Goal: Communication & Community: Answer question/provide support

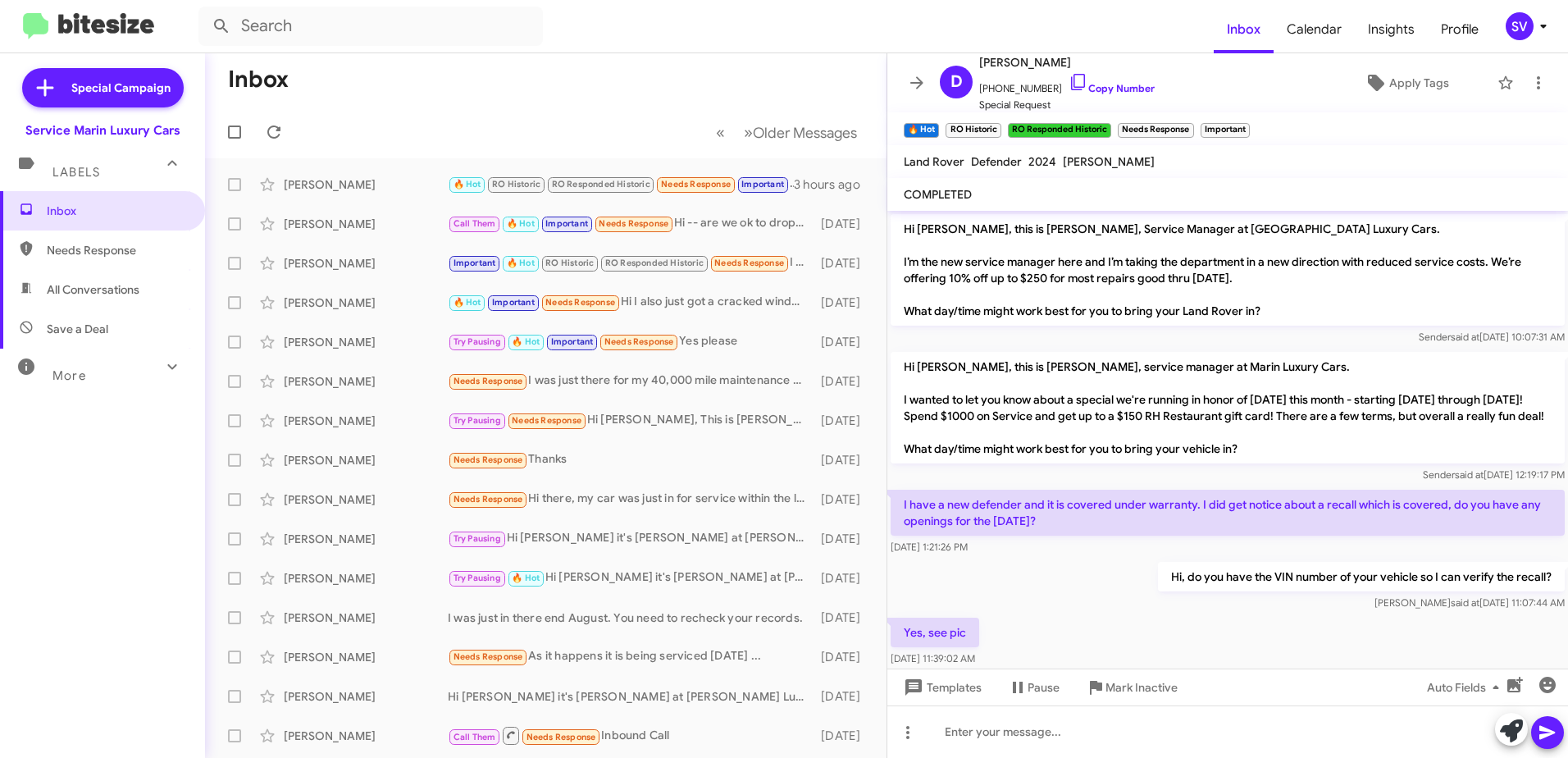
scroll to position [1289, 0]
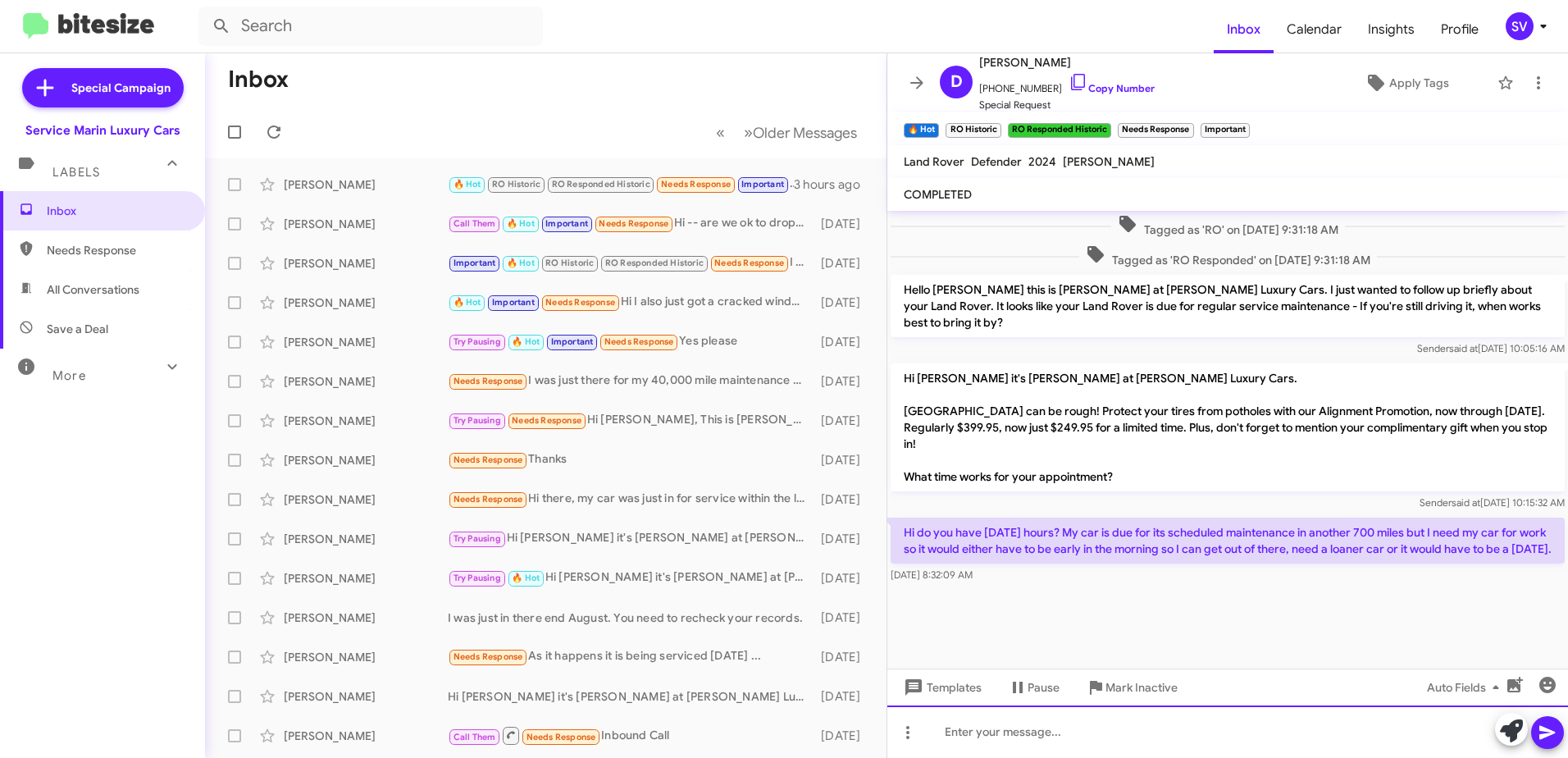
click at [992, 737] on div at bounding box center [1228, 732] width 680 height 53
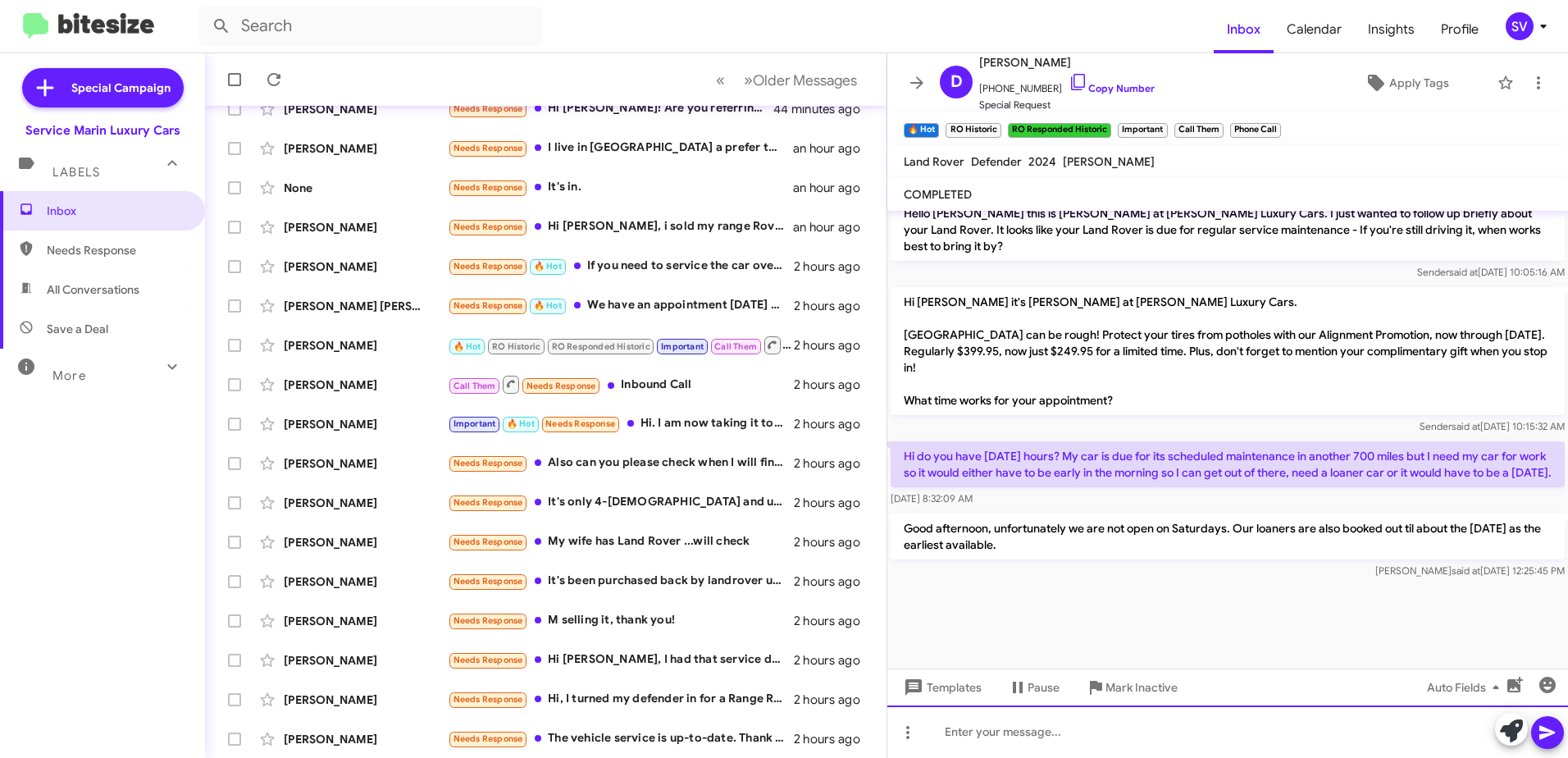
scroll to position [194, 0]
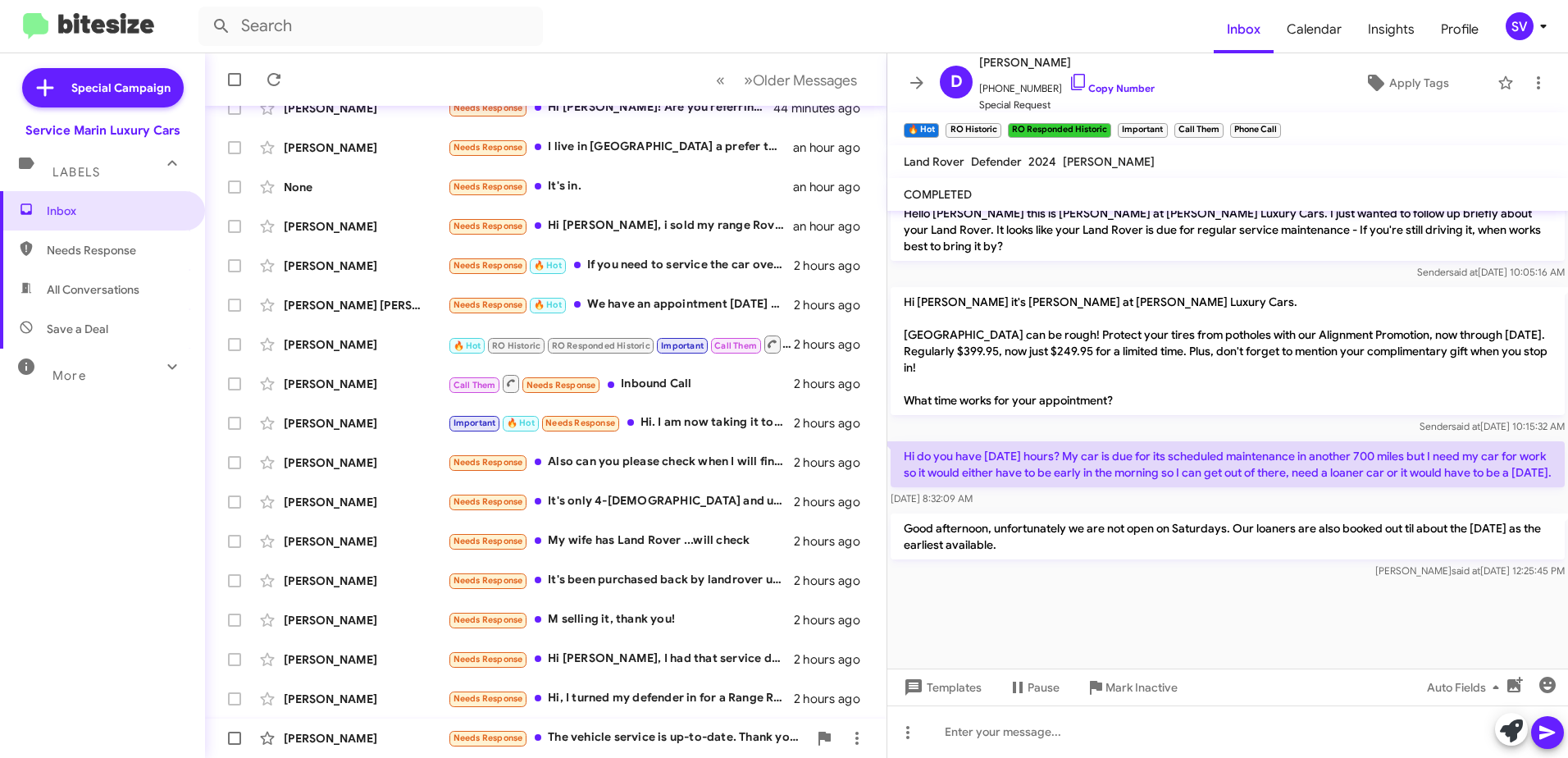
click at [641, 734] on div "Needs Response The vehicle service is up-to-date. Thank you." at bounding box center [628, 737] width 360 height 19
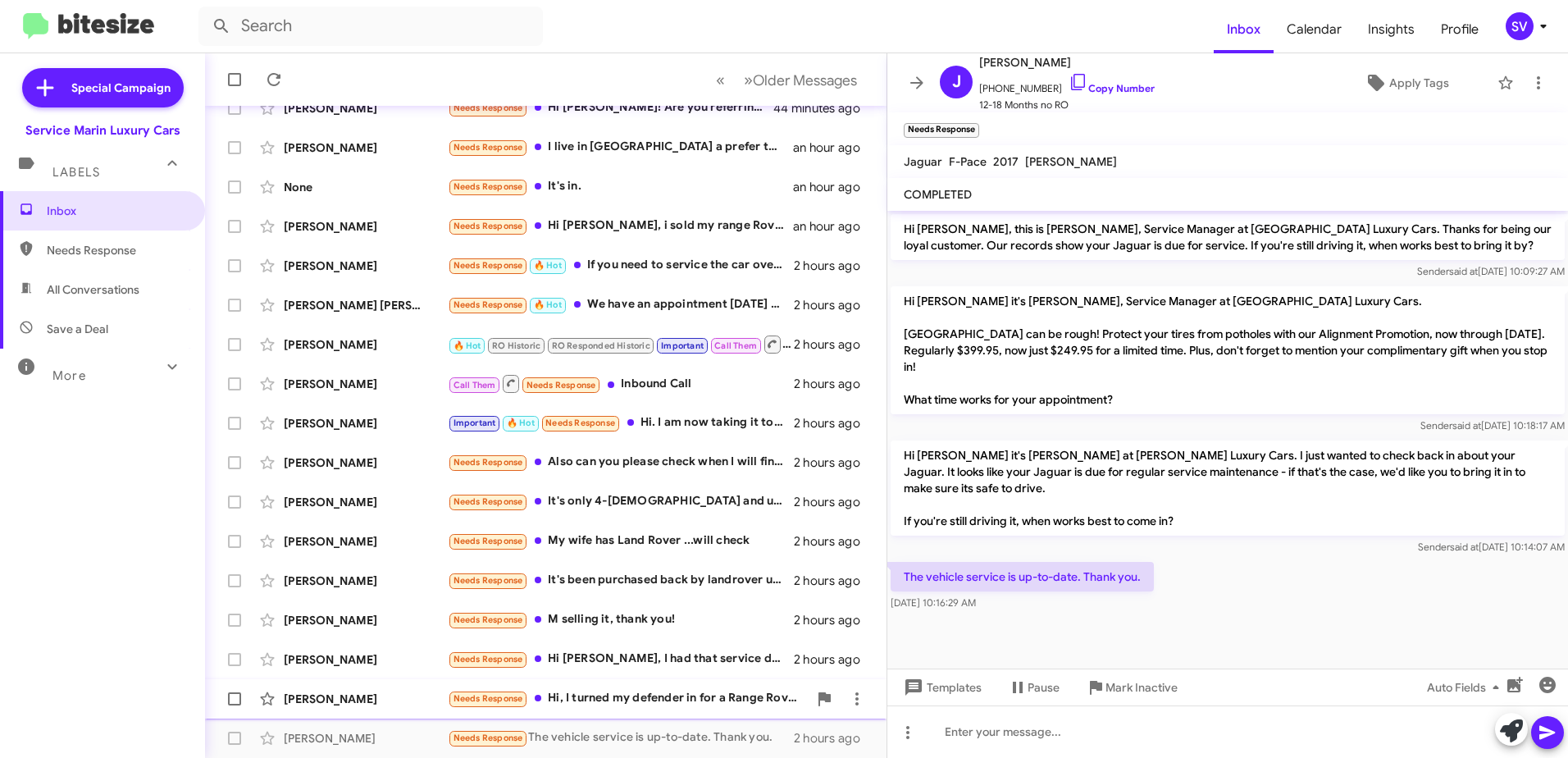
click at [670, 703] on div "Needs Response Hi, I turned my defender in for a Range Rover? What car do you h…" at bounding box center [628, 698] width 360 height 19
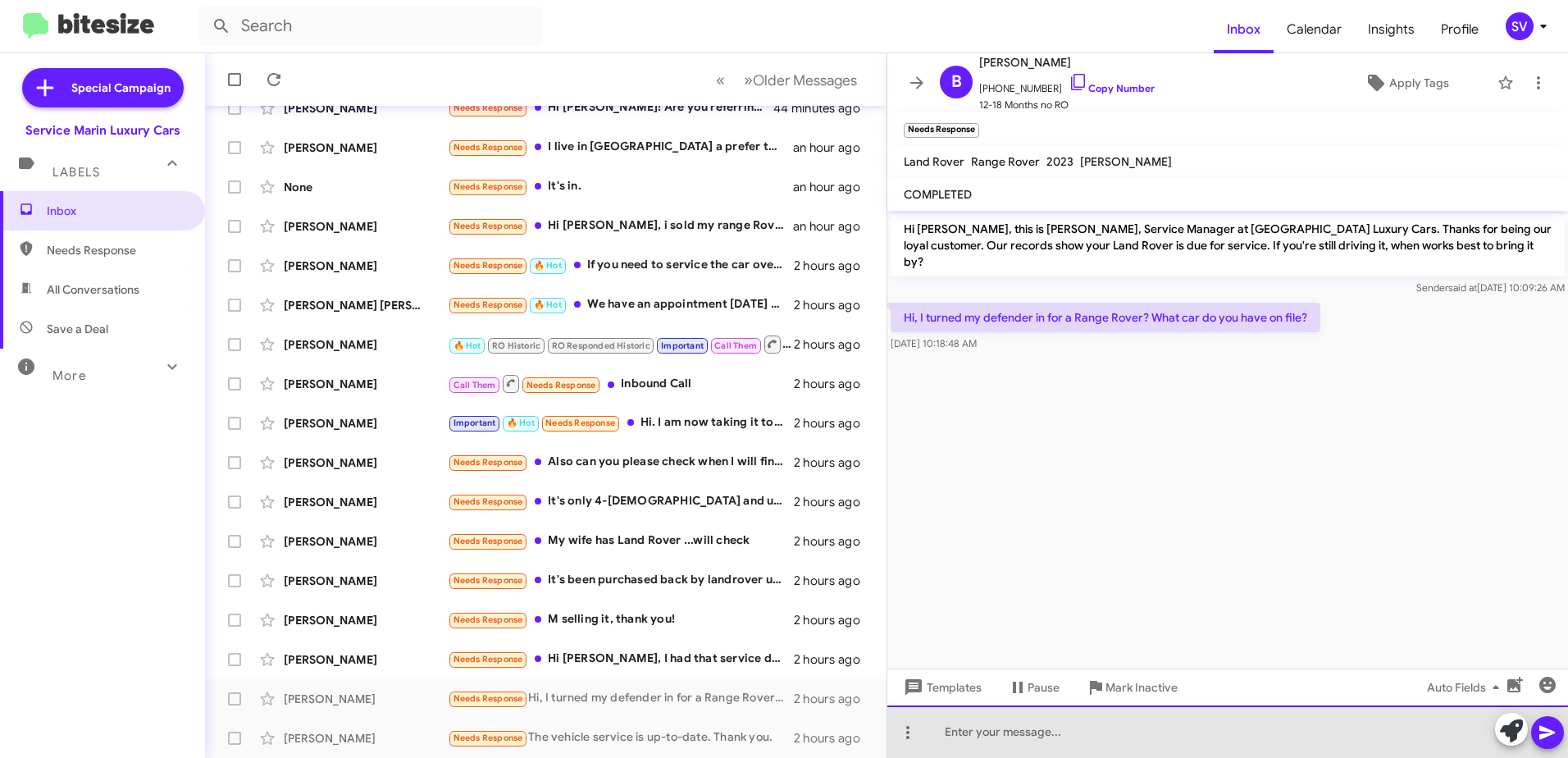
click at [1012, 741] on div at bounding box center [1228, 732] width 680 height 53
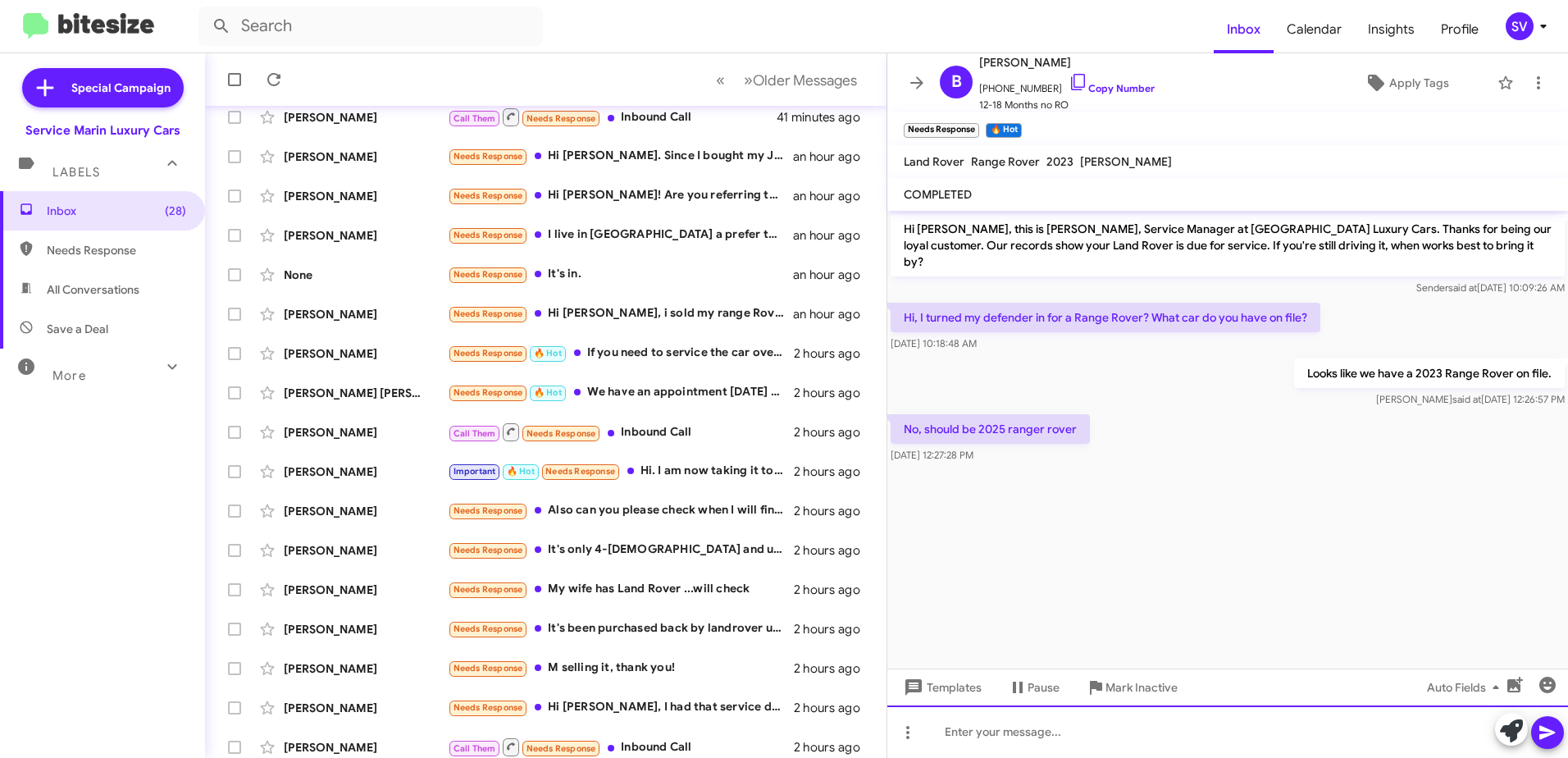
scroll to position [194, 0]
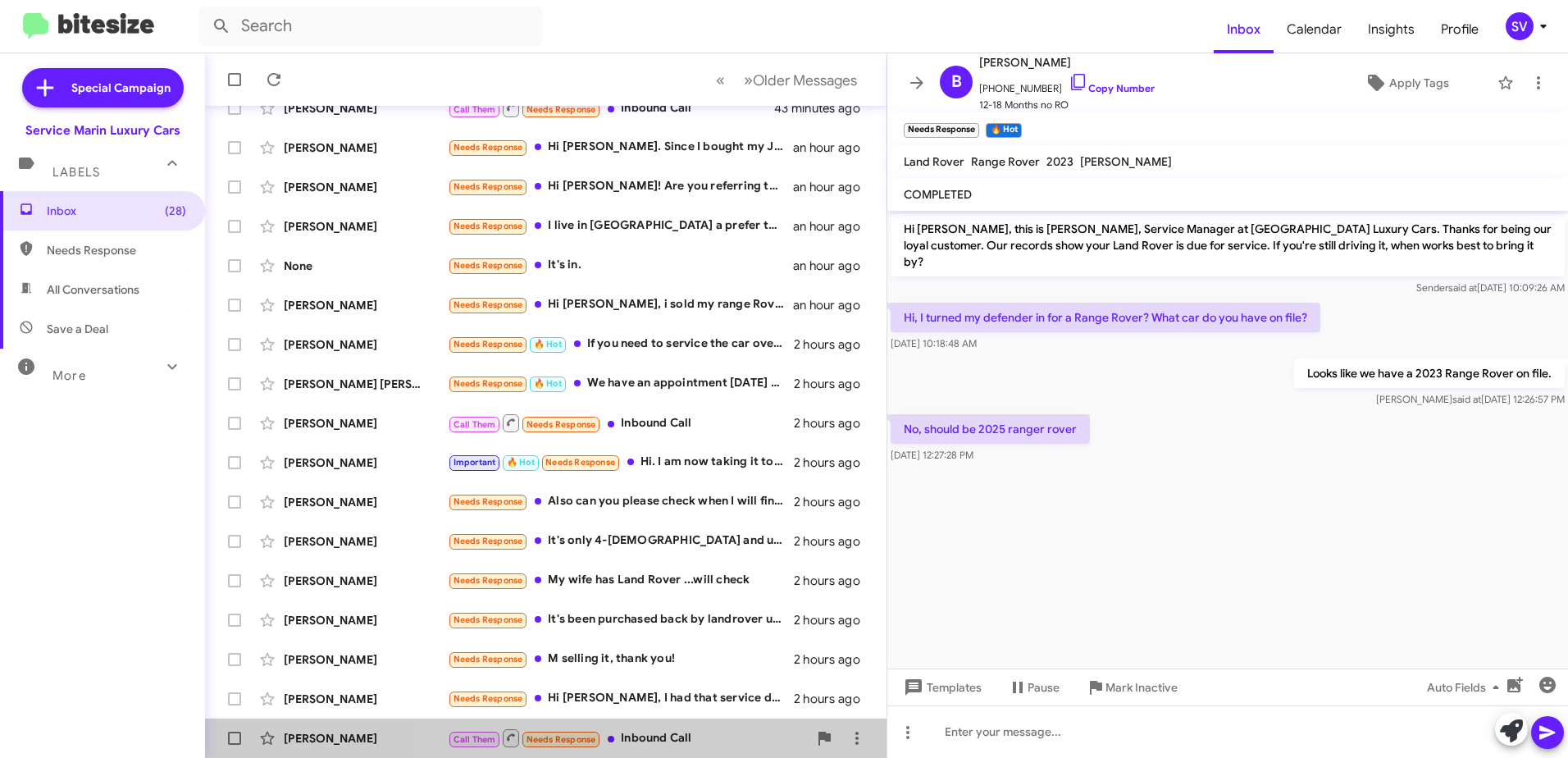
click at [705, 741] on div "Call Them Needs Response Inbound Call" at bounding box center [628, 737] width 360 height 20
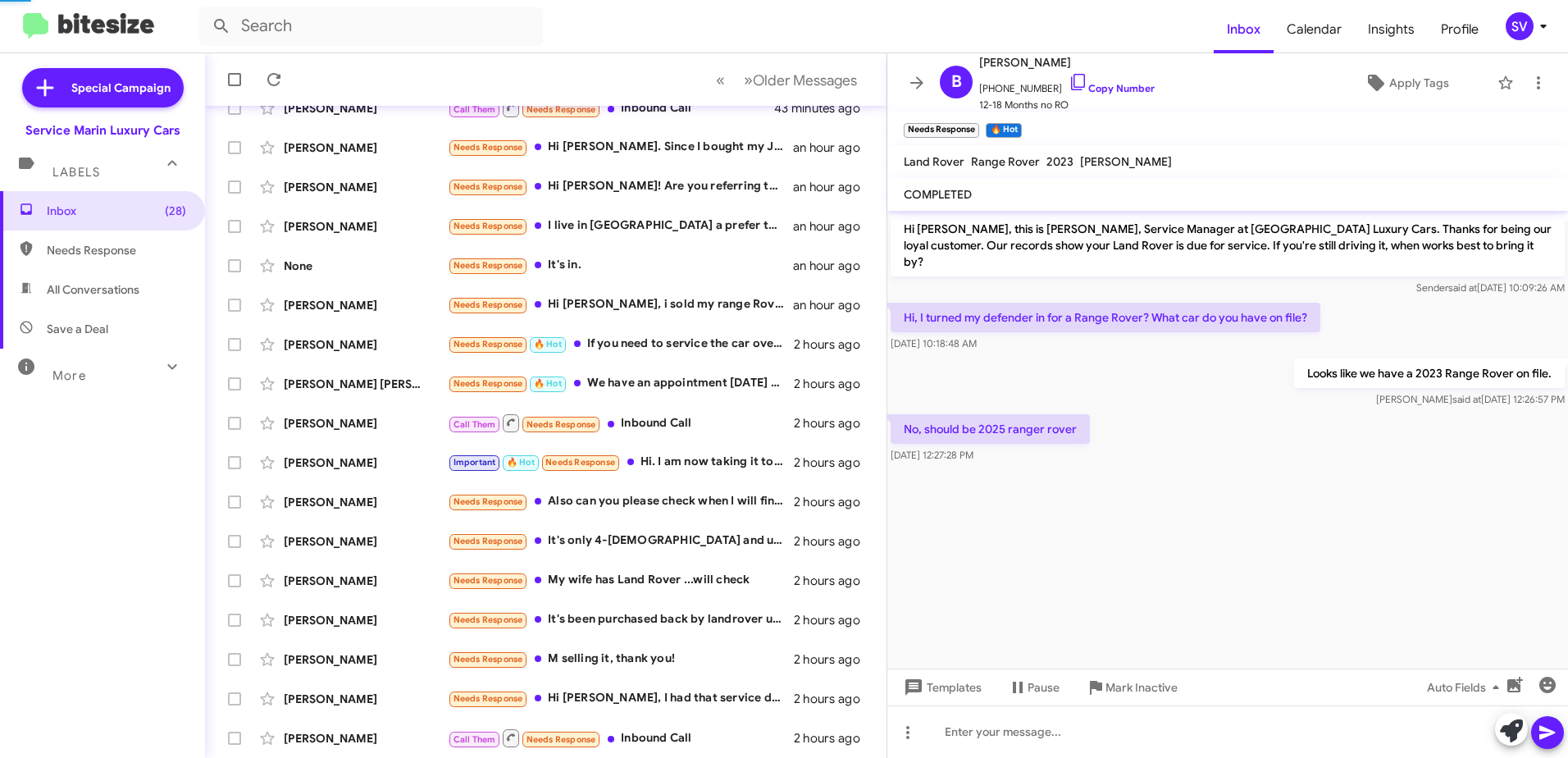
scroll to position [155, 0]
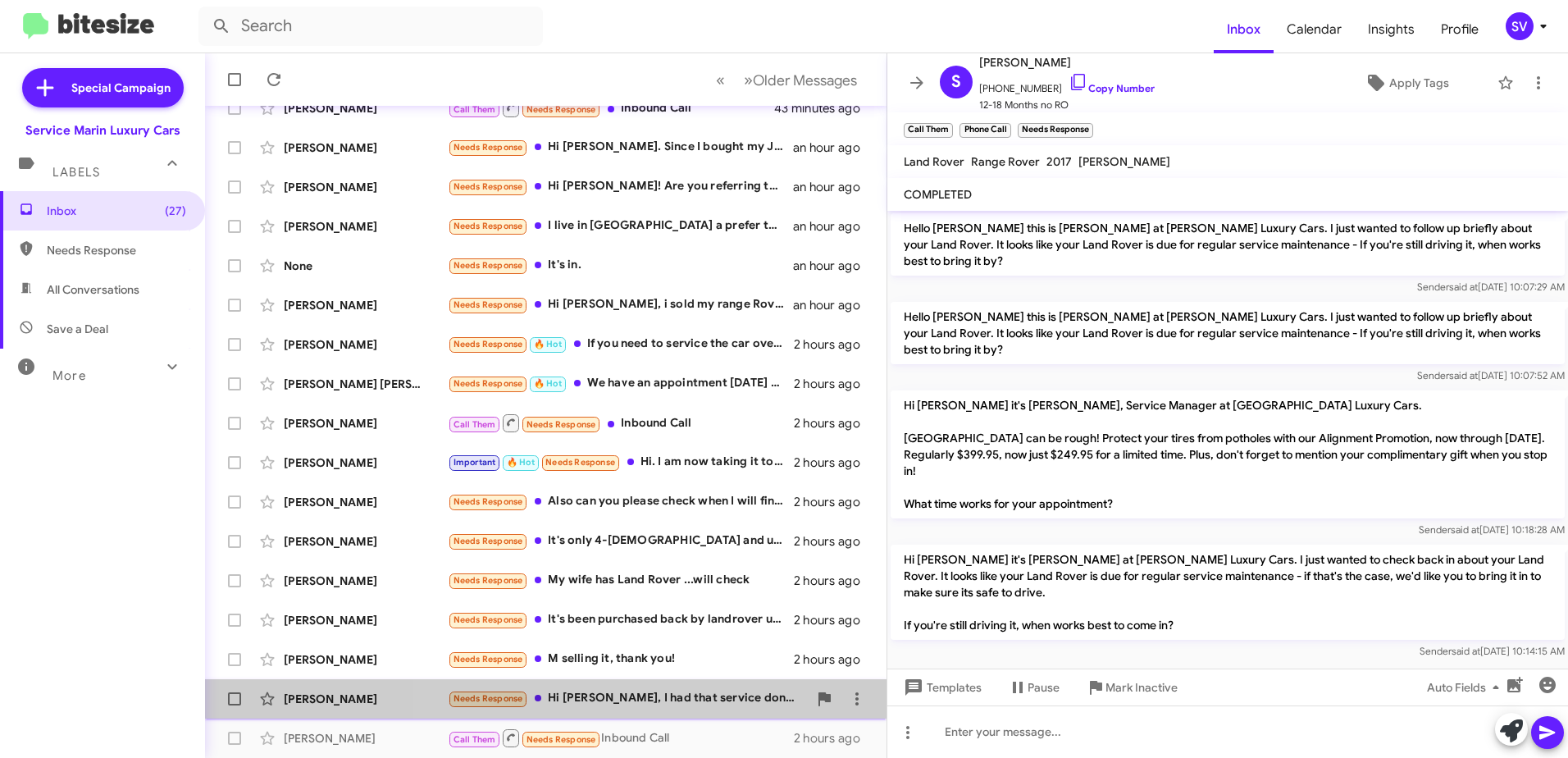
click at [628, 697] on div "Needs Response Hi [PERSON_NAME], I had that service done at Master's in [GEOGRA…" at bounding box center [628, 698] width 360 height 19
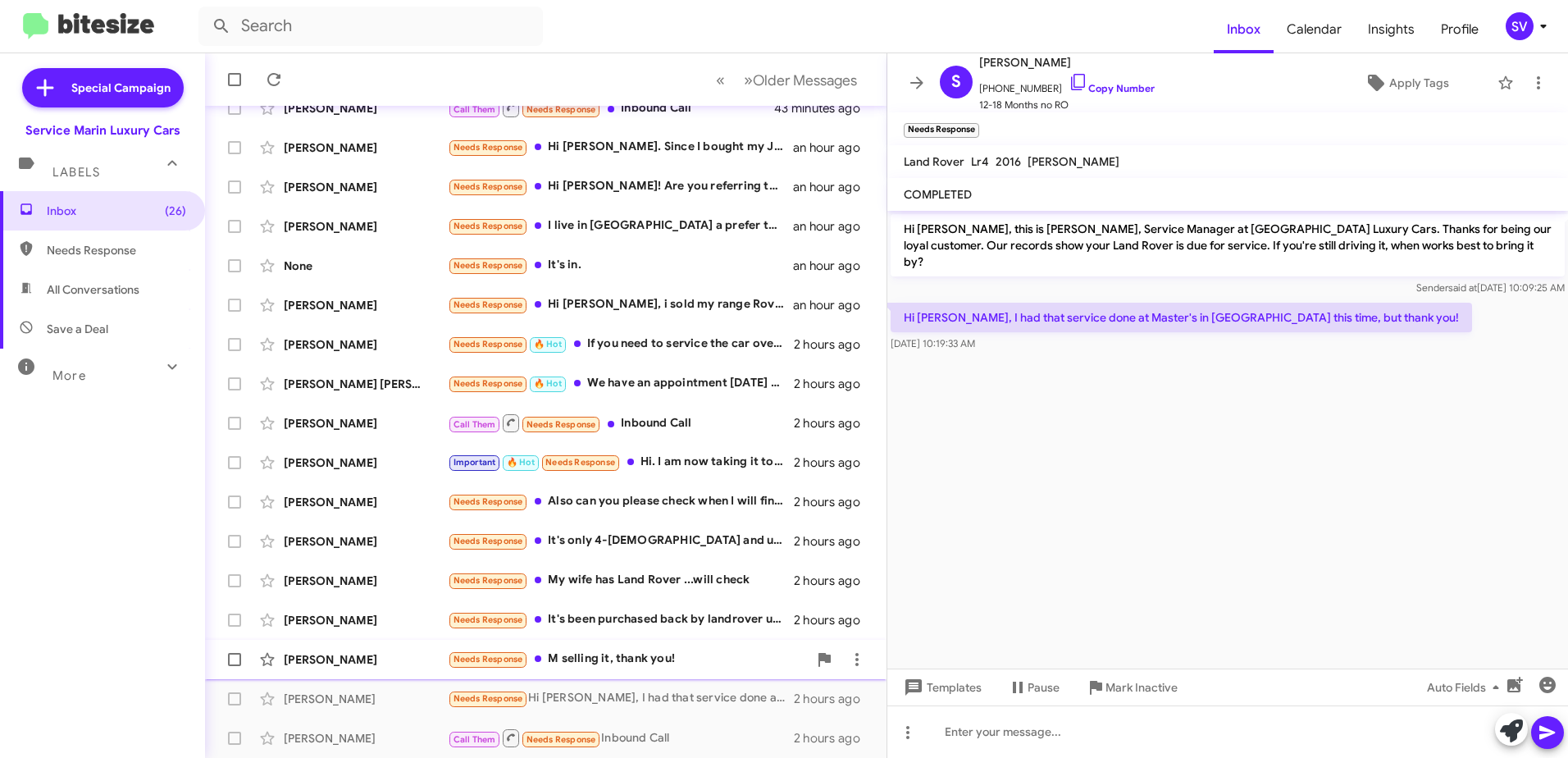
click at [656, 659] on div "Needs Response M selling it, thank you!" at bounding box center [628, 659] width 360 height 19
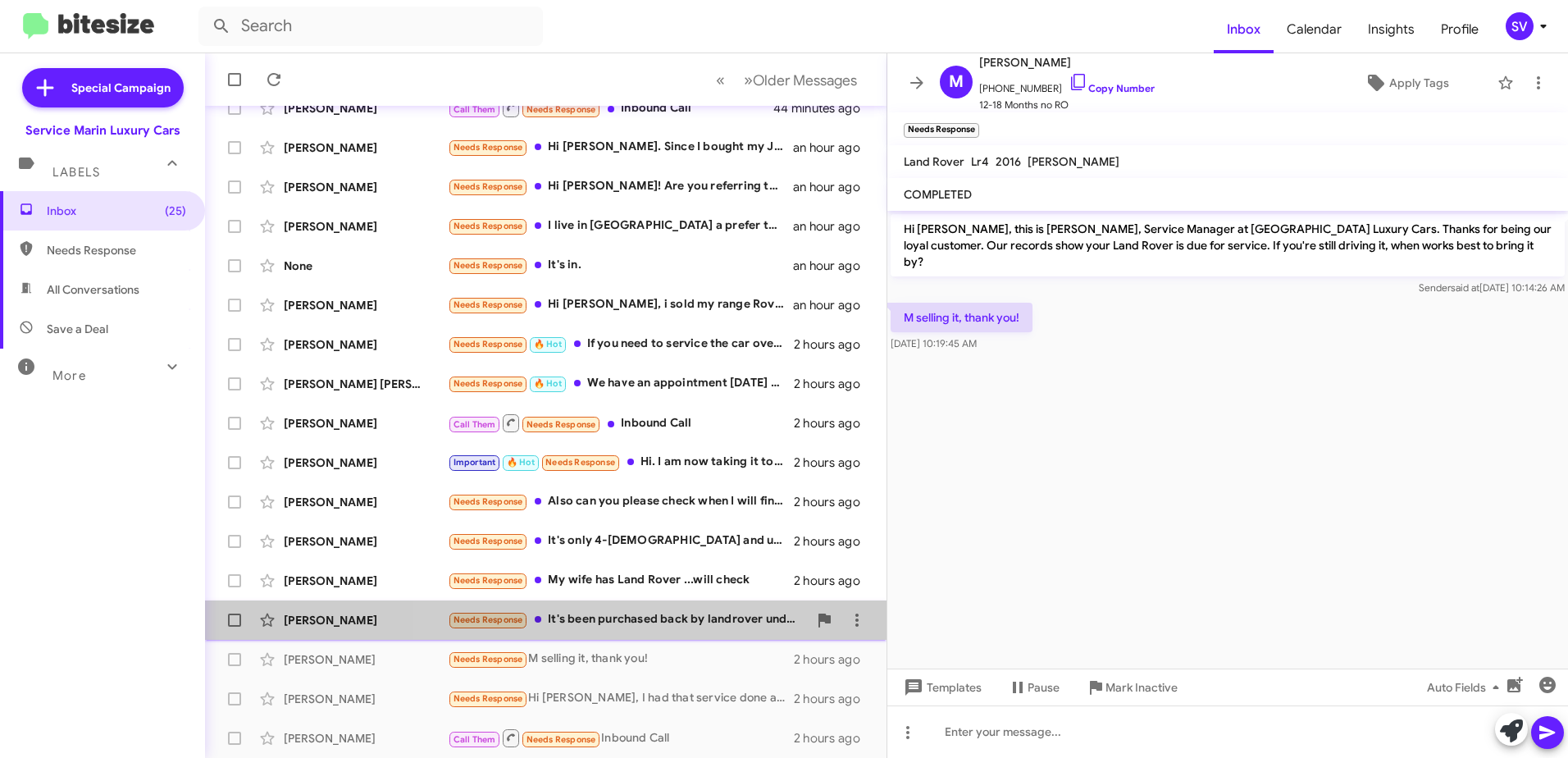
click at [629, 619] on div "Needs Response It's been purchased back by landrover under the lemon law." at bounding box center [628, 619] width 360 height 19
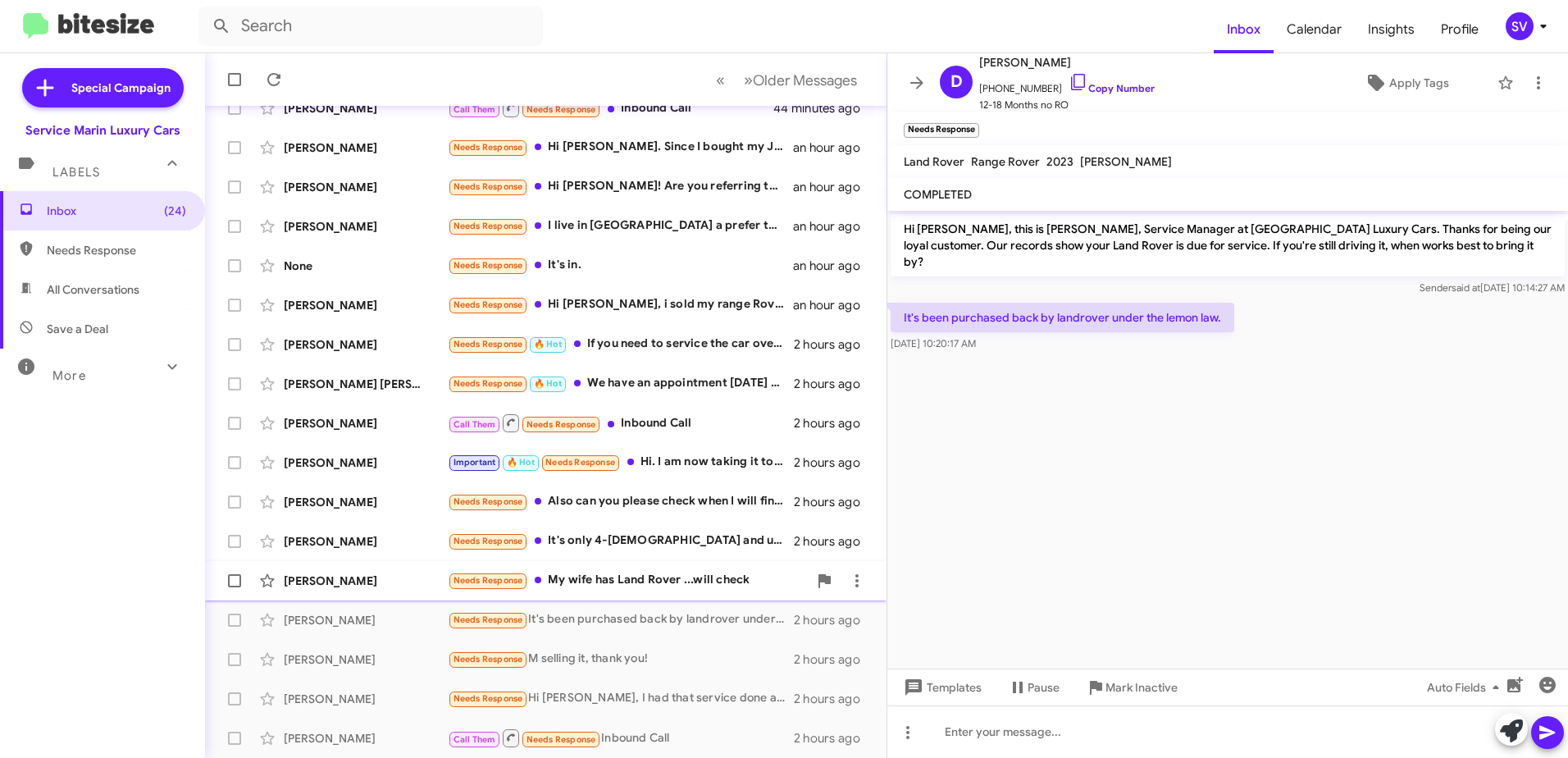
click at [649, 580] on div "Needs Response My wife has Land Rover ...will check" at bounding box center [628, 580] width 360 height 19
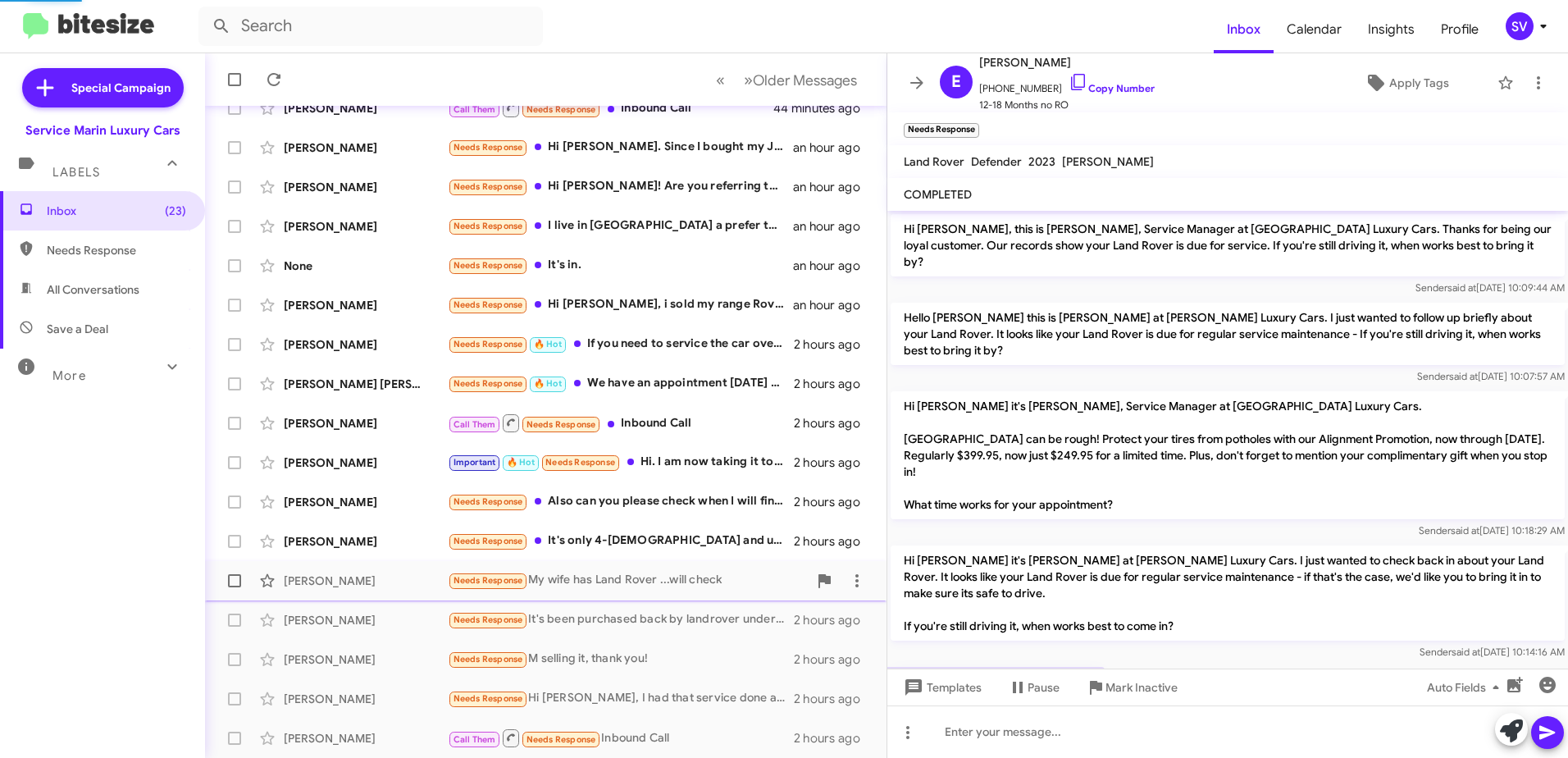
scroll to position [38, 0]
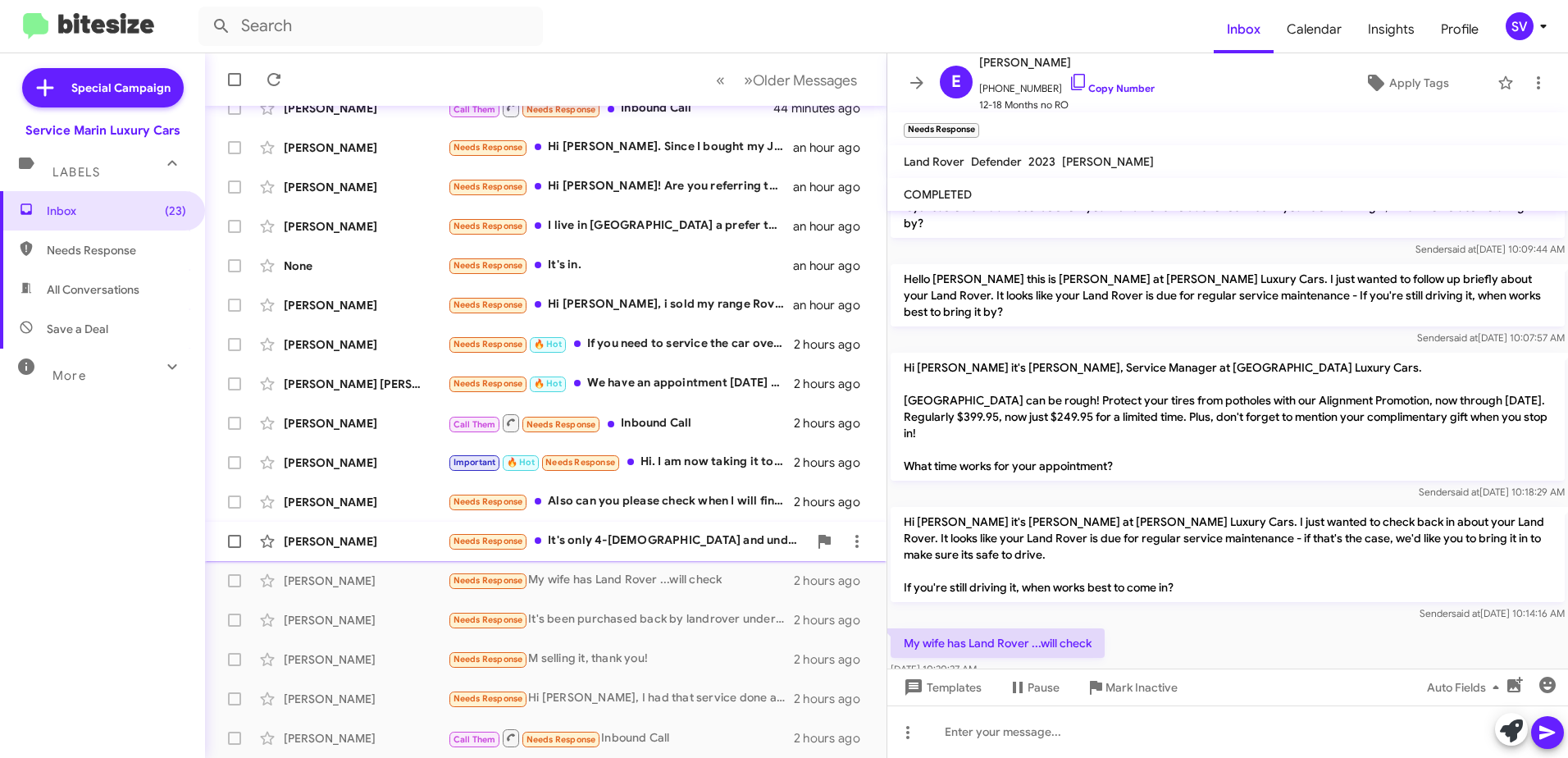
click at [642, 545] on div "Needs Response It's only 4-[DEMOGRAPHIC_DATA] and under 4k miles. Is it really …" at bounding box center [628, 541] width 360 height 19
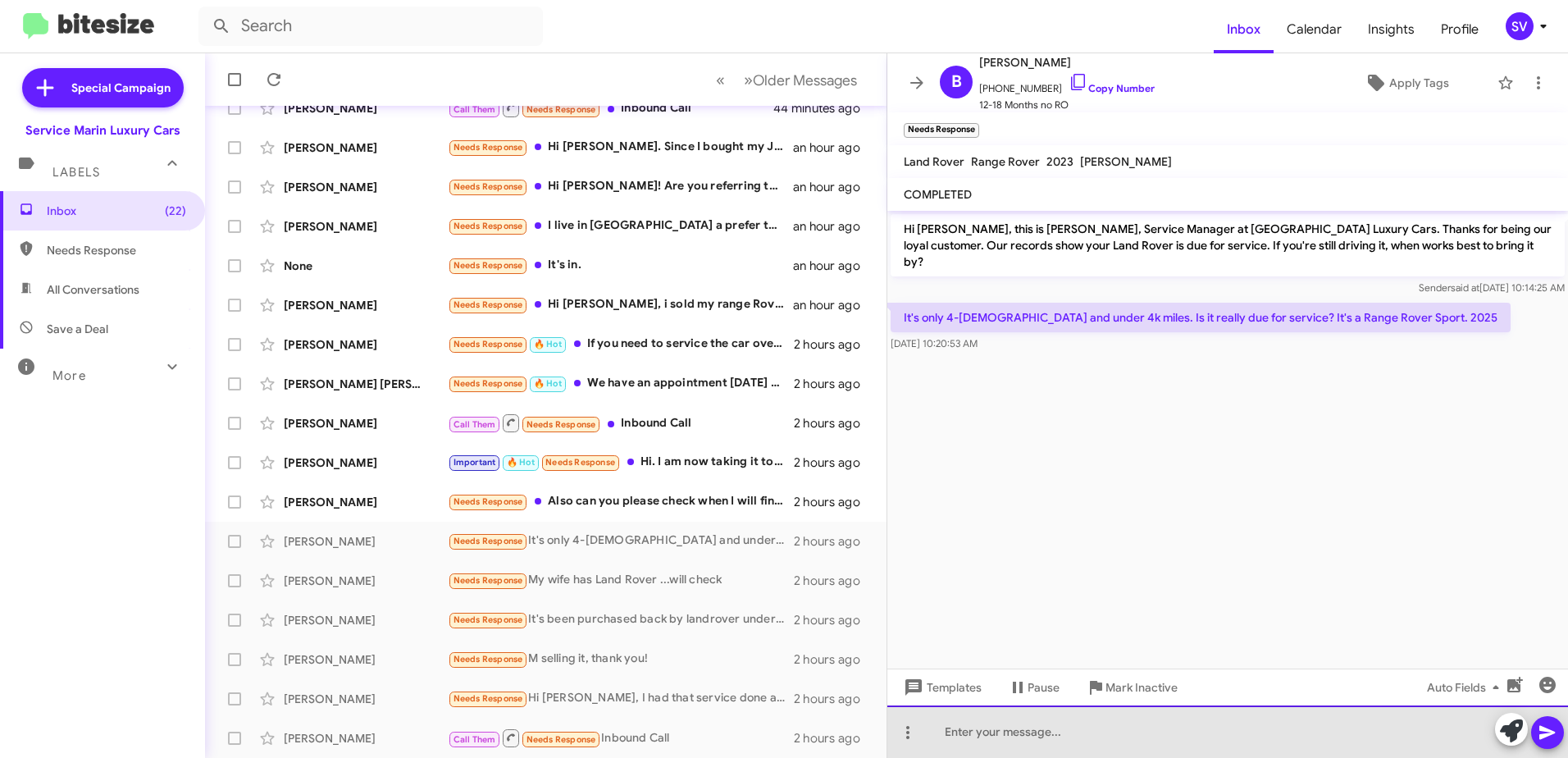
click at [1058, 744] on div at bounding box center [1228, 732] width 680 height 53
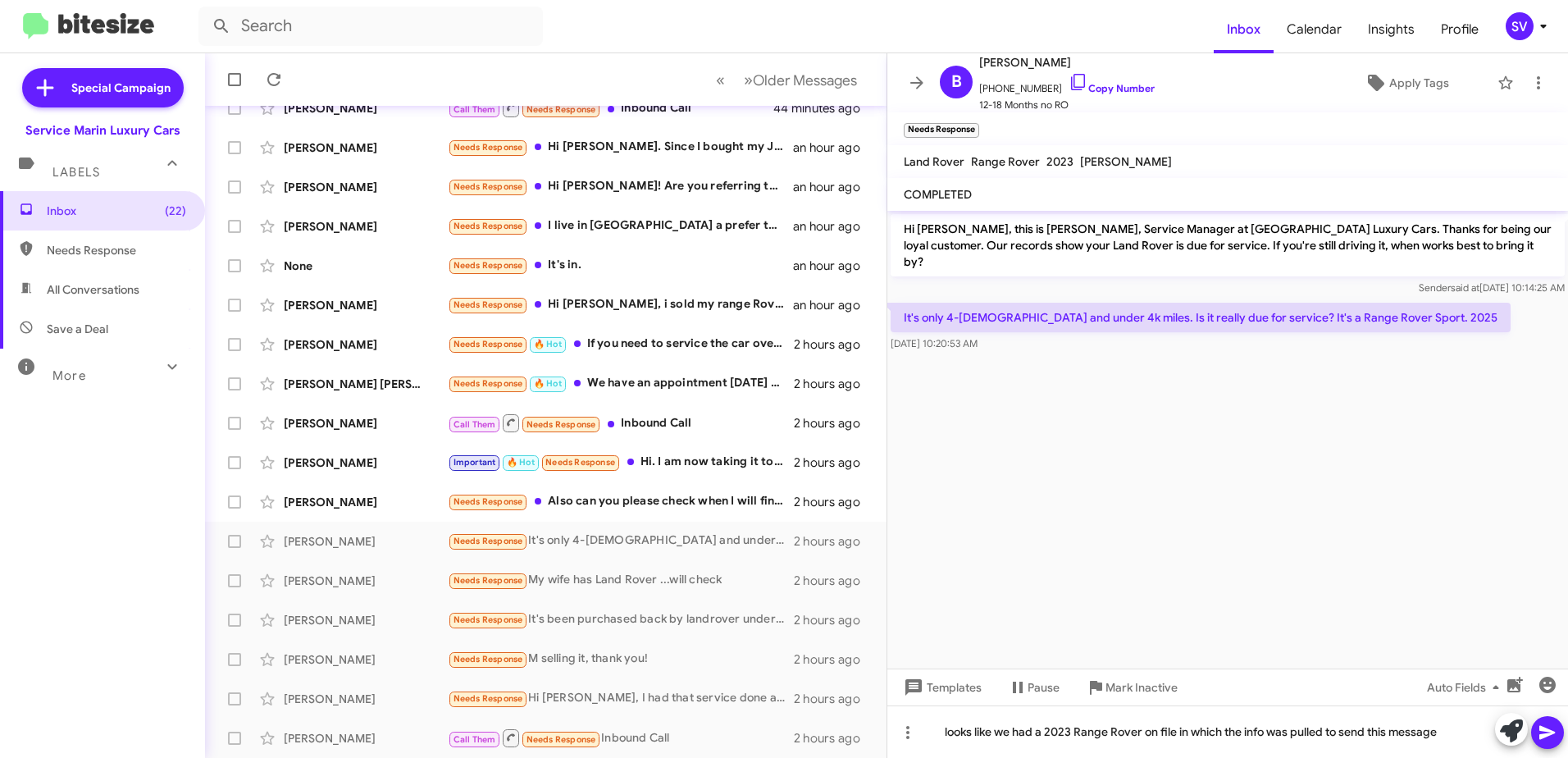
click at [1554, 742] on span at bounding box center [1548, 732] width 20 height 33
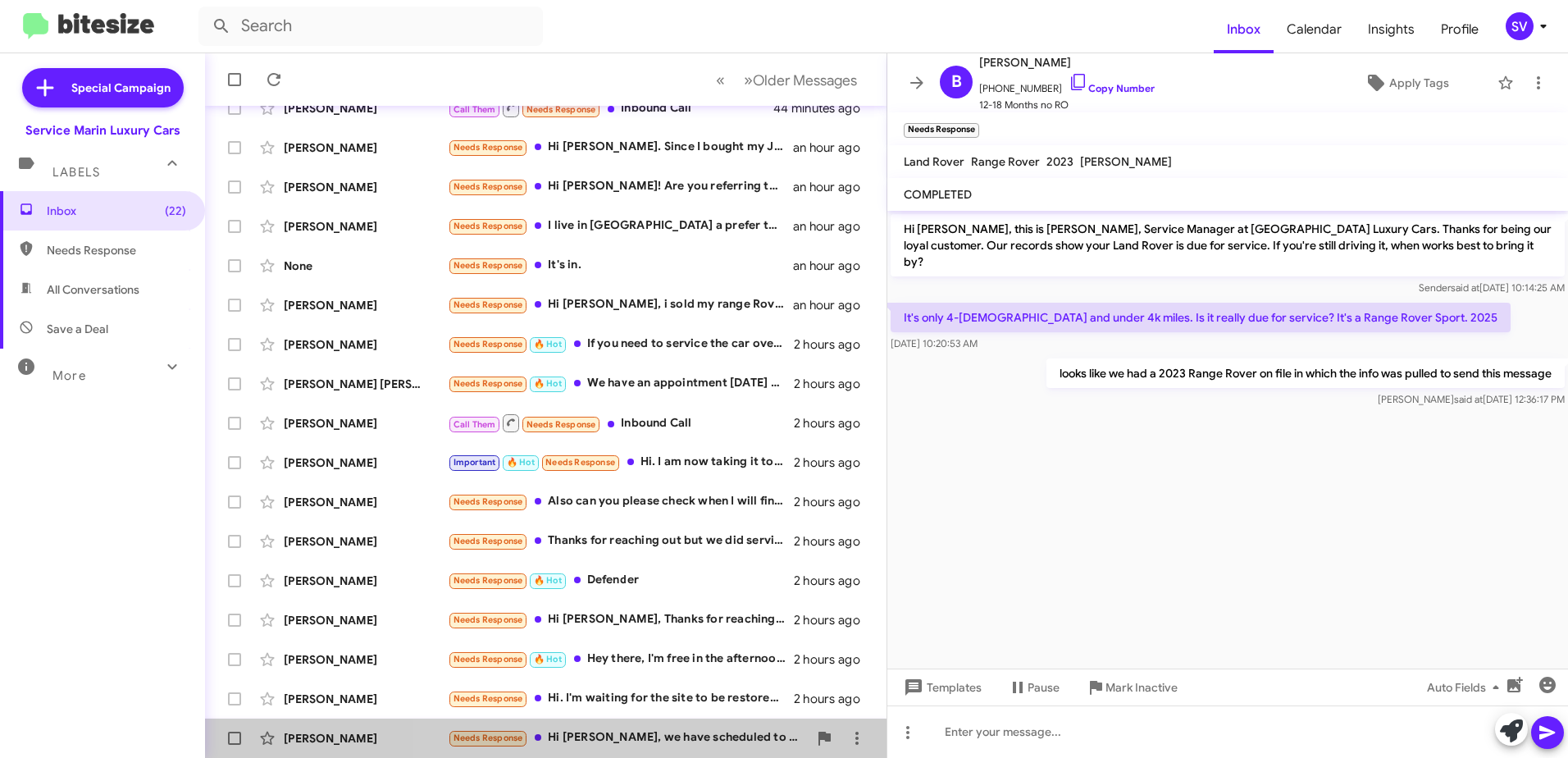
click at [628, 738] on div "Needs Response Hi [PERSON_NAME], we have scheduled to bring it in in November. …" at bounding box center [628, 737] width 360 height 19
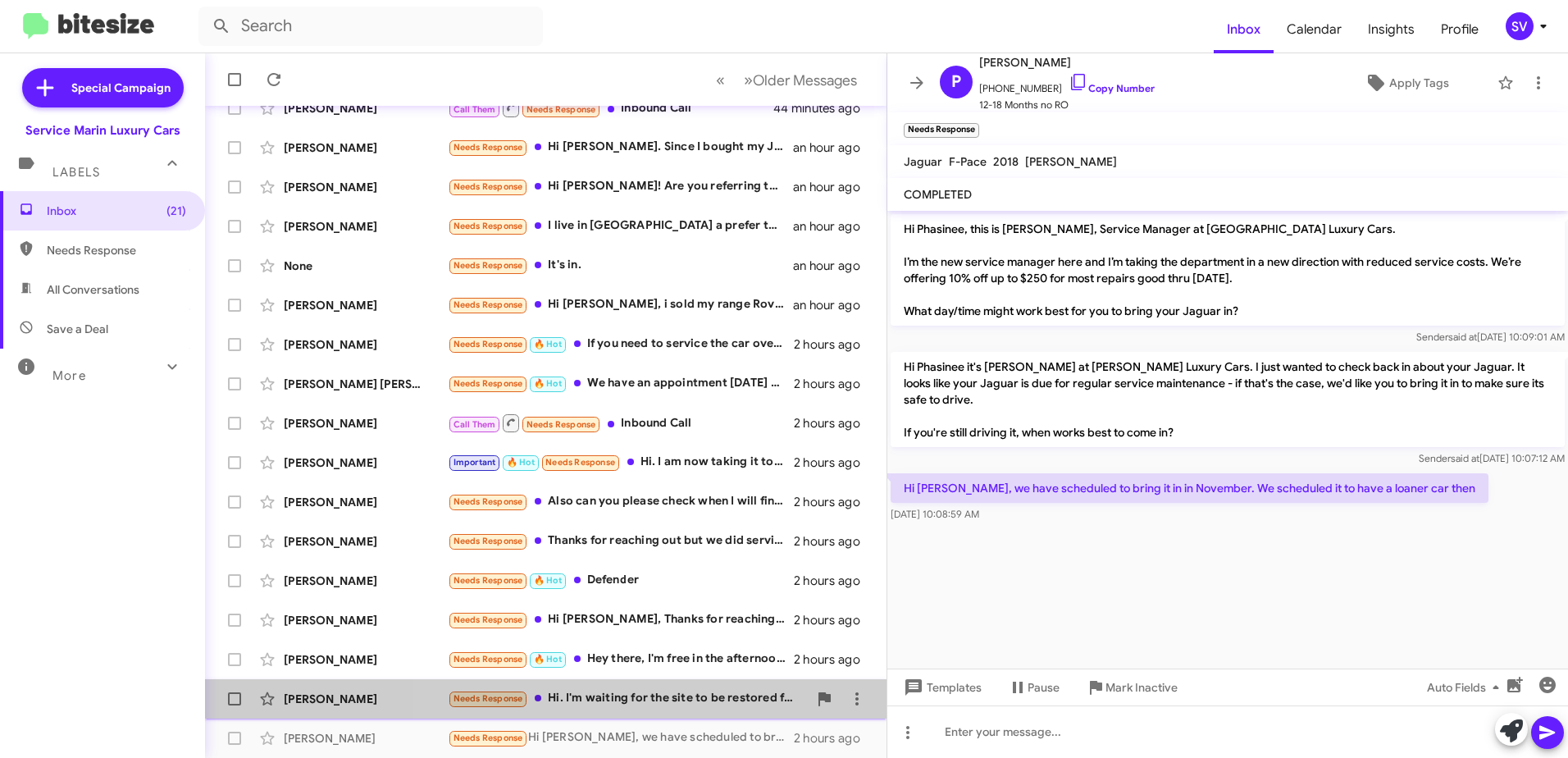
click at [652, 700] on div "Needs Response Hi. I'm waiting for the site to be restored for ordering parts..…" at bounding box center [628, 698] width 360 height 19
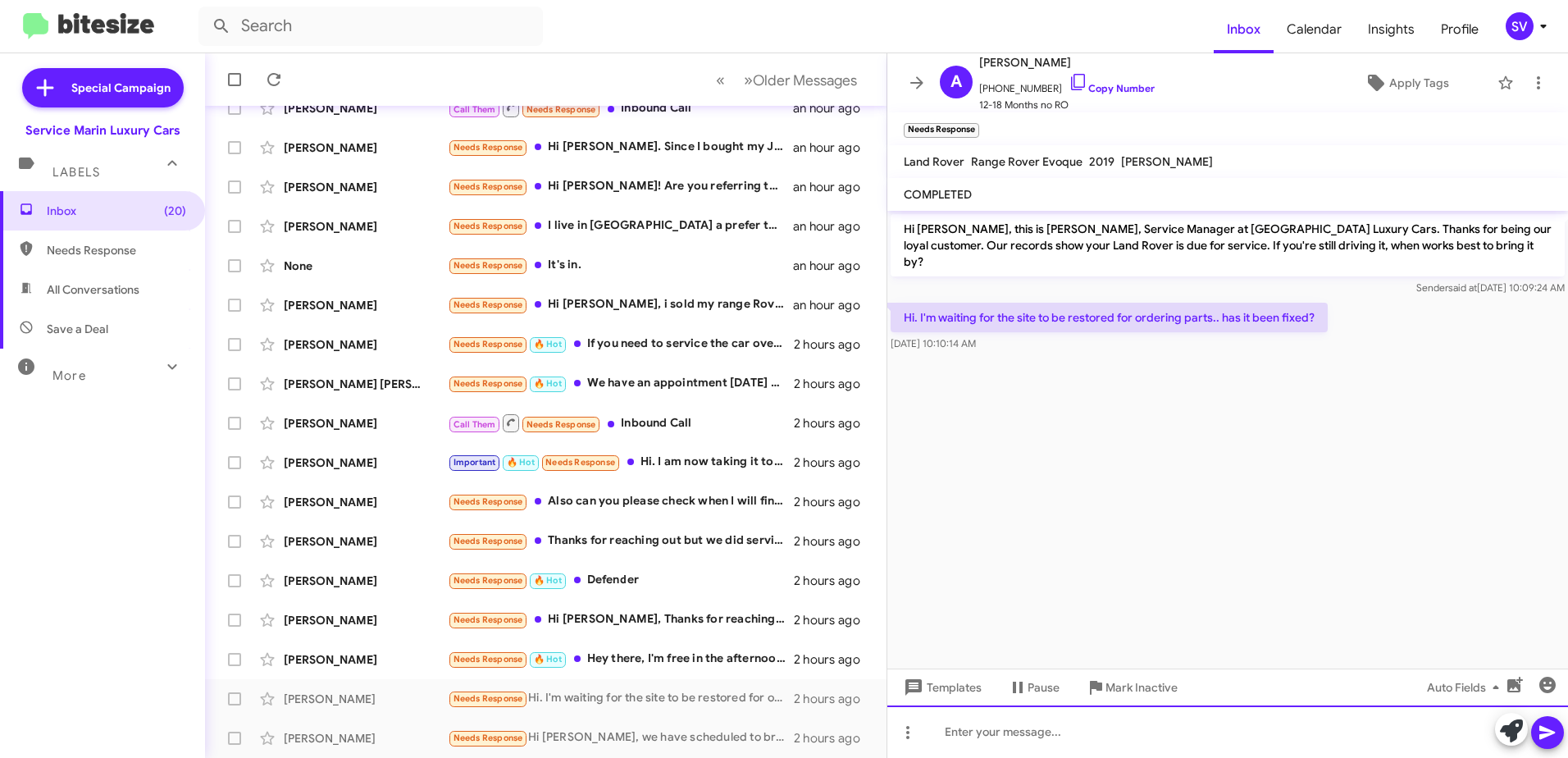
drag, startPoint x: 1012, startPoint y: 729, endPoint x: 1023, endPoint y: 731, distance: 11.2
click at [1012, 730] on div at bounding box center [1228, 732] width 680 height 53
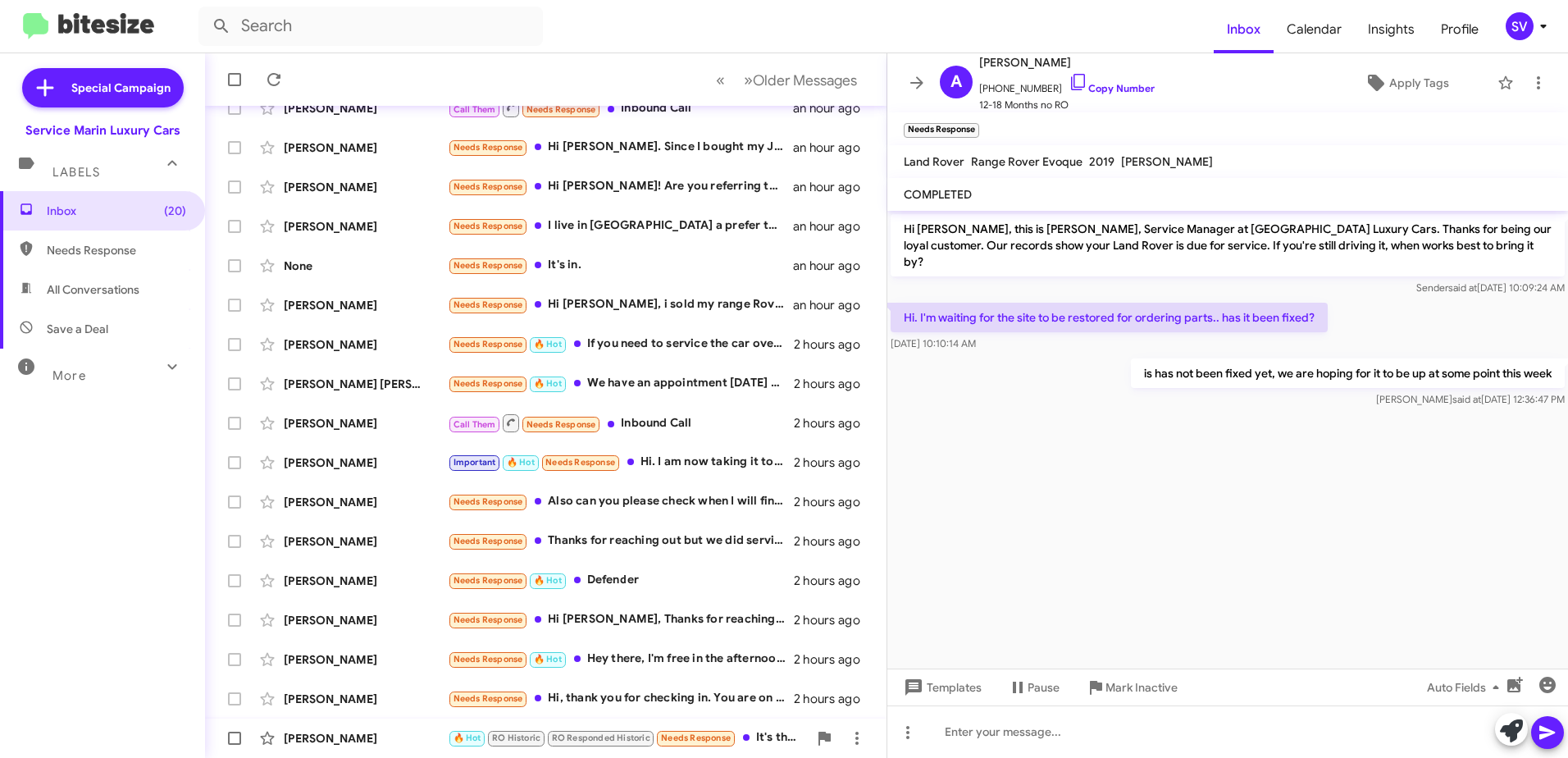
click at [351, 737] on div "[PERSON_NAME]" at bounding box center [366, 738] width 164 height 16
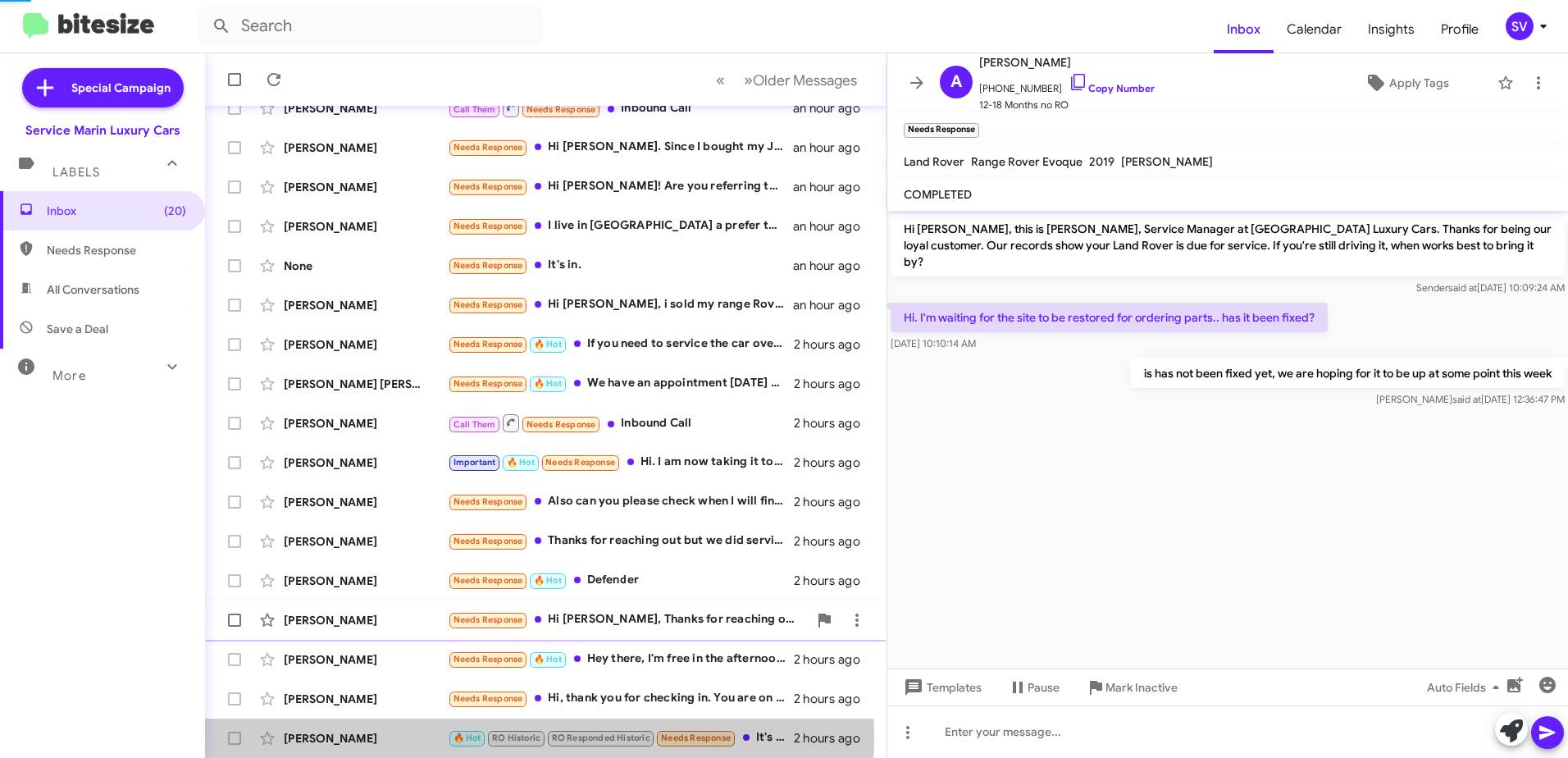
scroll to position [118, 0]
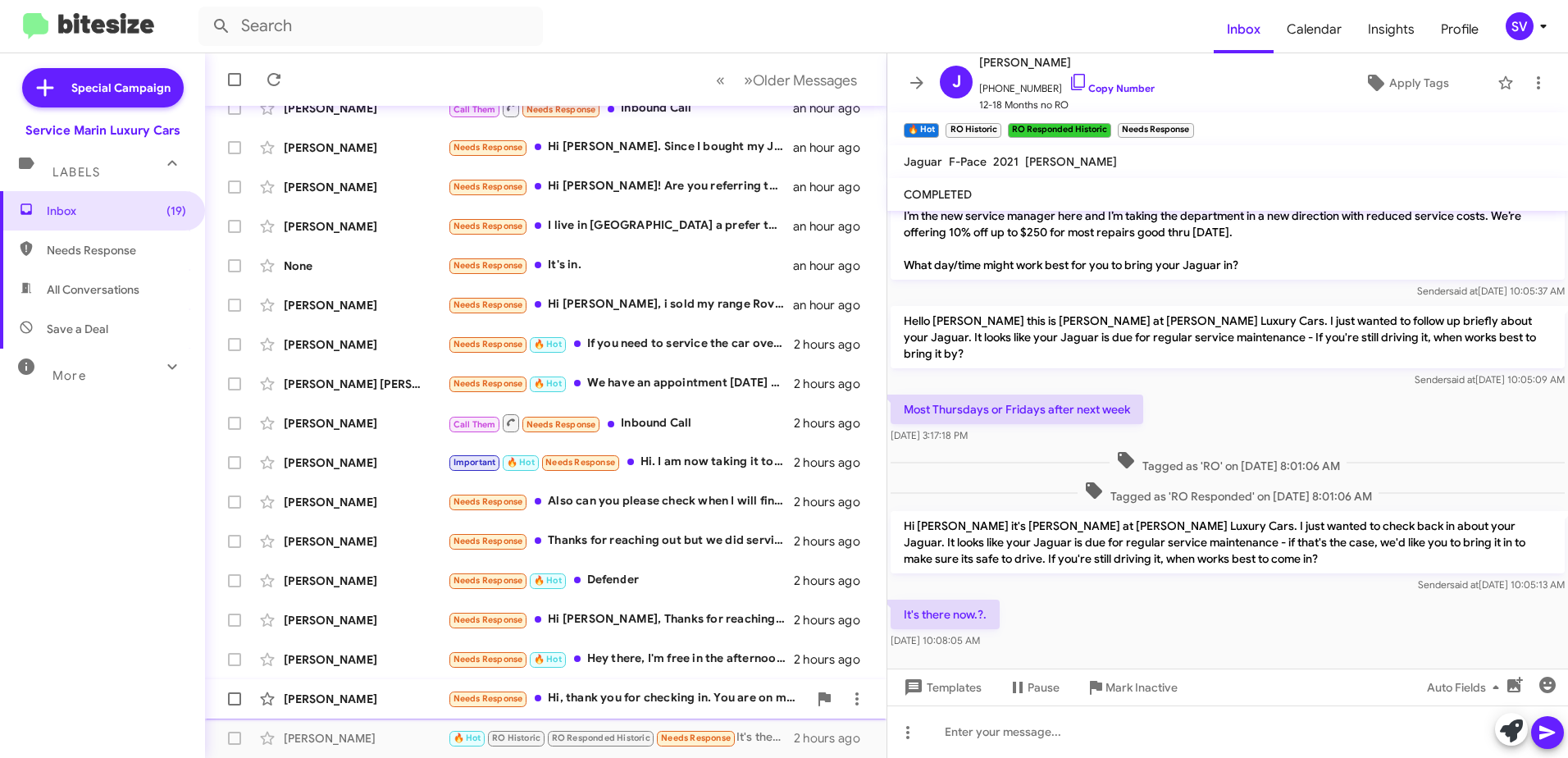
click at [669, 695] on div "Needs Response Hi, thank you for checking in. You are on my list to call this w…" at bounding box center [628, 698] width 360 height 19
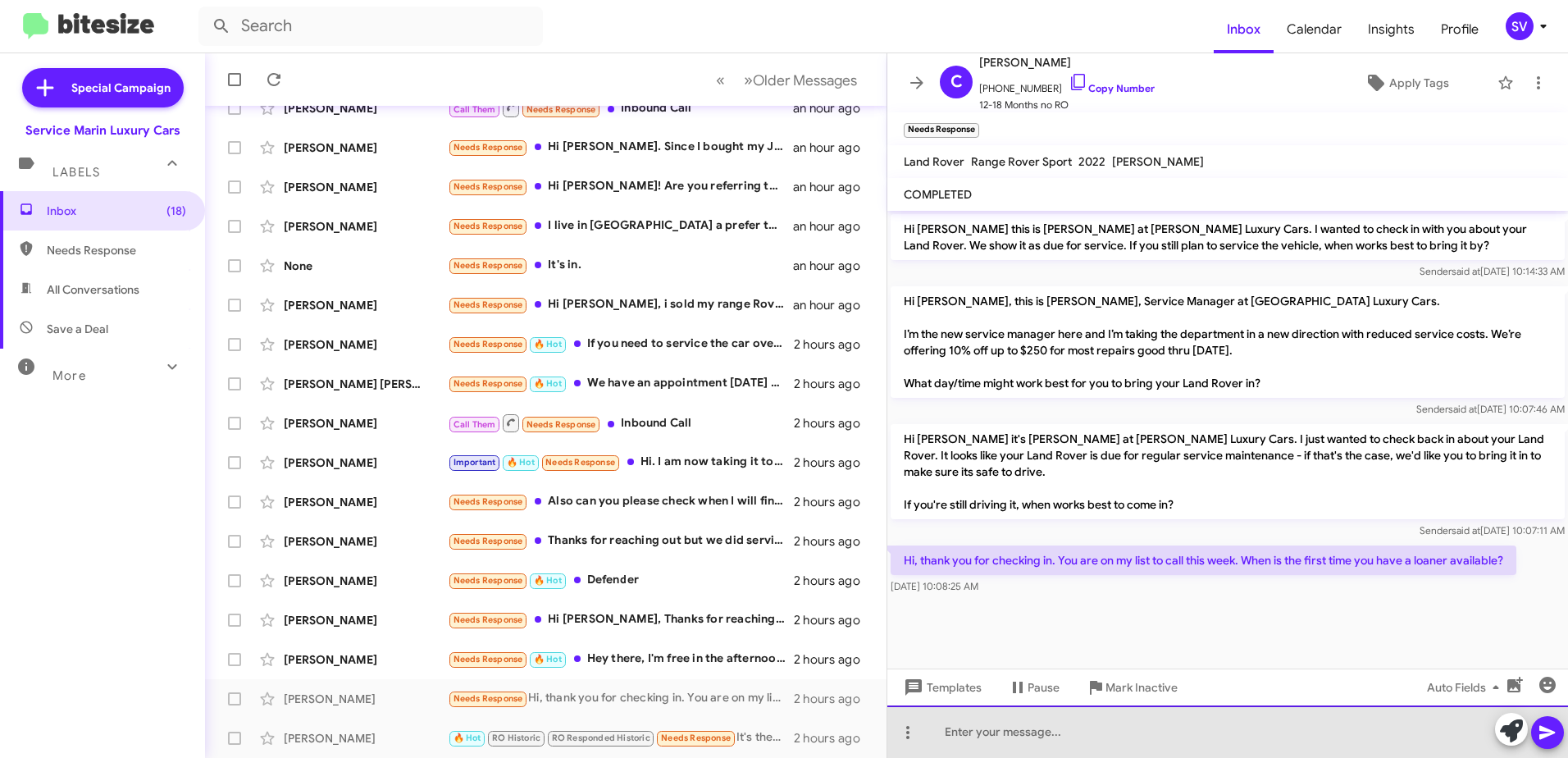
click at [1111, 734] on div at bounding box center [1228, 732] width 680 height 53
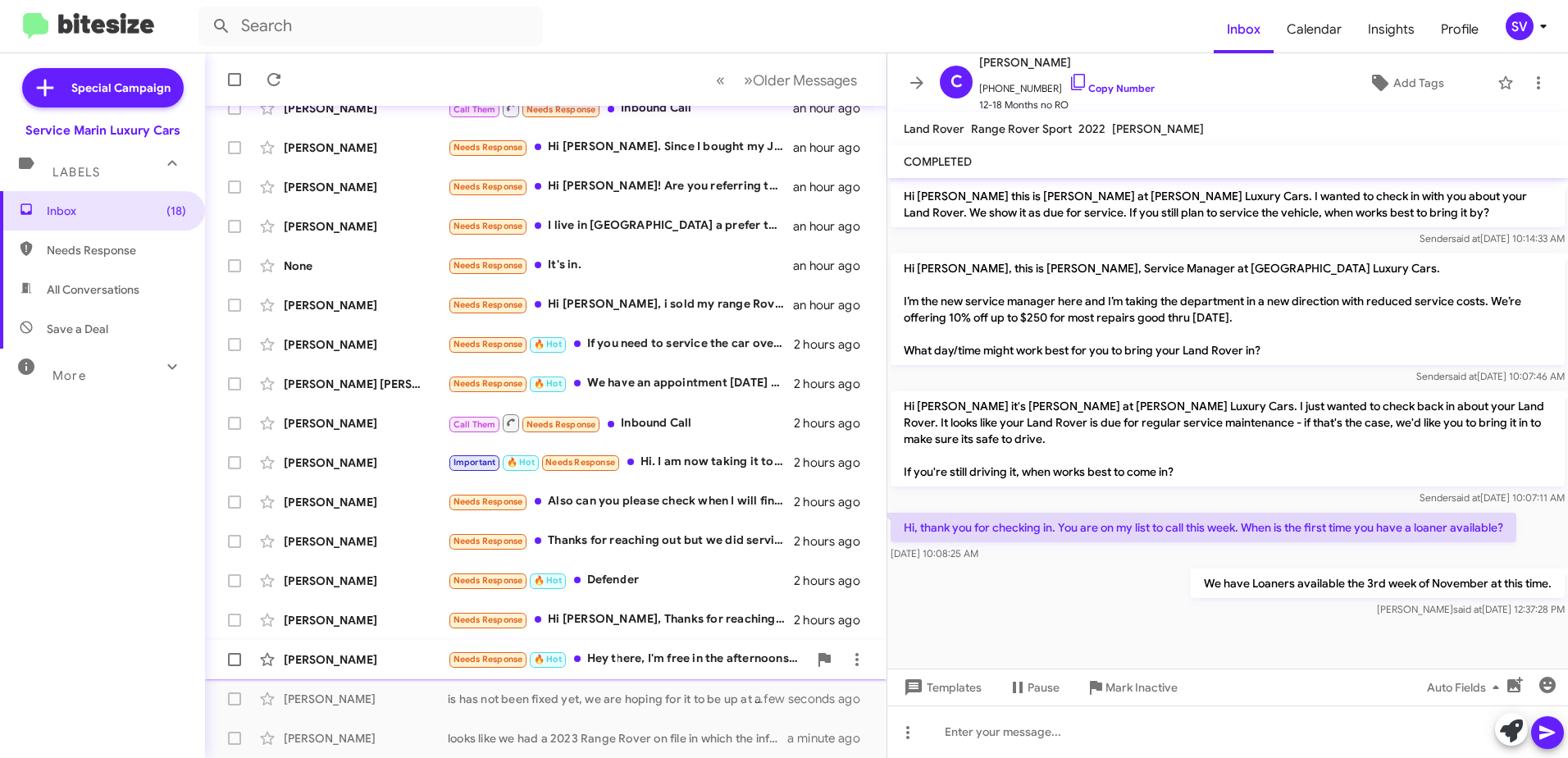
click at [613, 666] on div "Needs Response 🔥 Hot Hey there, I'm free in the afternoons this week. how long …" at bounding box center [628, 659] width 360 height 19
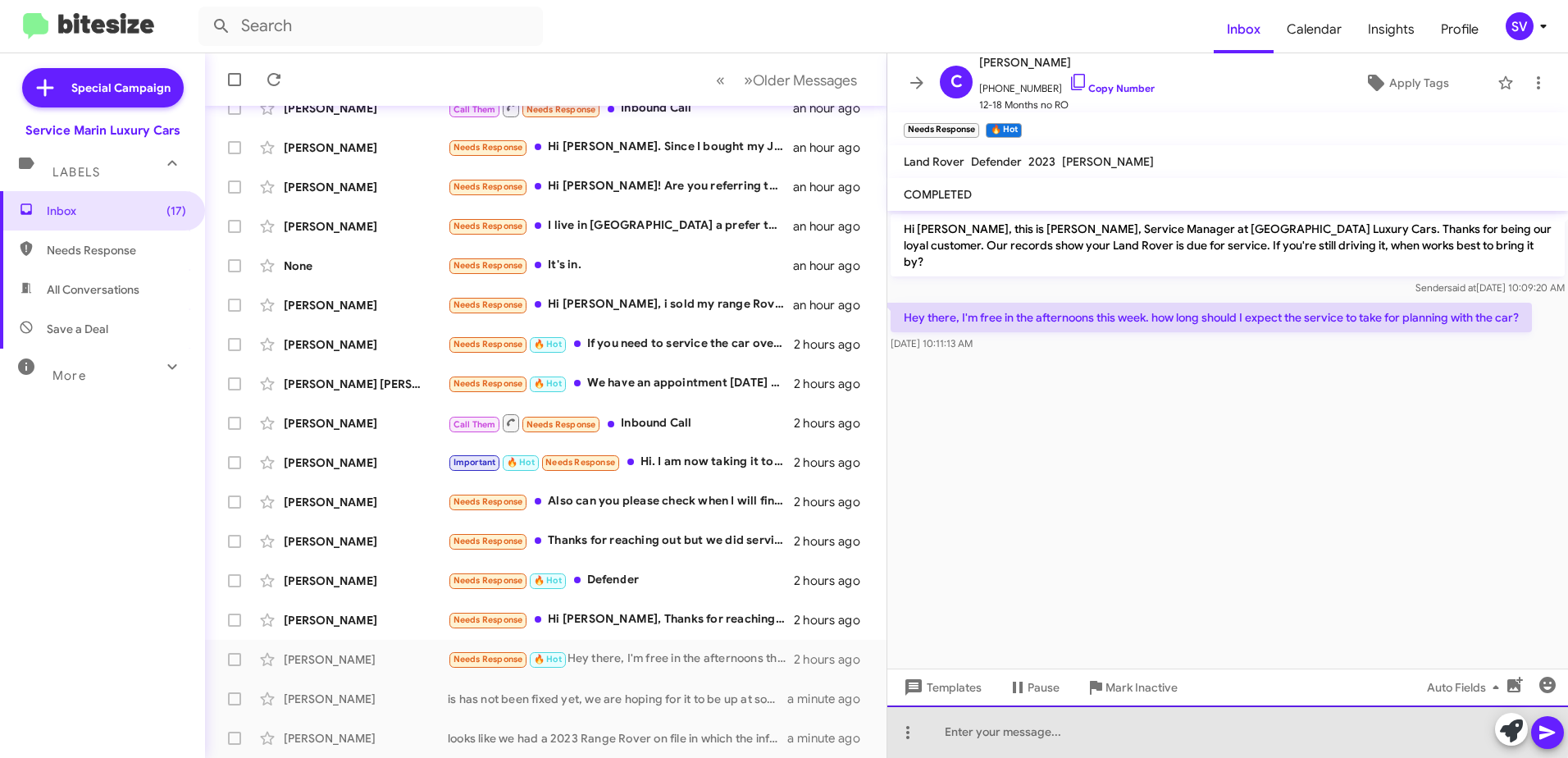
click at [1092, 727] on div at bounding box center [1228, 732] width 680 height 53
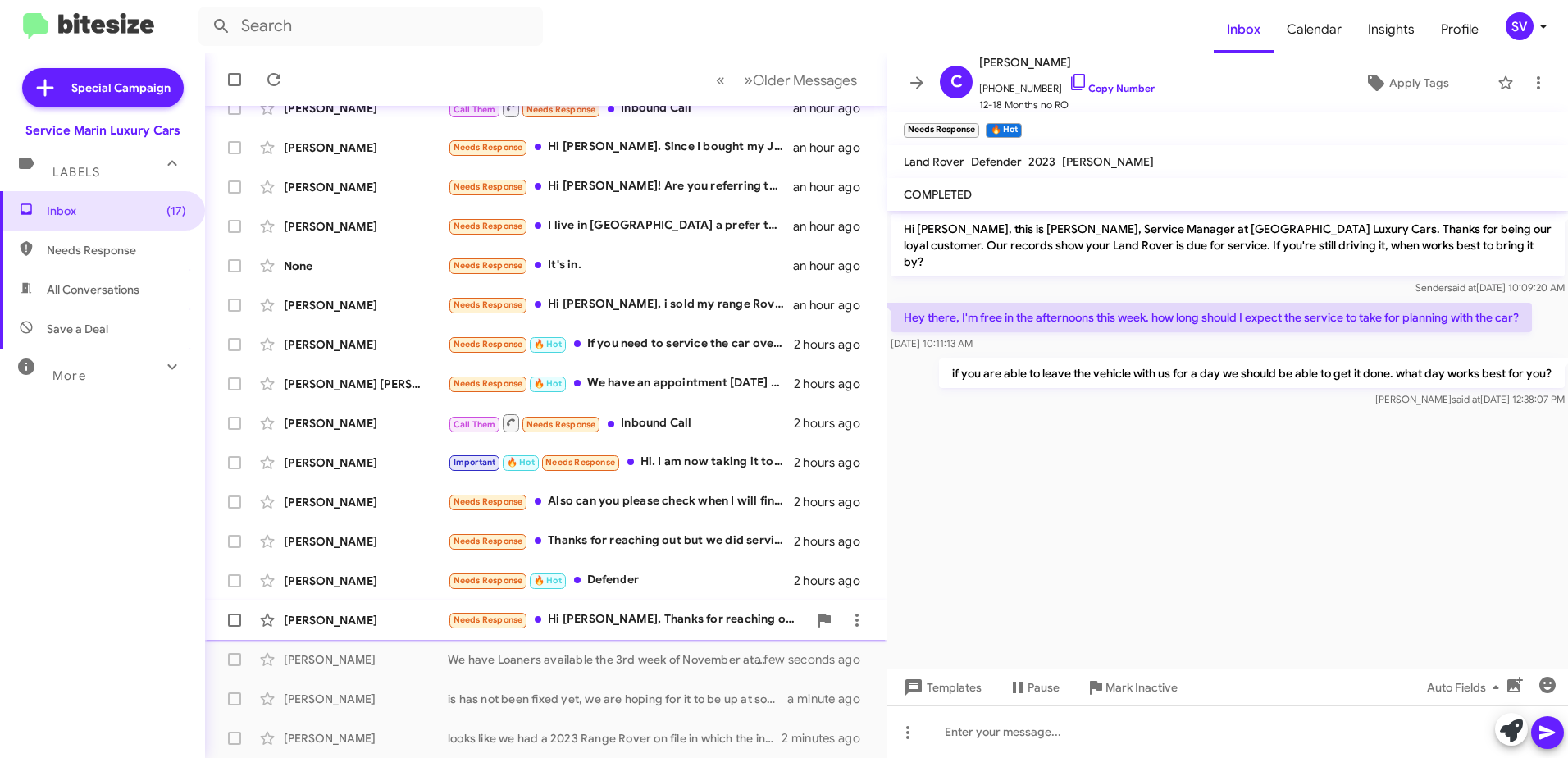
click at [617, 621] on div "Needs Response Hi [PERSON_NAME], Thanks for reaching out. Just to confirm, are …" at bounding box center [628, 619] width 360 height 19
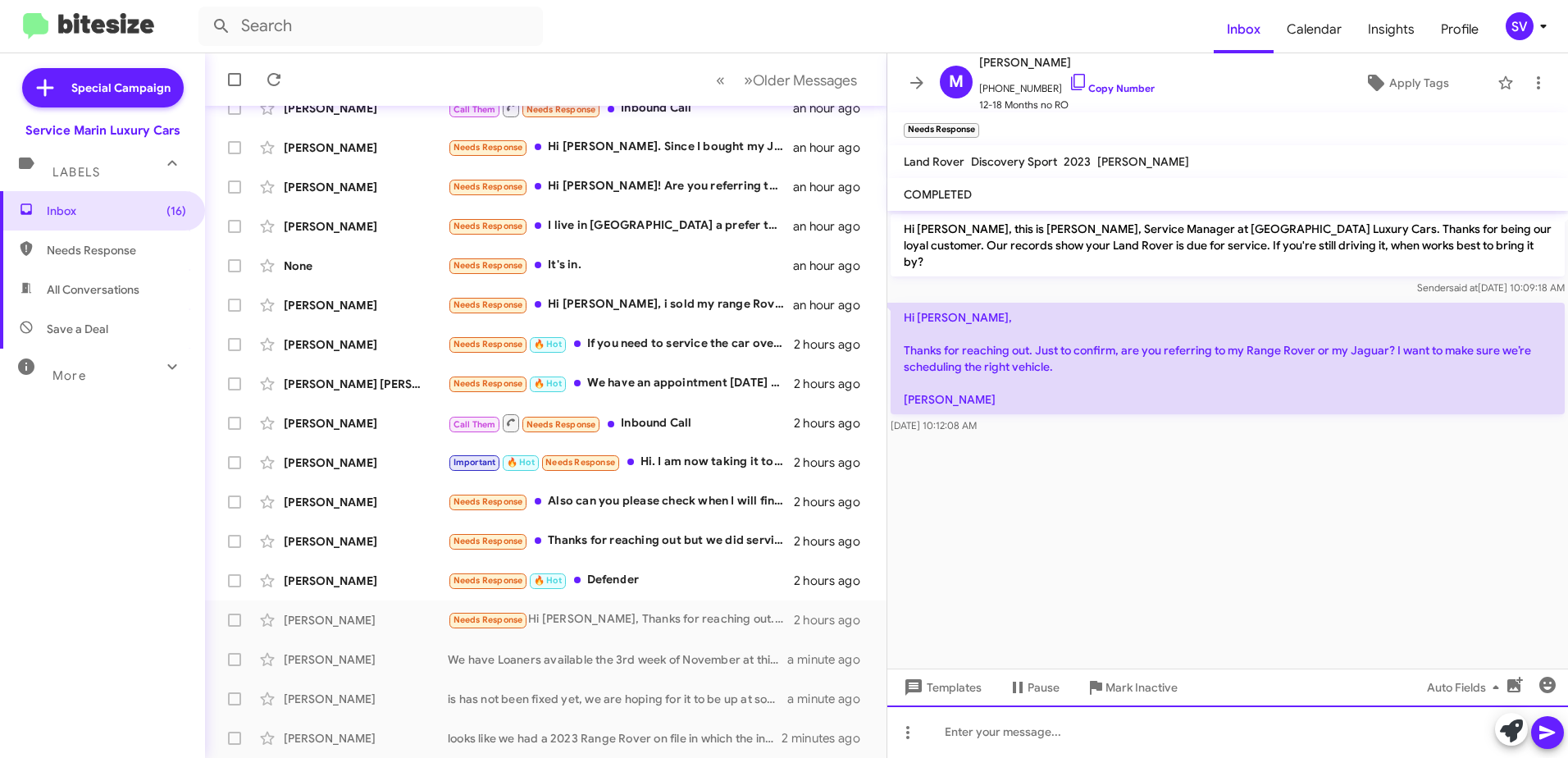
click at [1031, 732] on div at bounding box center [1228, 732] width 680 height 53
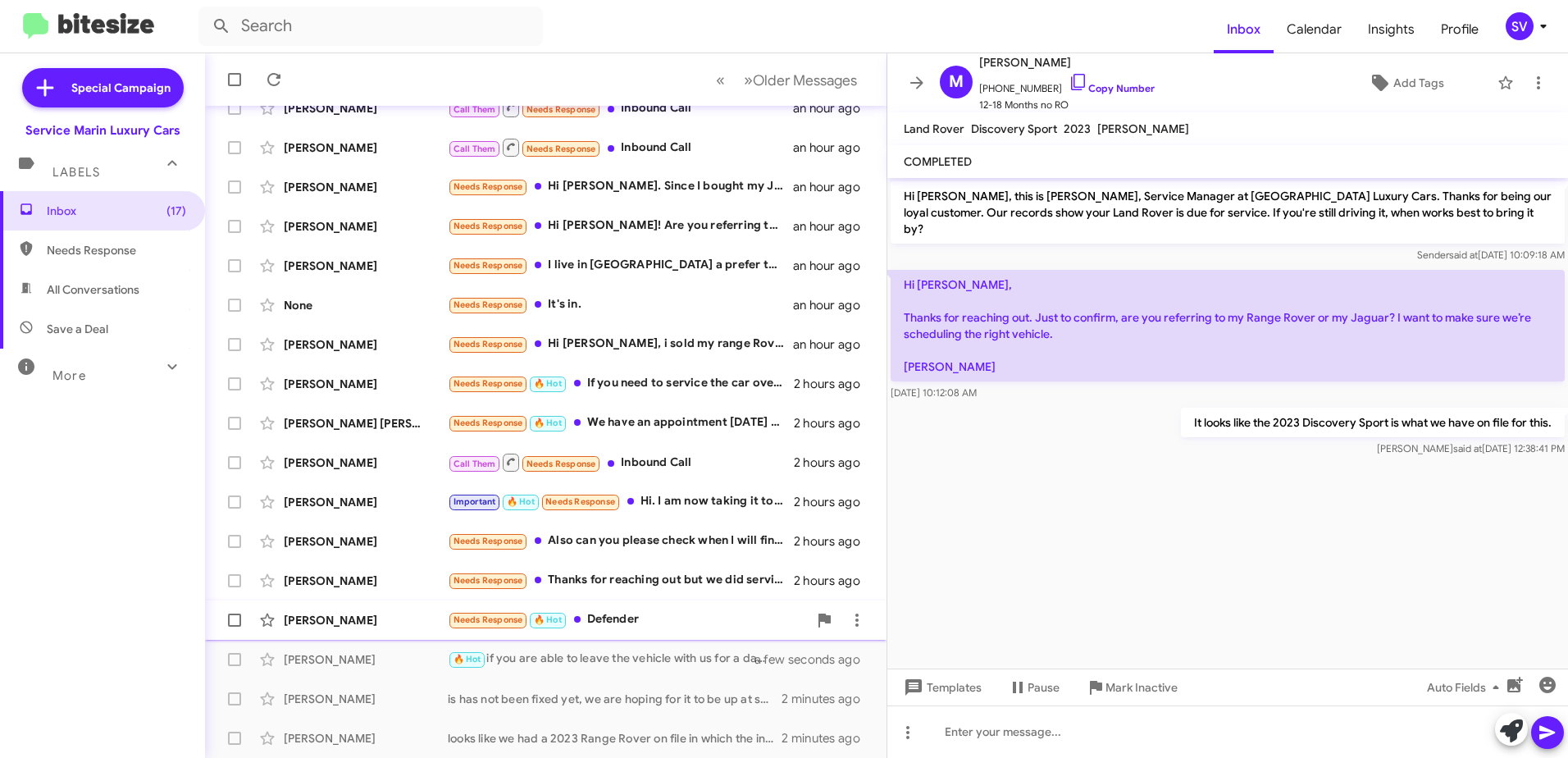
click at [649, 624] on div "Needs Response 🔥 Hot Defender" at bounding box center [628, 619] width 360 height 19
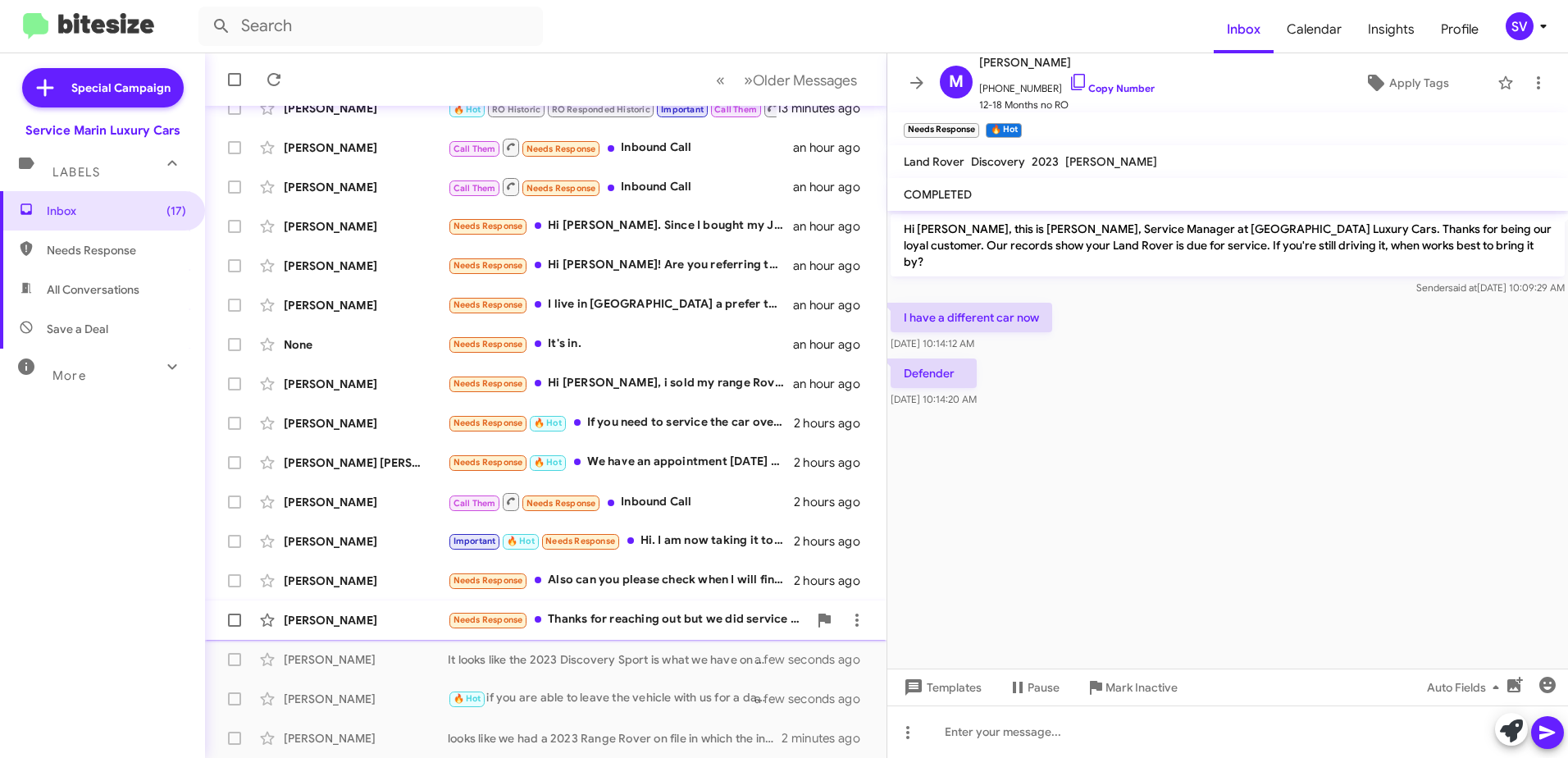
click at [656, 621] on div "Needs Response Thanks for reaching out but we did service in early September, I…" at bounding box center [628, 619] width 360 height 19
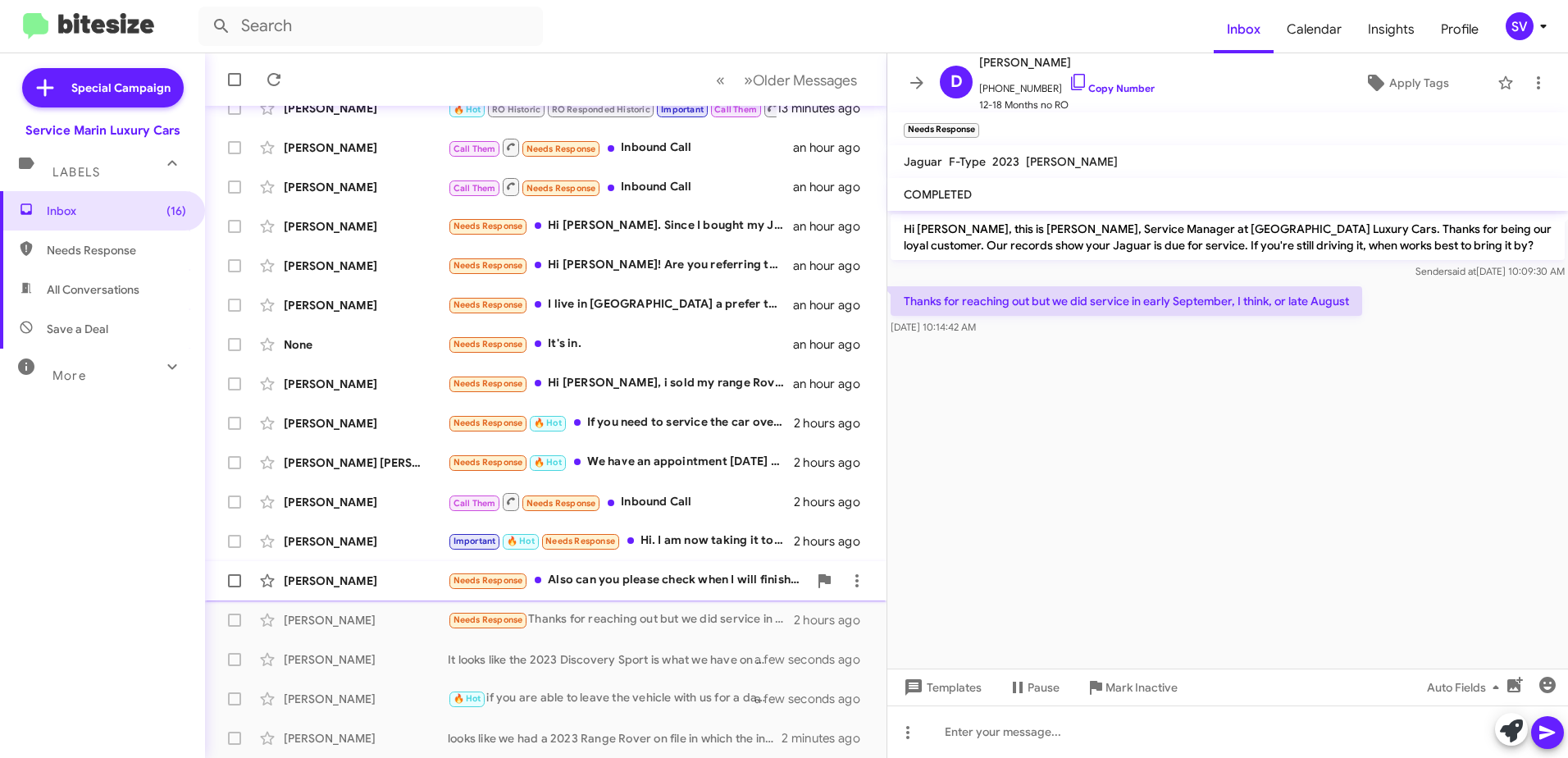
click at [665, 582] on div "Needs Response Also can you please check when I will finish my payments?" at bounding box center [628, 580] width 360 height 19
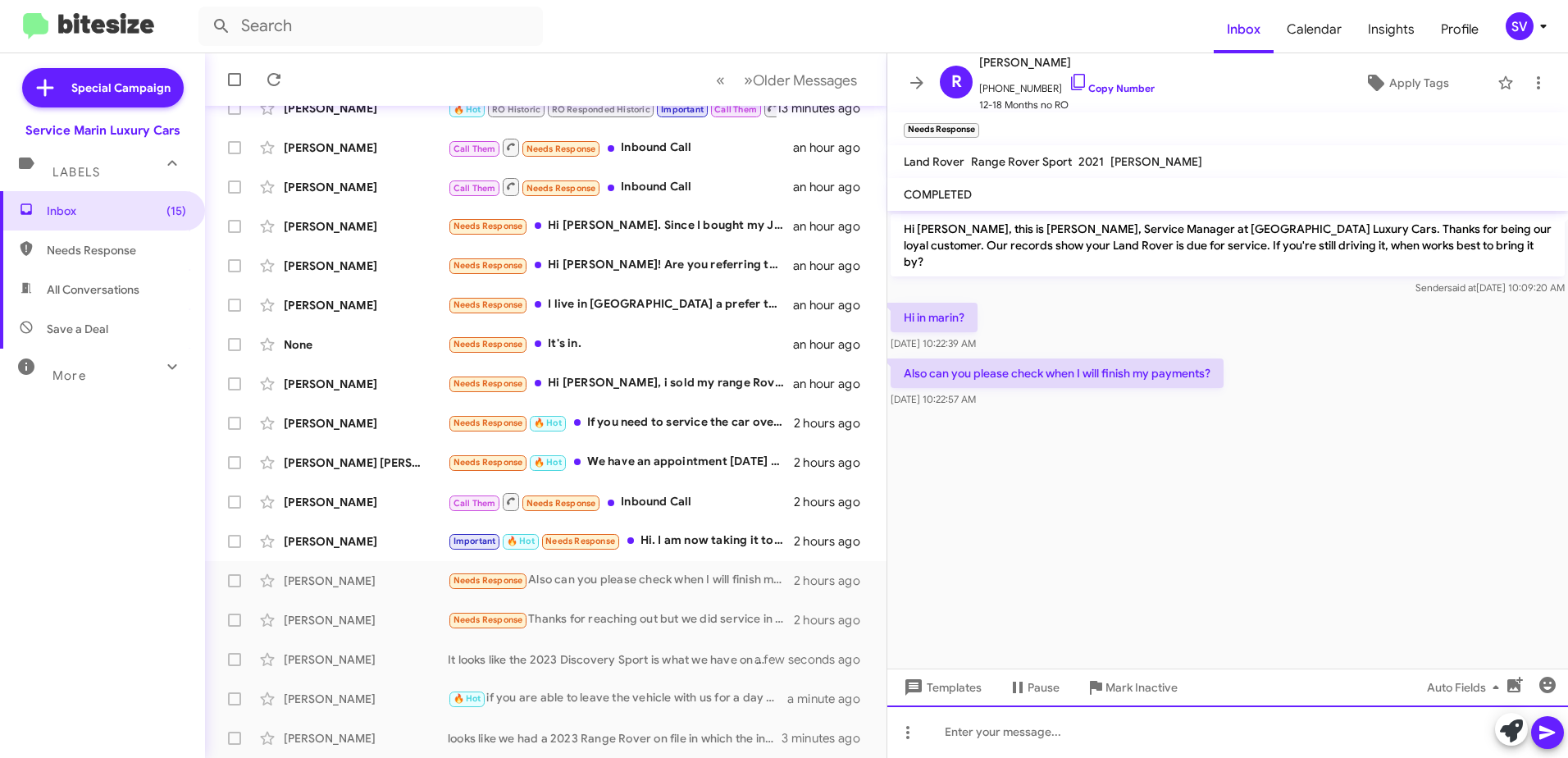
click at [1065, 740] on div at bounding box center [1228, 732] width 680 height 53
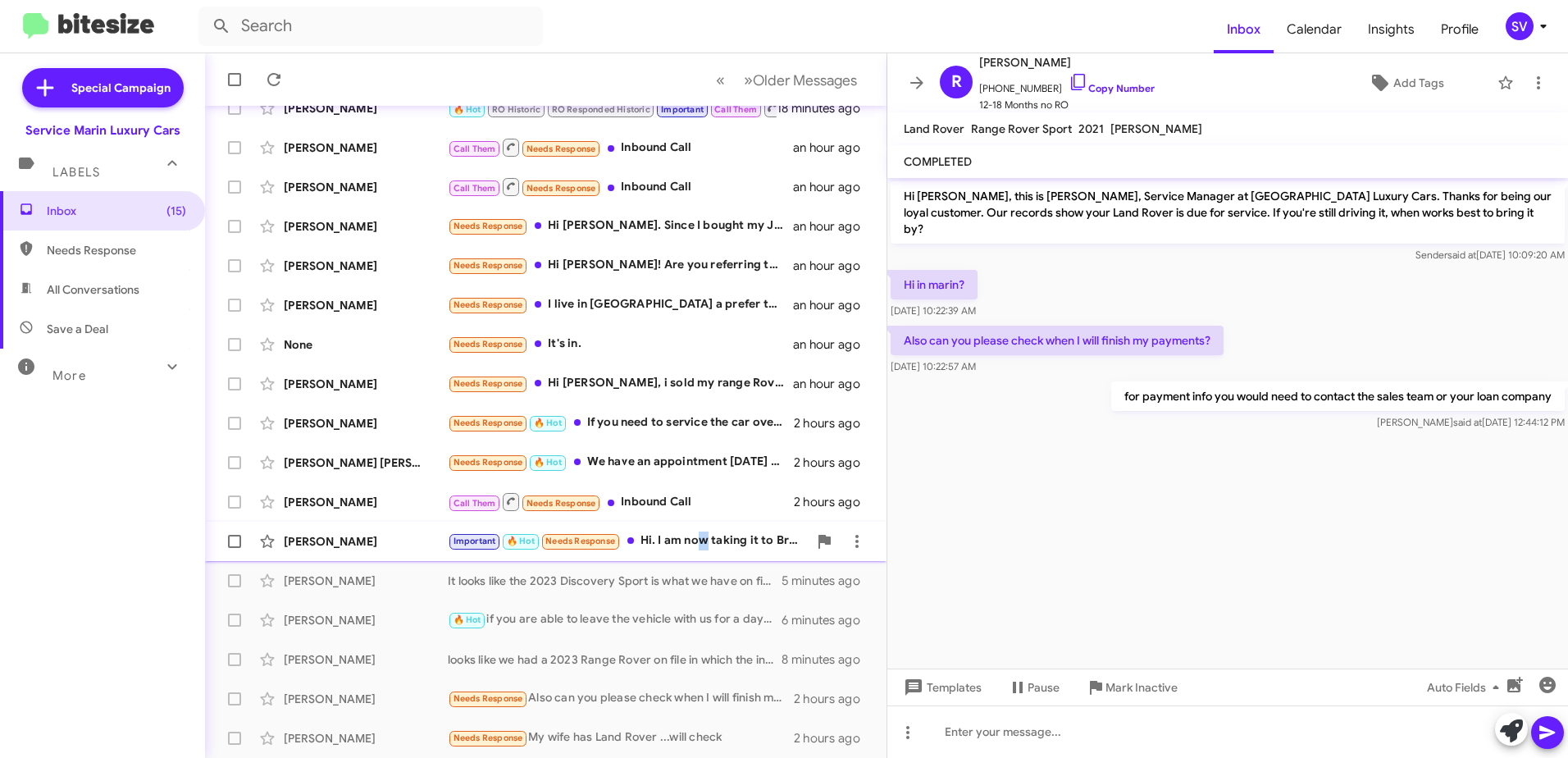
click at [702, 539] on div "Important 🔥 Hot Needs Response Hi. I am now taking it to British Car Repair for…" at bounding box center [628, 541] width 360 height 19
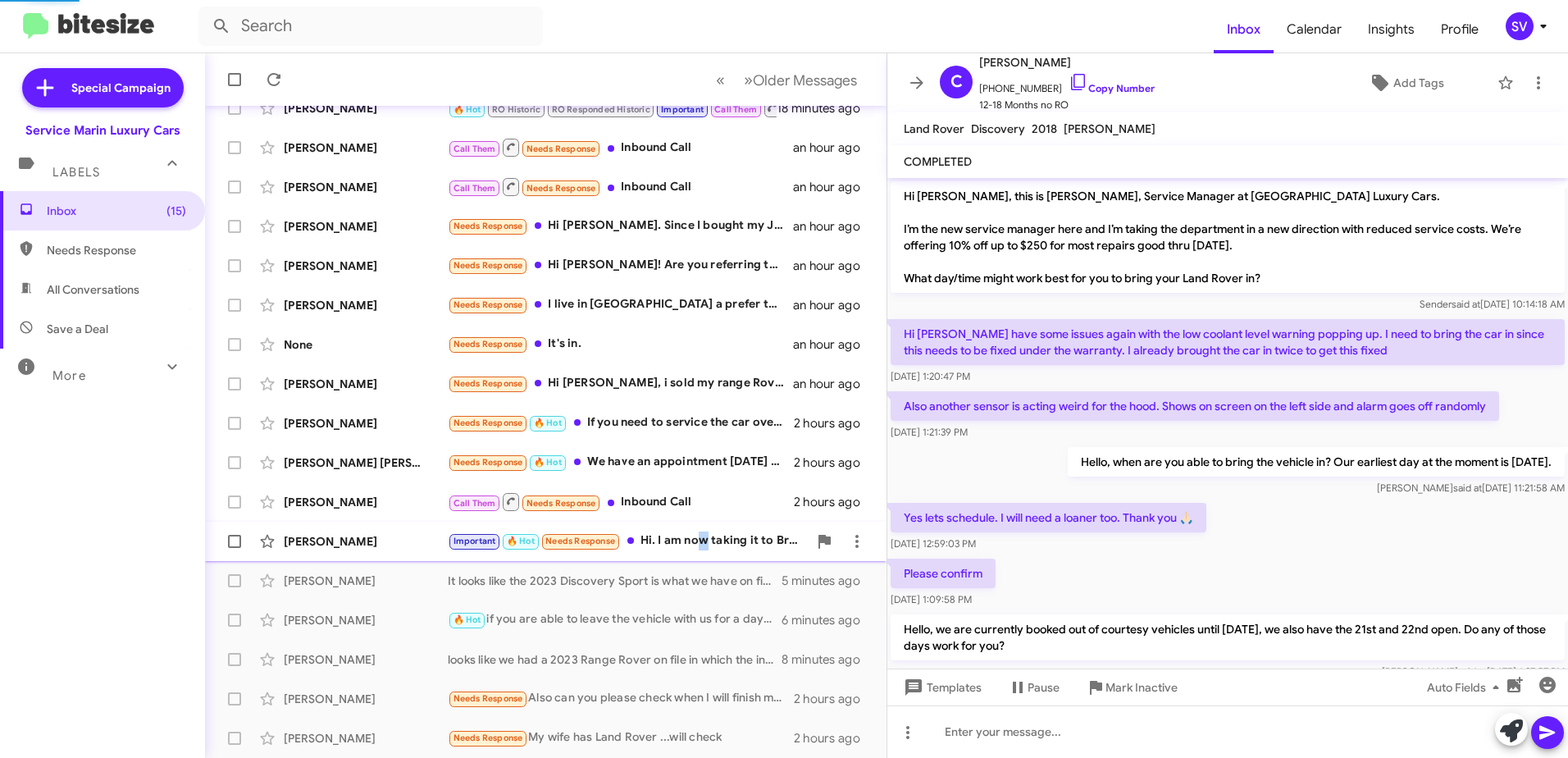
scroll to position [1019, 0]
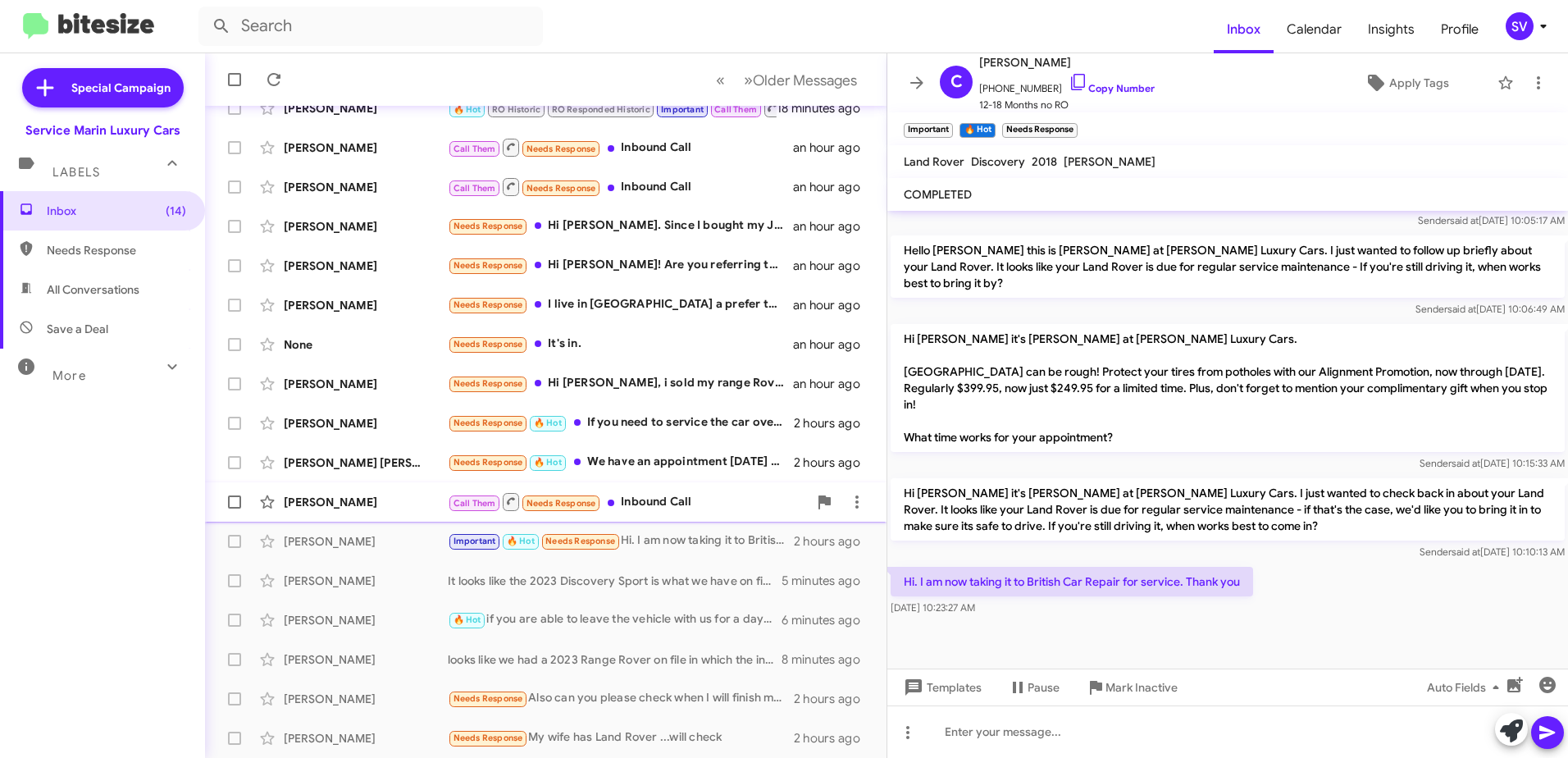
click at [711, 502] on div "Call Them Needs Response Inbound Call" at bounding box center [628, 501] width 360 height 20
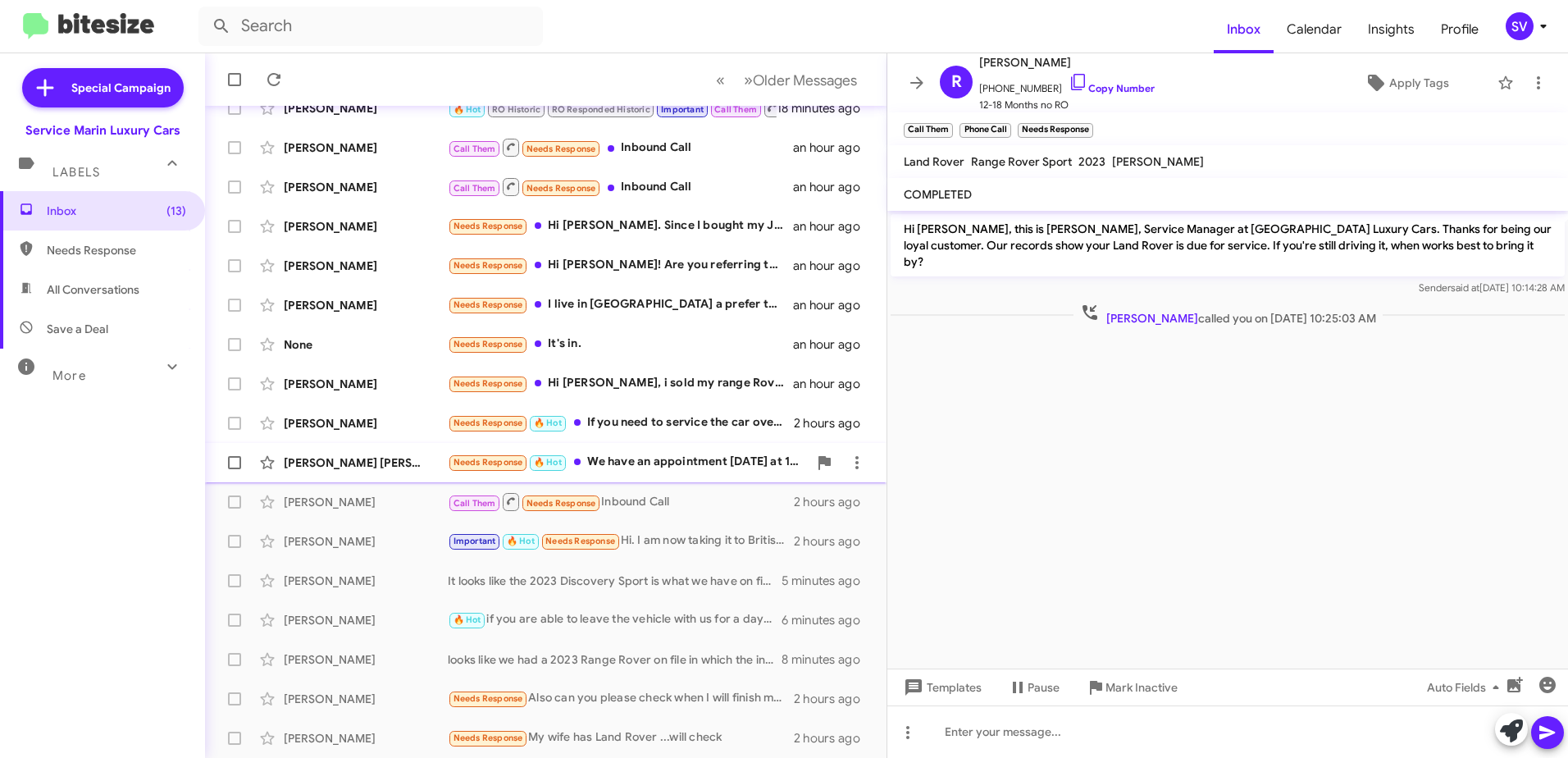
click at [708, 460] on div "Needs Response 🔥 Hot We have an appointment [DATE] at 11. Does it not show on y…" at bounding box center [628, 462] width 360 height 19
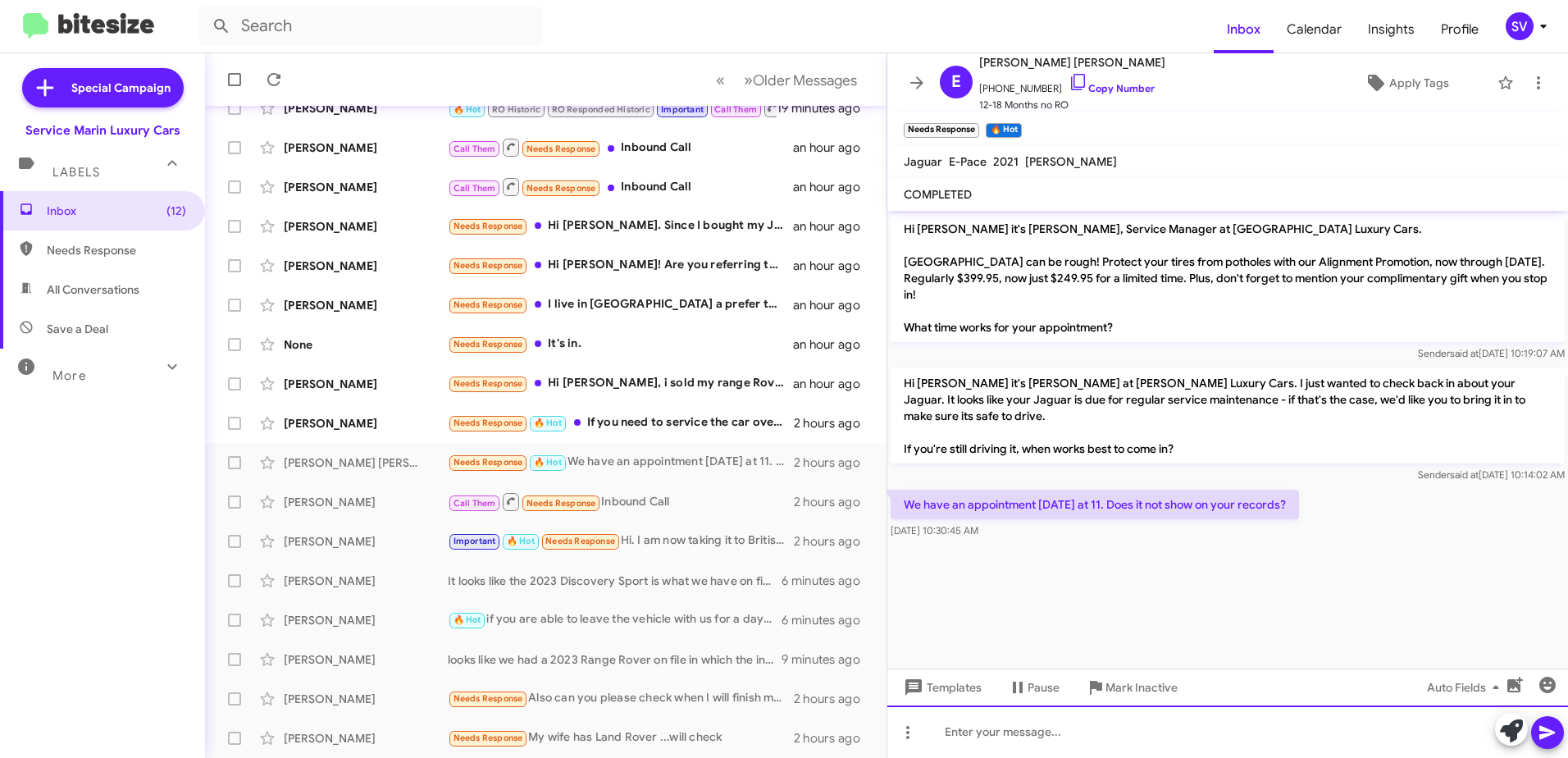
click at [1018, 743] on div at bounding box center [1228, 732] width 680 height 53
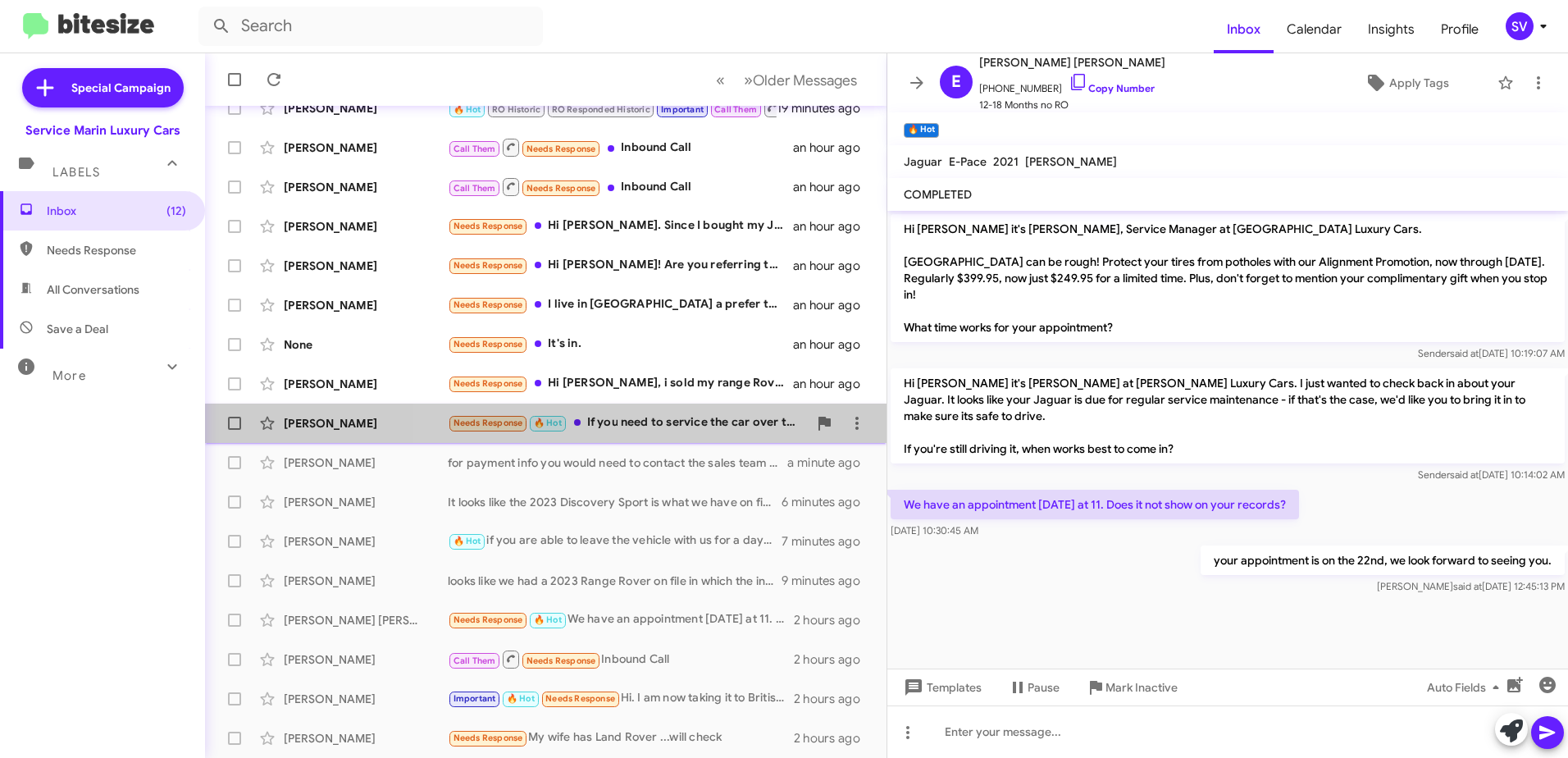
click at [636, 426] on div "Needs Response 🔥 Hot If you need to service the car over the weekend, will I be…" at bounding box center [628, 422] width 360 height 19
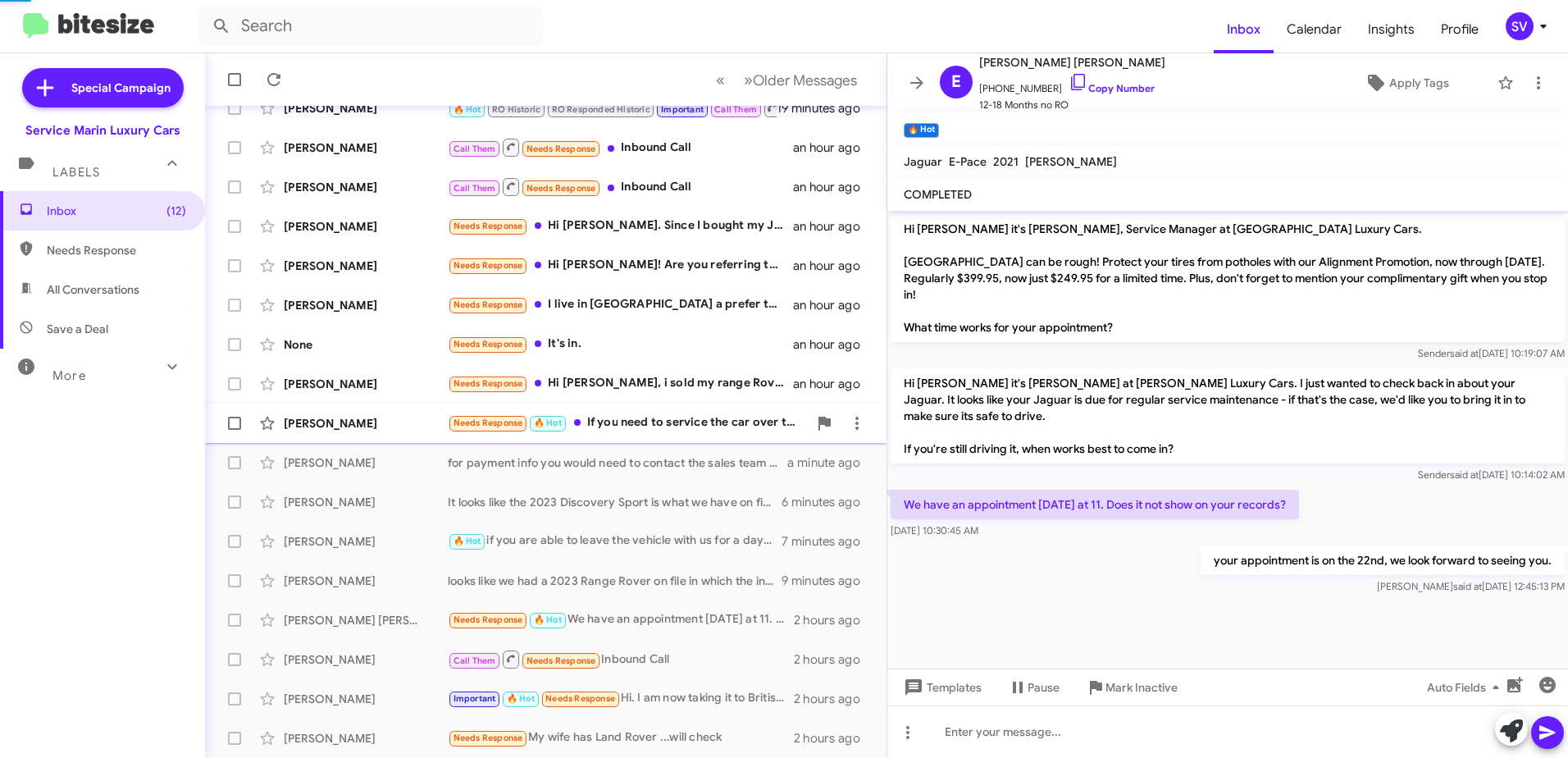
scroll to position [181, 0]
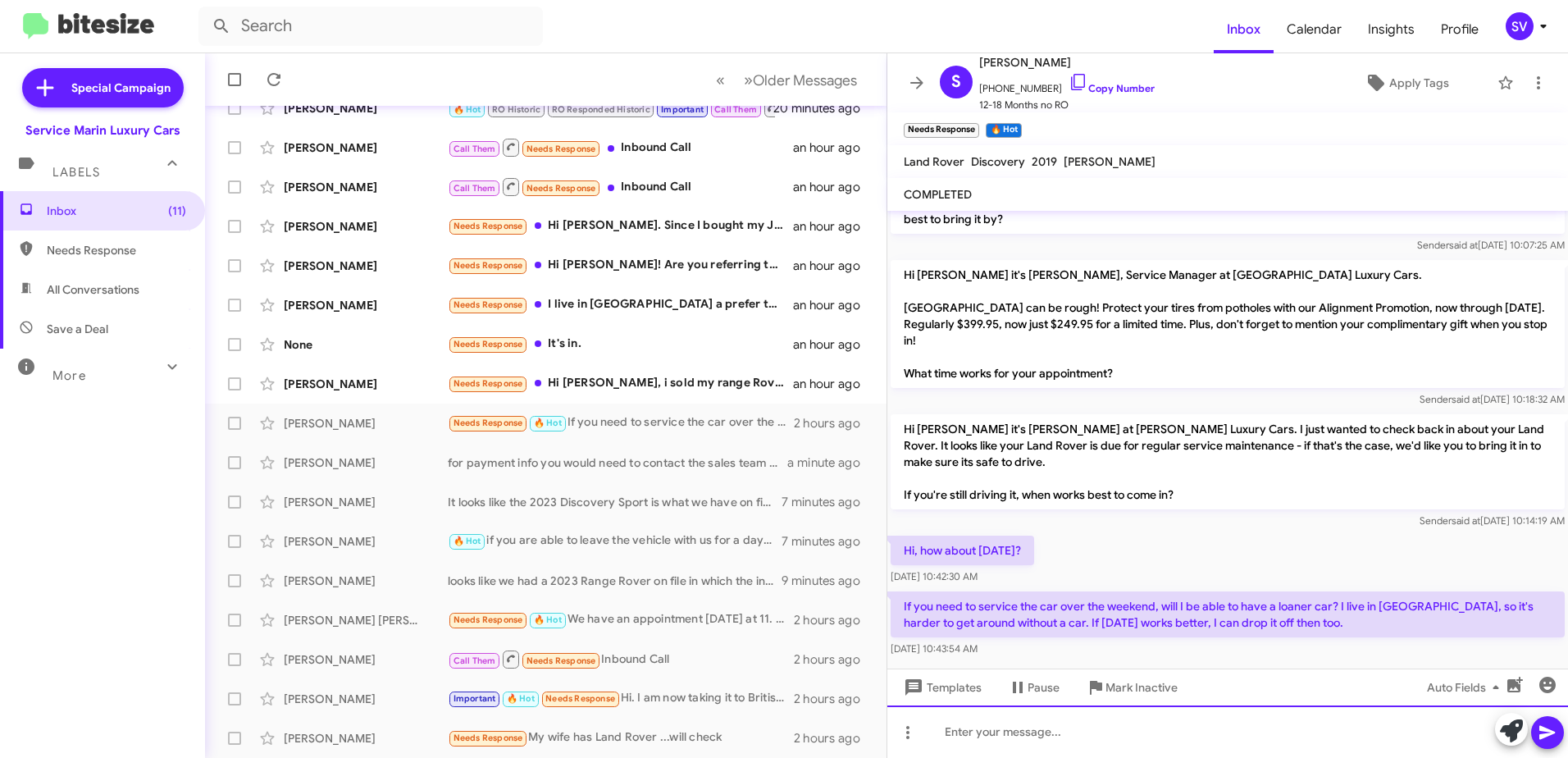
click at [960, 735] on div at bounding box center [1228, 732] width 680 height 53
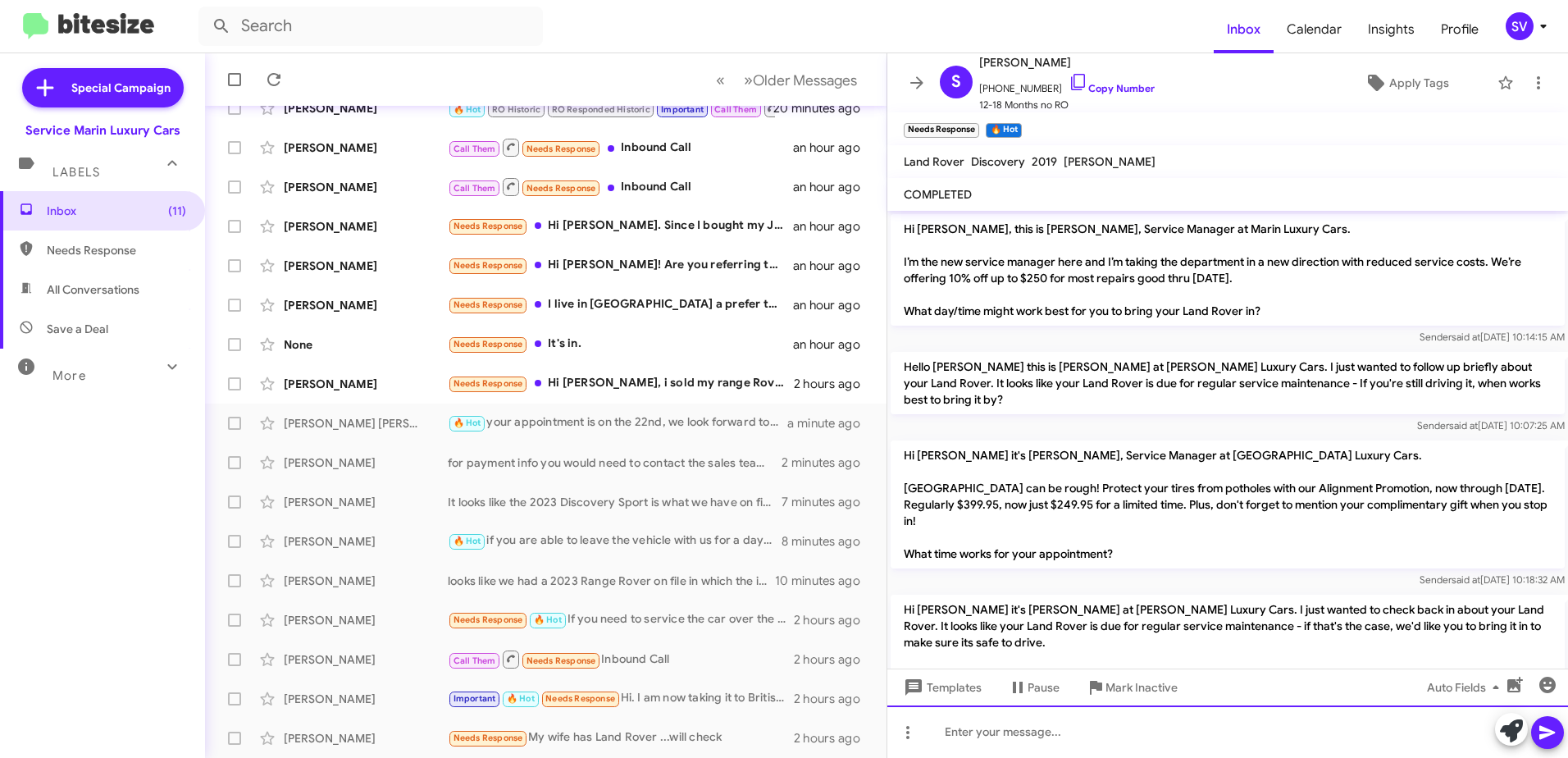
scroll to position [240, 0]
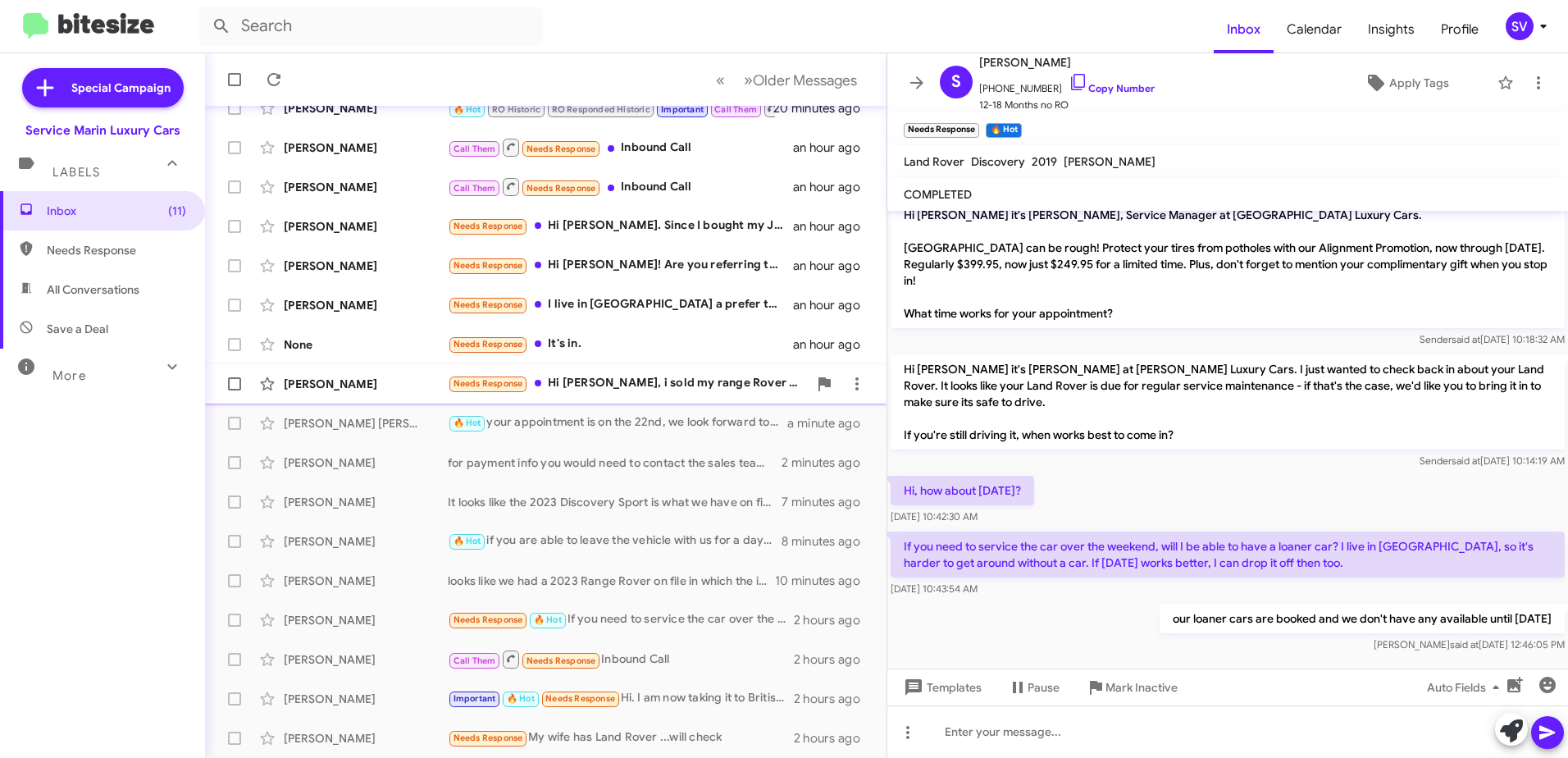
click at [618, 383] on div "Needs Response Hi [PERSON_NAME], i sold my range Rover last year." at bounding box center [628, 383] width 360 height 19
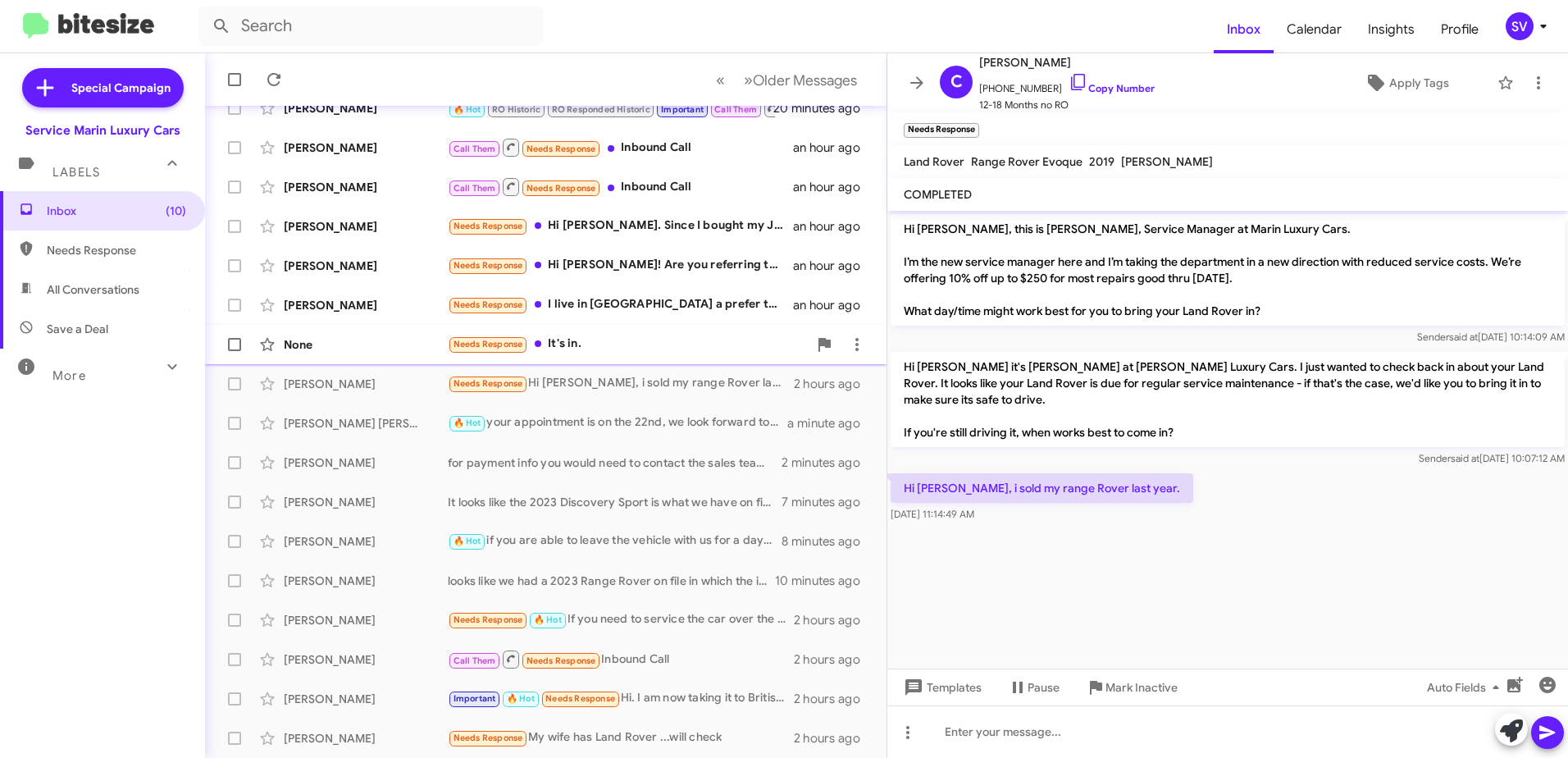
click at [618, 339] on div "Needs Response It's in." at bounding box center [628, 344] width 360 height 19
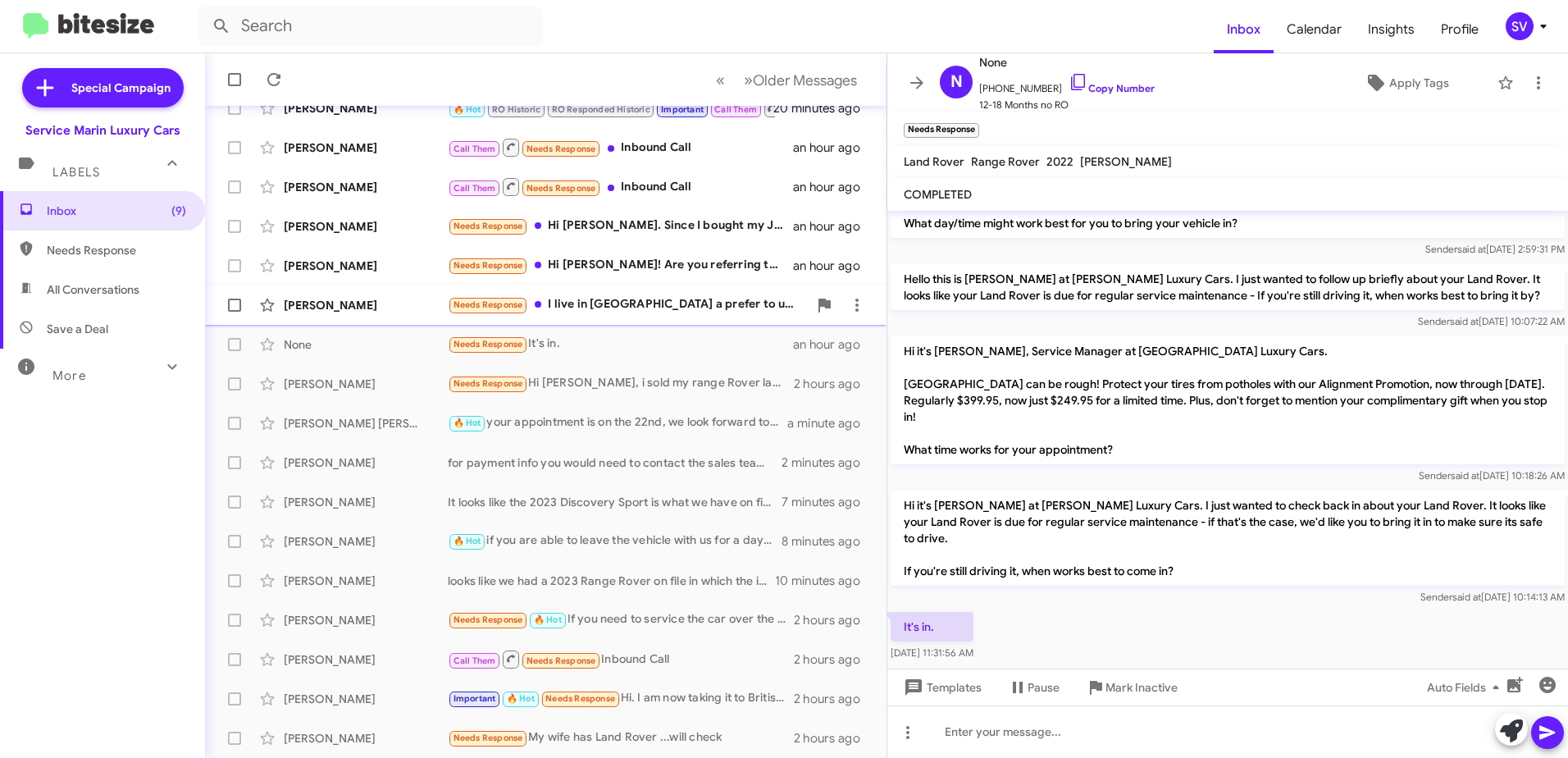
click at [623, 306] on div "Needs Response I live in [GEOGRAPHIC_DATA] a prefer to use local service" at bounding box center [628, 305] width 360 height 19
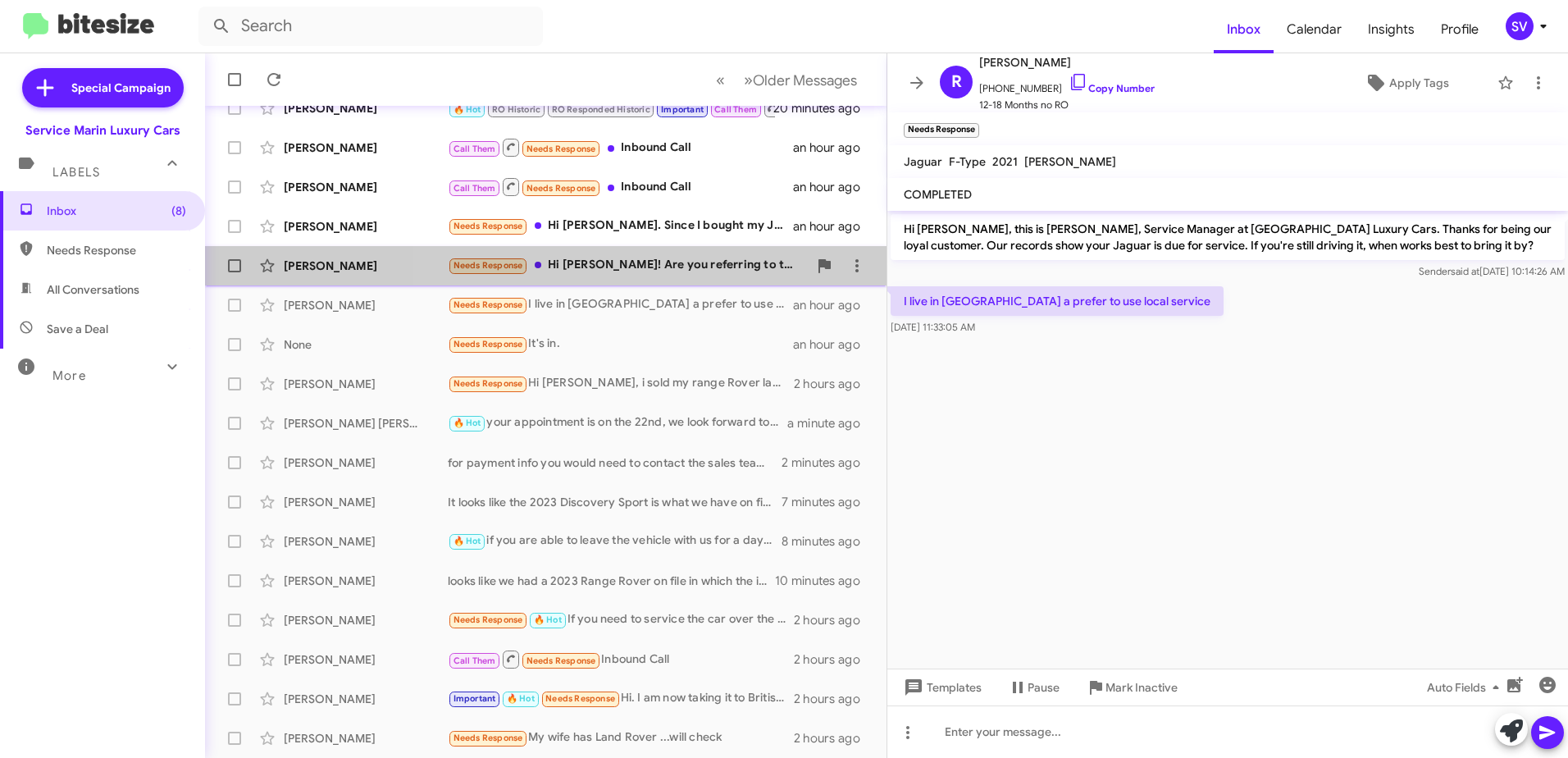
click at [646, 264] on div "Needs Response Hi [PERSON_NAME]! Are you referring to the 2024 Defender?" at bounding box center [628, 265] width 360 height 19
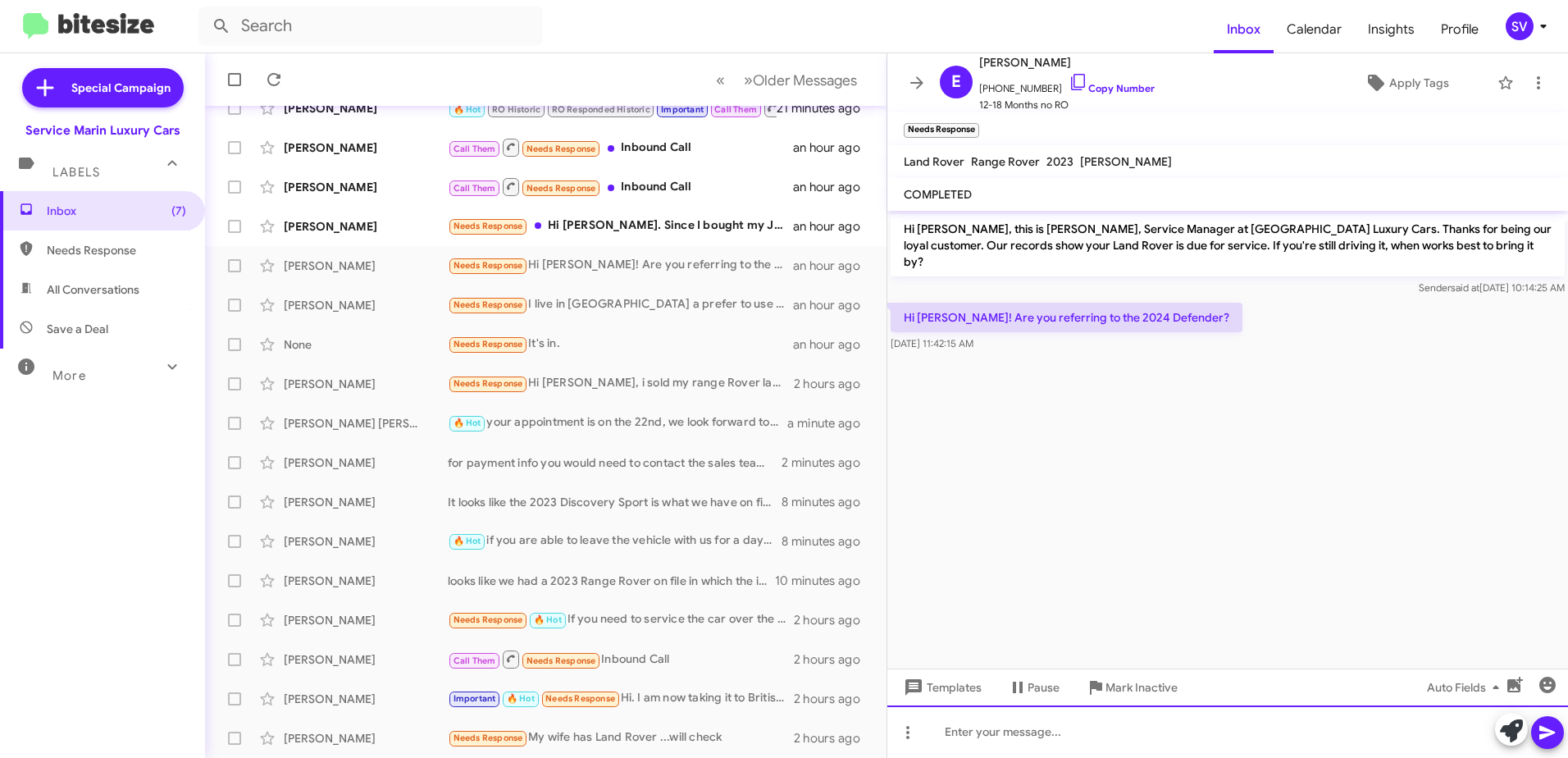
click at [1044, 737] on div at bounding box center [1228, 732] width 680 height 53
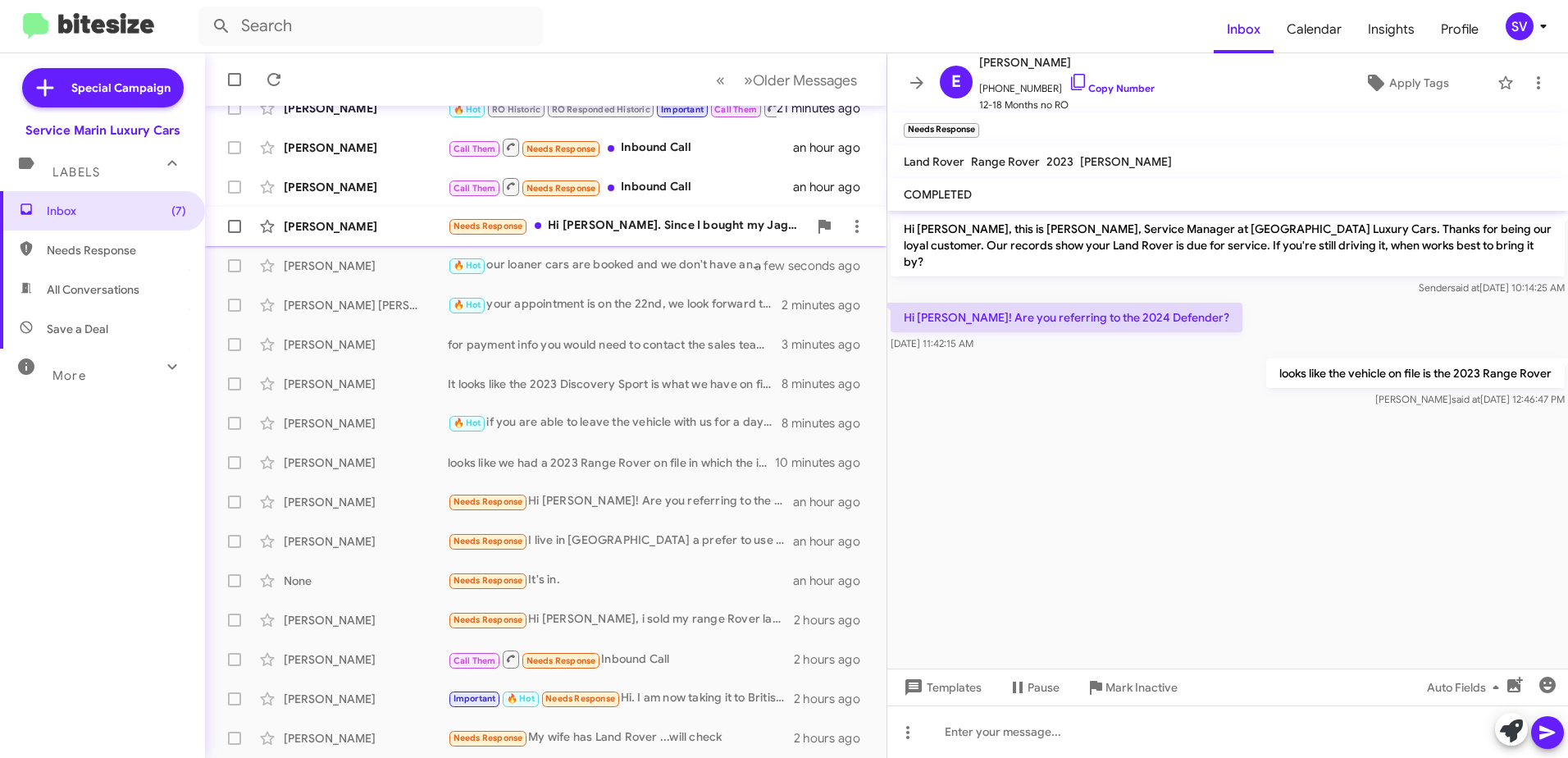
click at [660, 218] on div "Needs Response Hi [PERSON_NAME]. Since I bought my Jaguar and the extended warr…" at bounding box center [628, 225] width 360 height 19
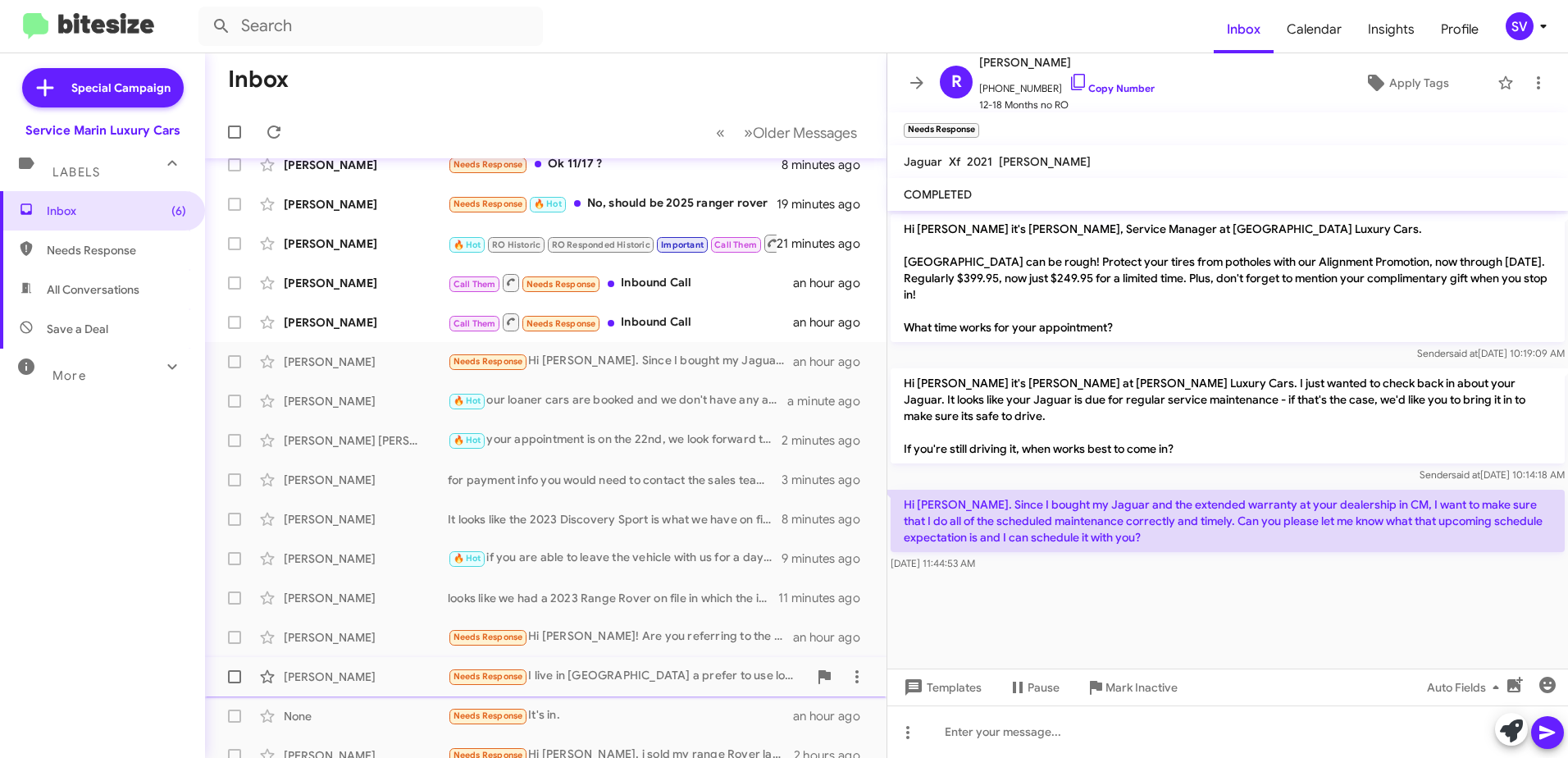
scroll to position [30, 0]
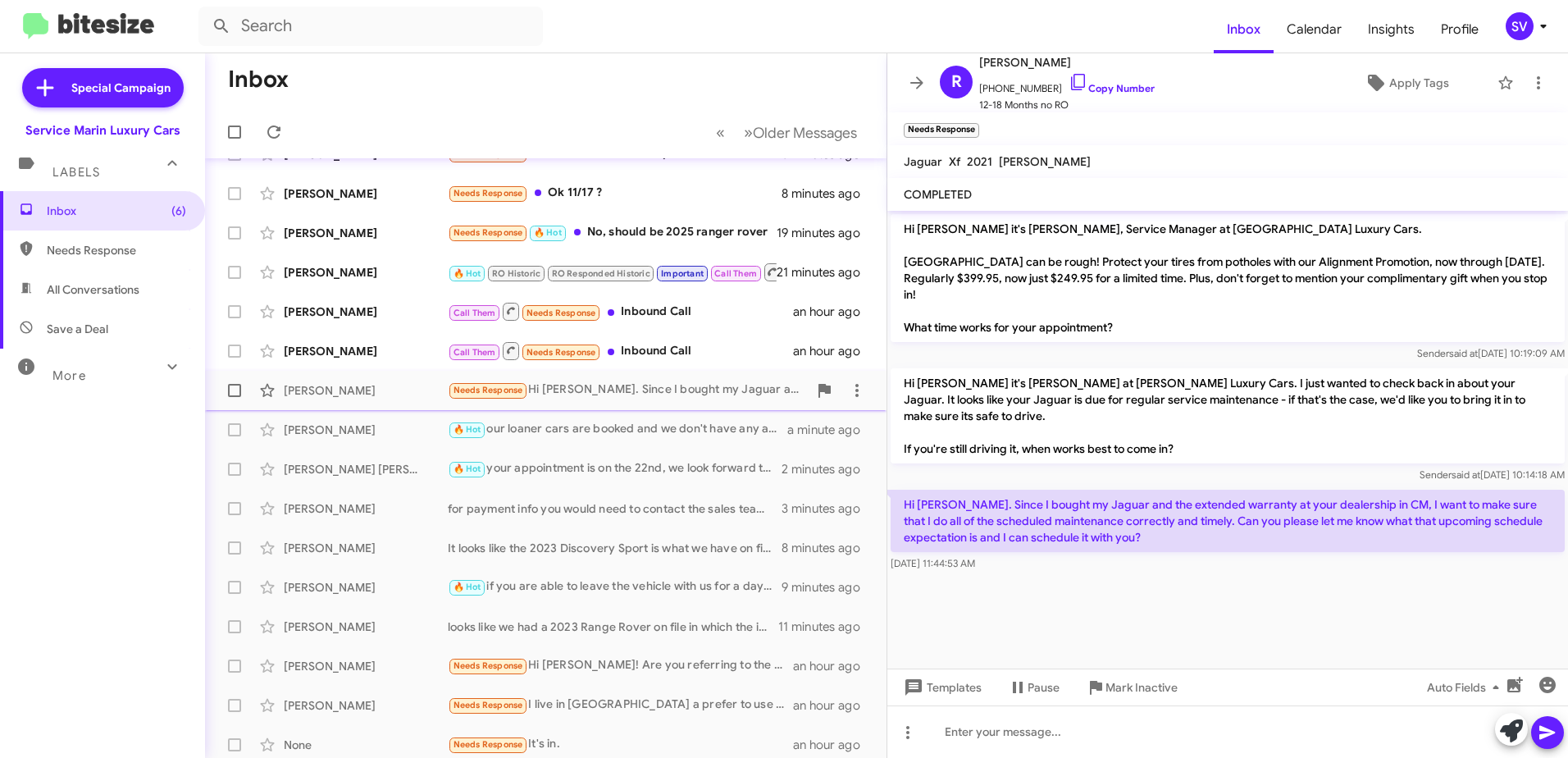
click at [636, 392] on div "Needs Response Hi [PERSON_NAME]. Since I bought my Jaguar and the extended warr…" at bounding box center [628, 389] width 360 height 19
click at [702, 344] on div "Call Them Needs Response Inbound Call" at bounding box center [628, 350] width 360 height 20
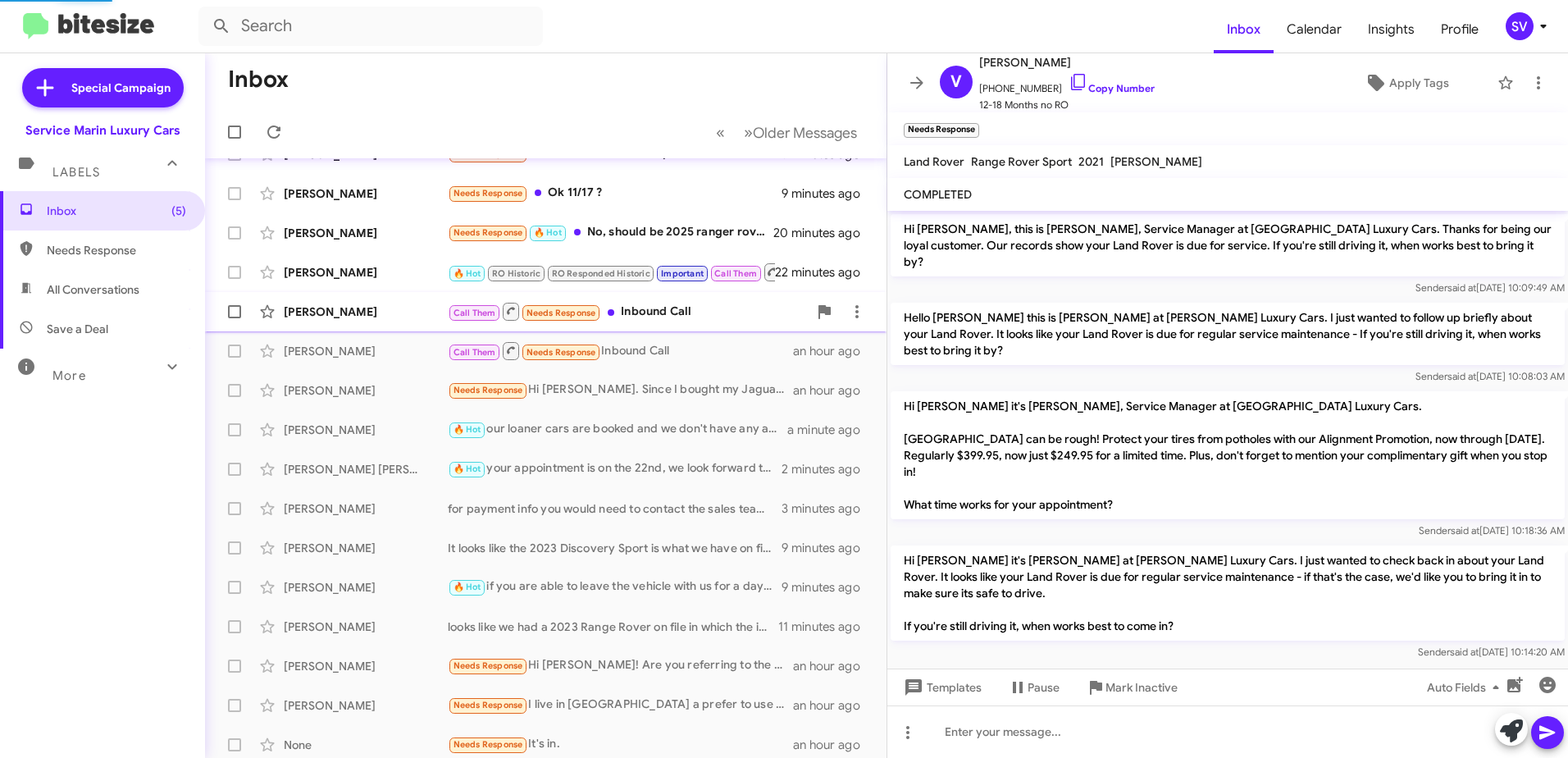
scroll to position [13, 0]
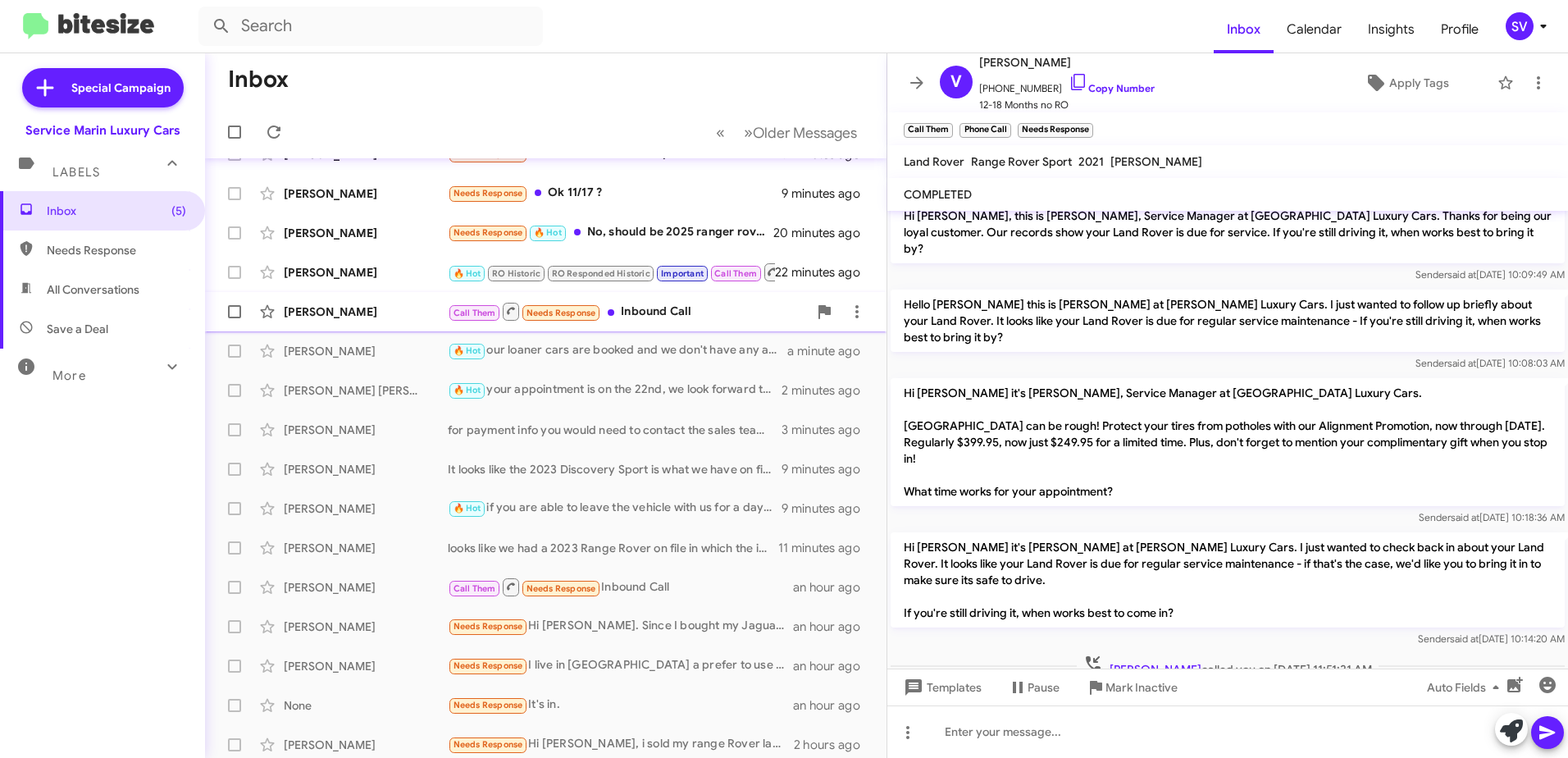
click at [373, 313] on div "[PERSON_NAME]" at bounding box center [366, 312] width 164 height 16
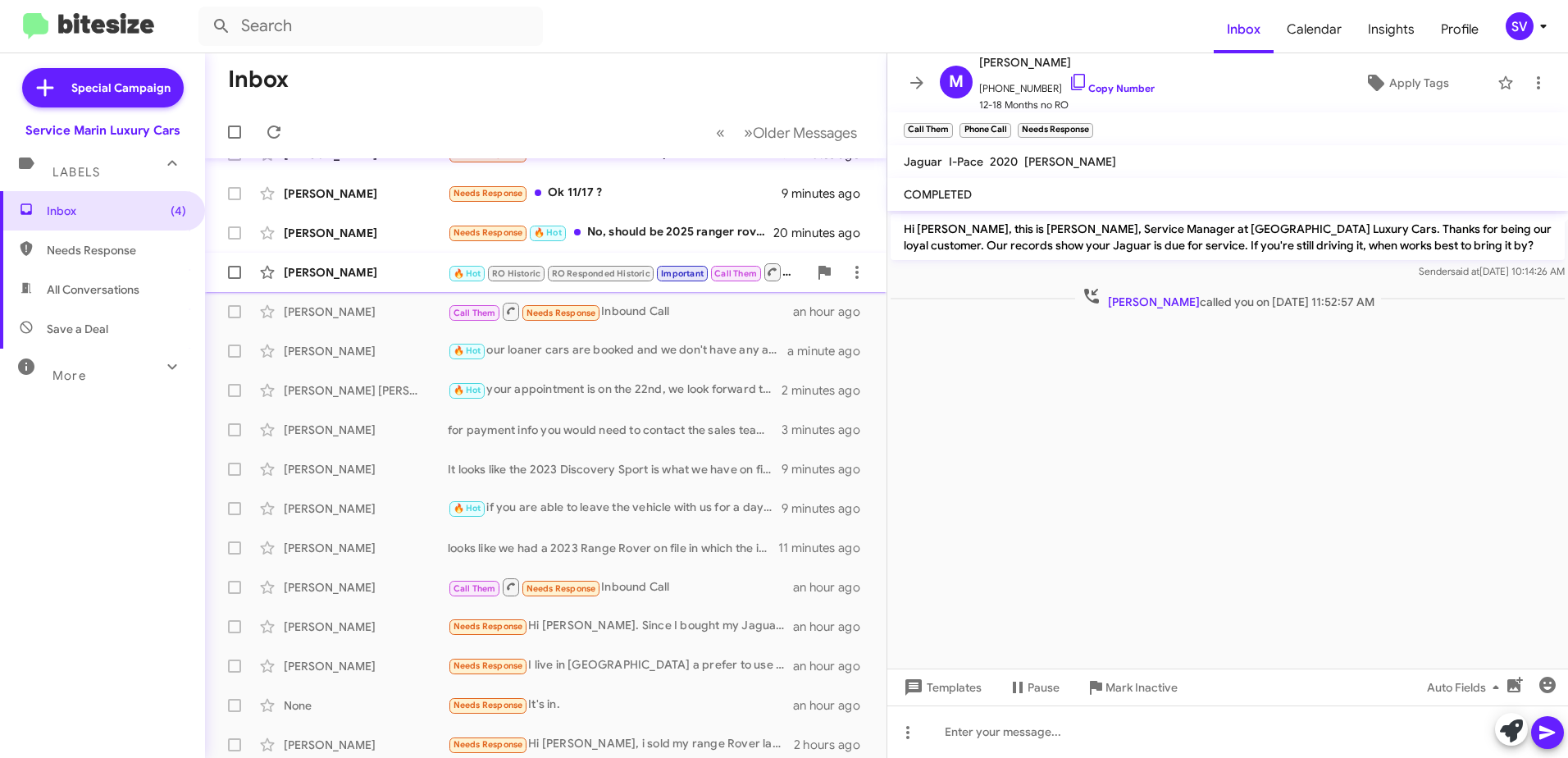
click at [365, 275] on div "[PERSON_NAME]" at bounding box center [366, 272] width 164 height 16
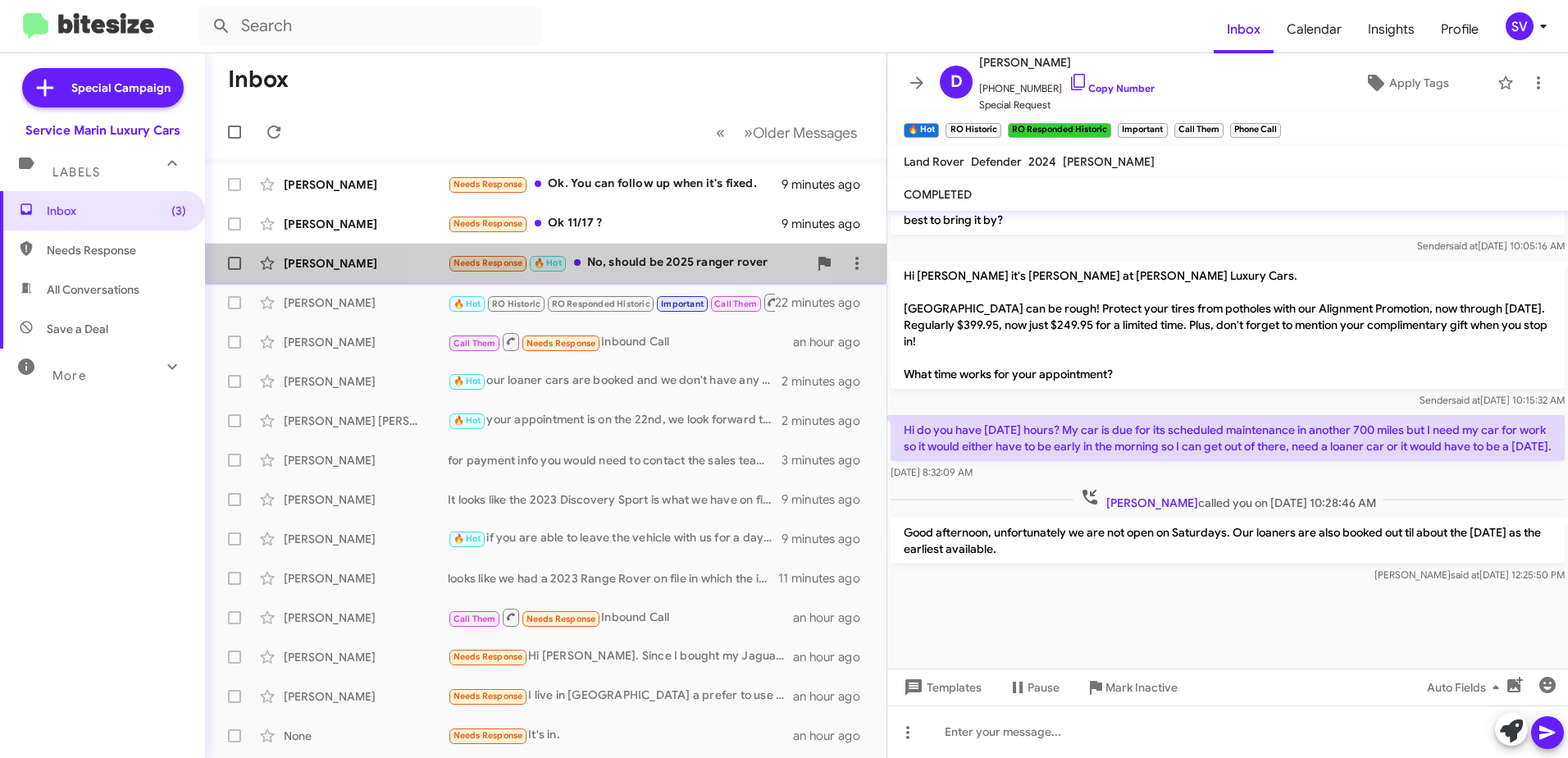
click at [630, 264] on div "Needs Response 🔥 Hot No, should be 2025 ranger rover" at bounding box center [628, 263] width 360 height 19
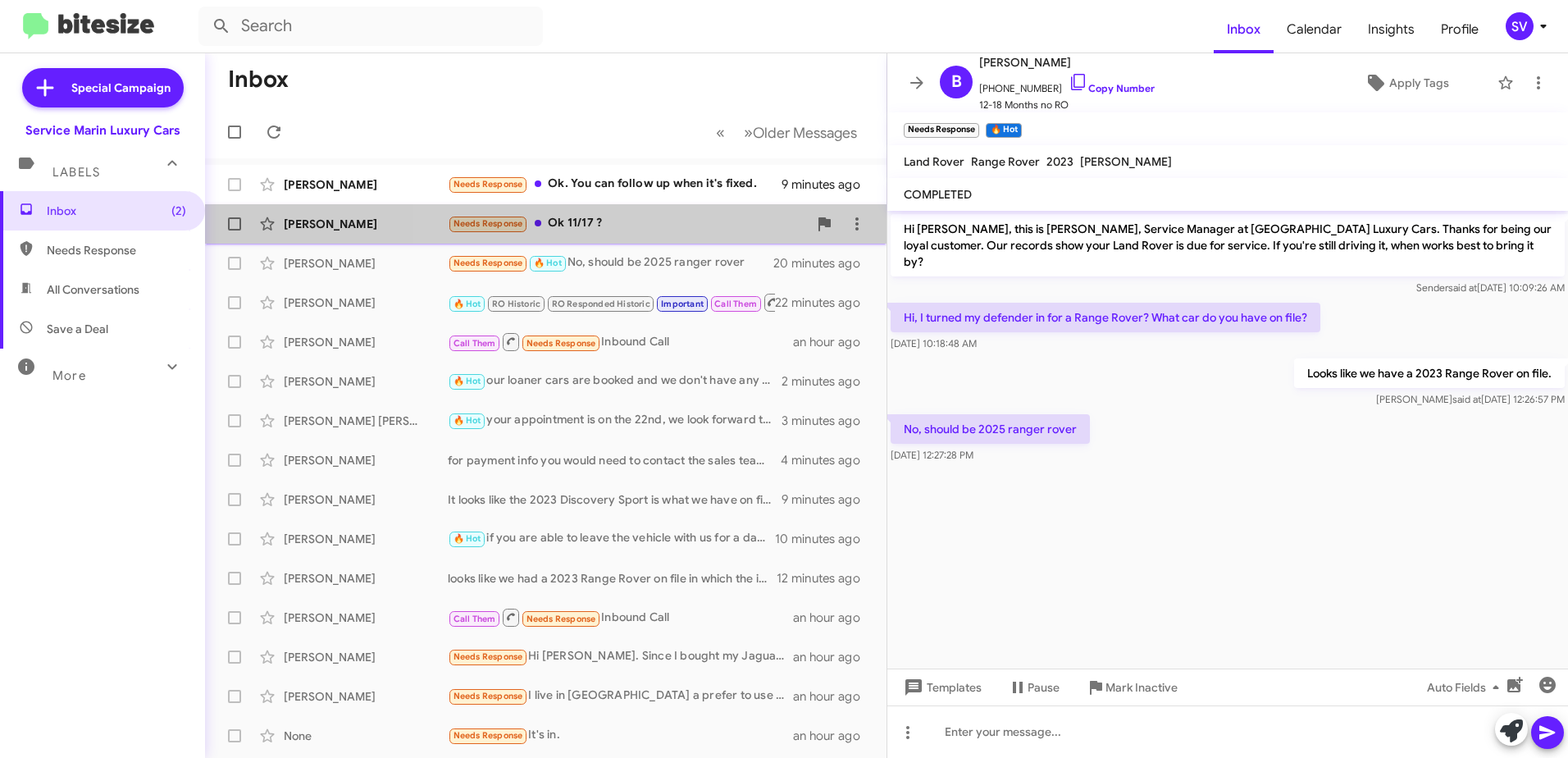
click at [649, 223] on div "Needs Response Ok 11/17 ?" at bounding box center [628, 223] width 360 height 19
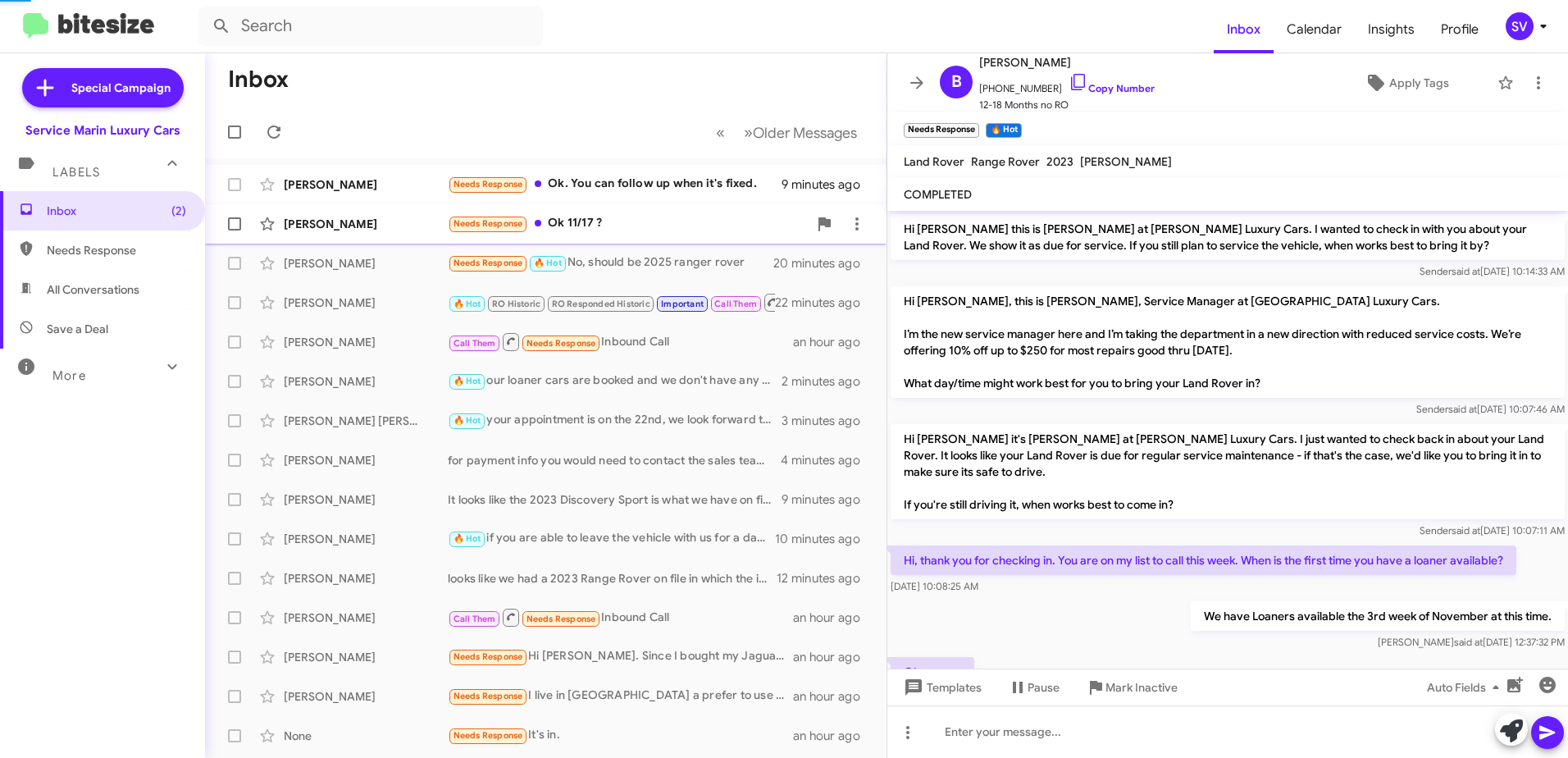
scroll to position [82, 0]
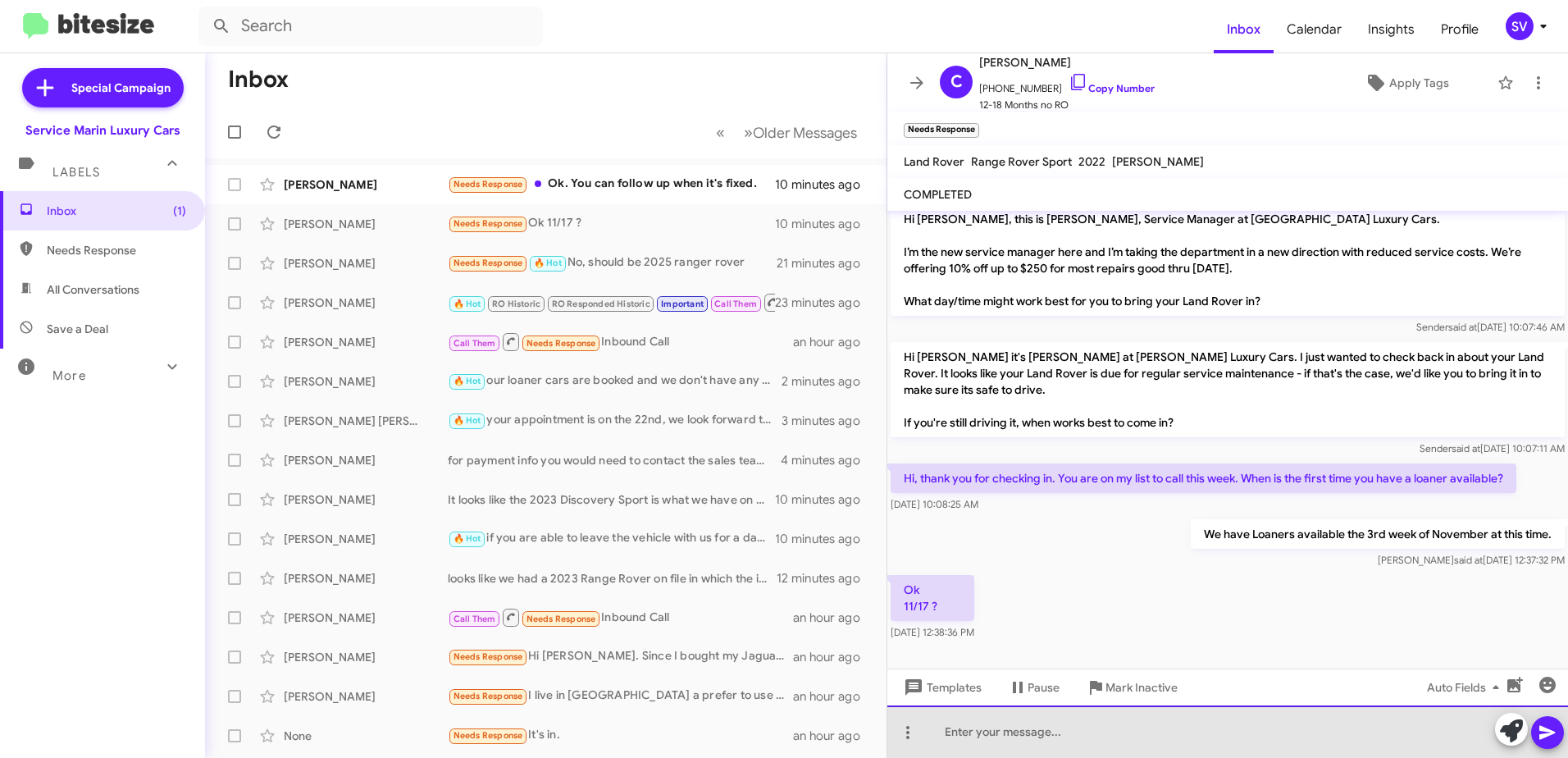
click at [999, 725] on div at bounding box center [1228, 732] width 680 height 53
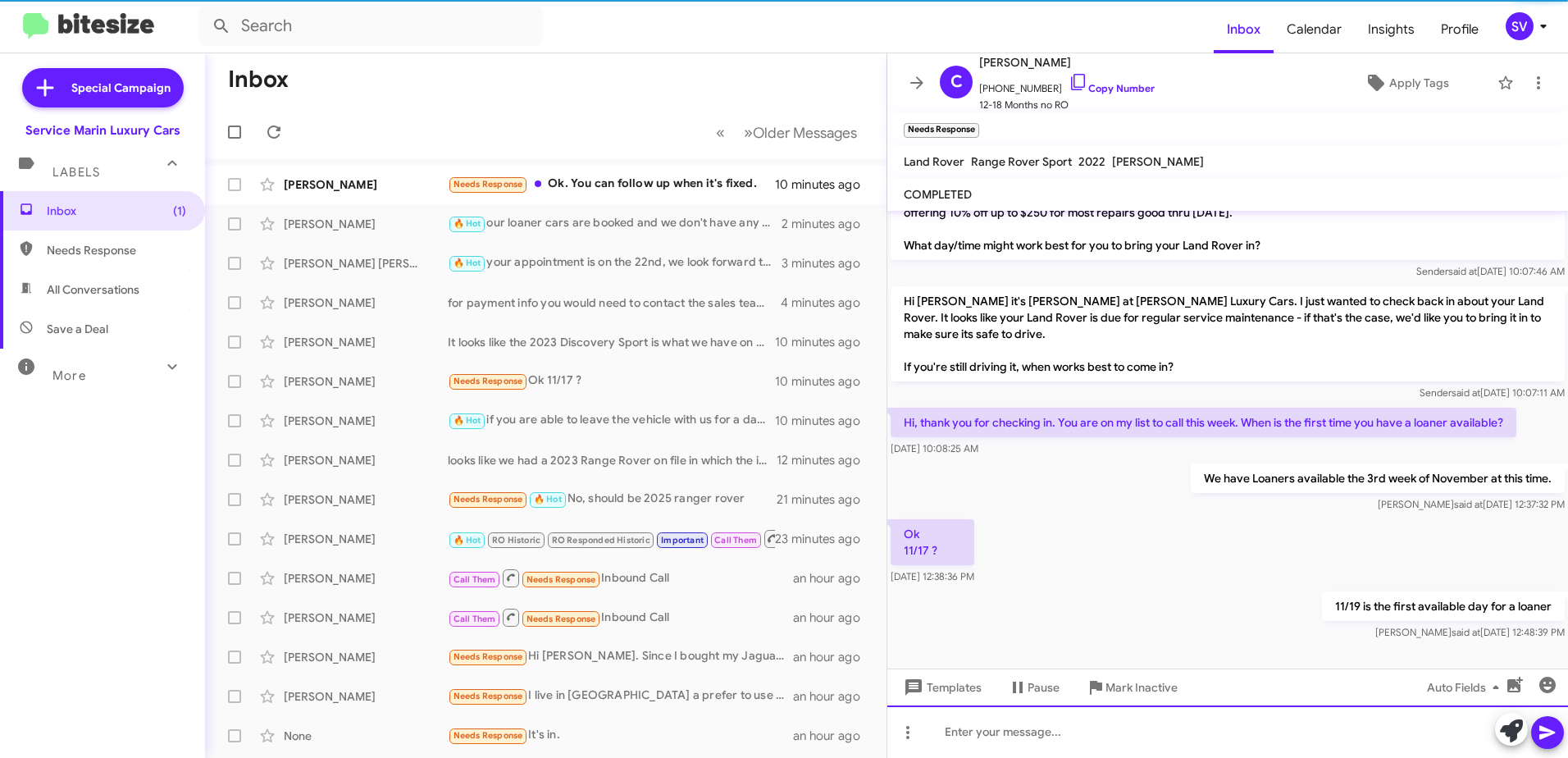
scroll to position [109, 0]
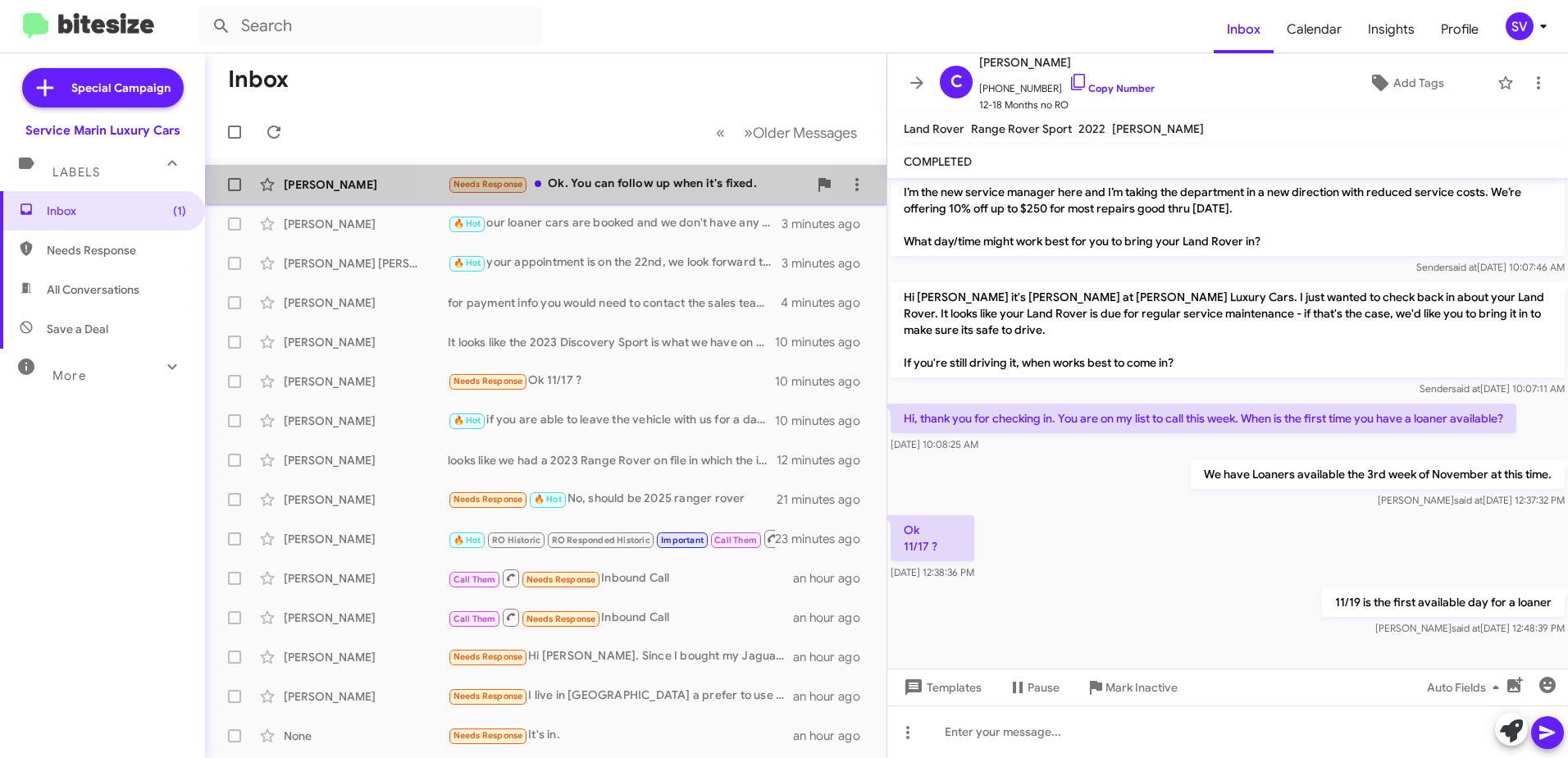
click at [617, 191] on div "Needs Response Ok. You can follow up when it's fixed." at bounding box center [628, 183] width 360 height 19
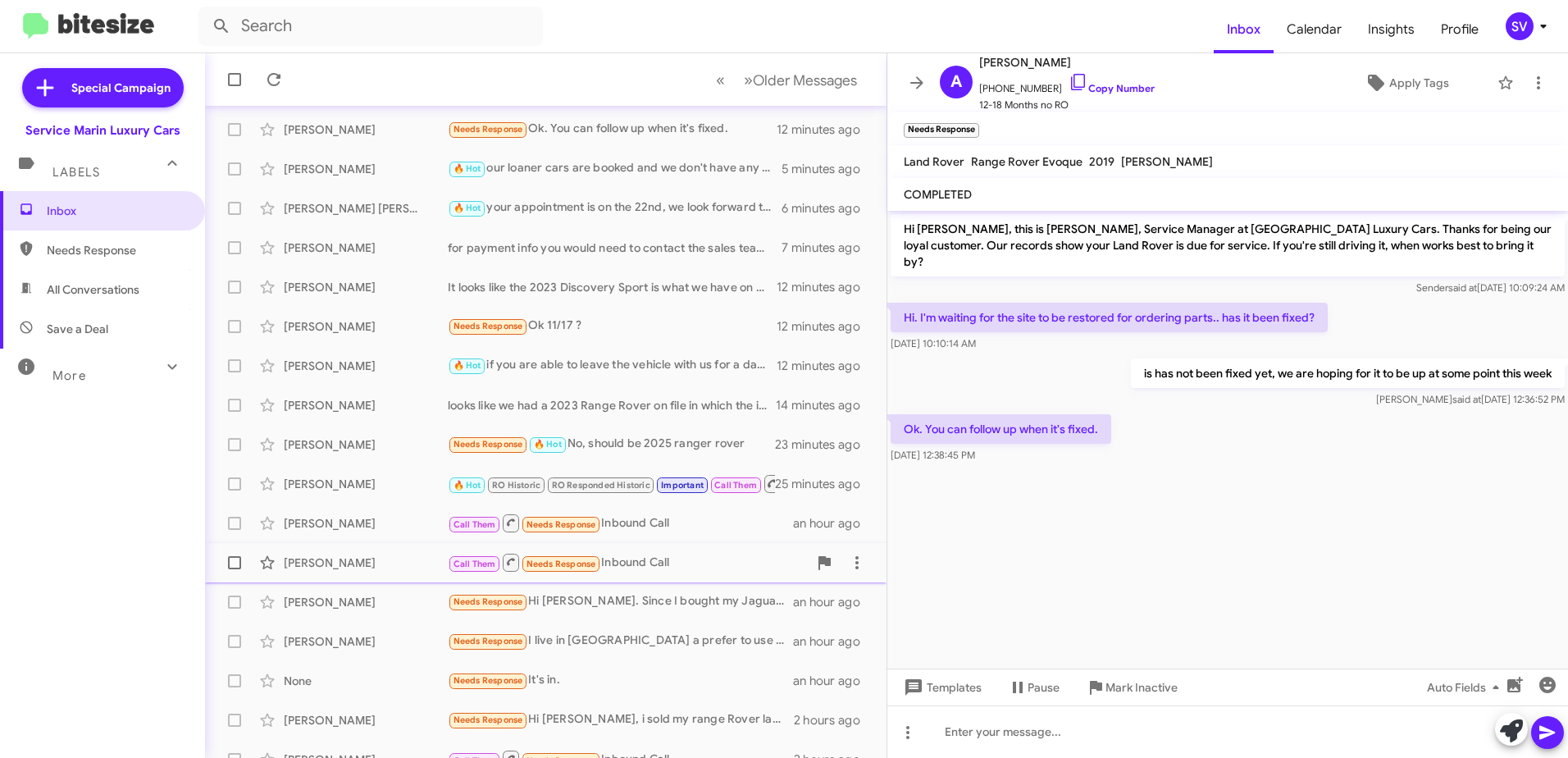
scroll to position [82, 0]
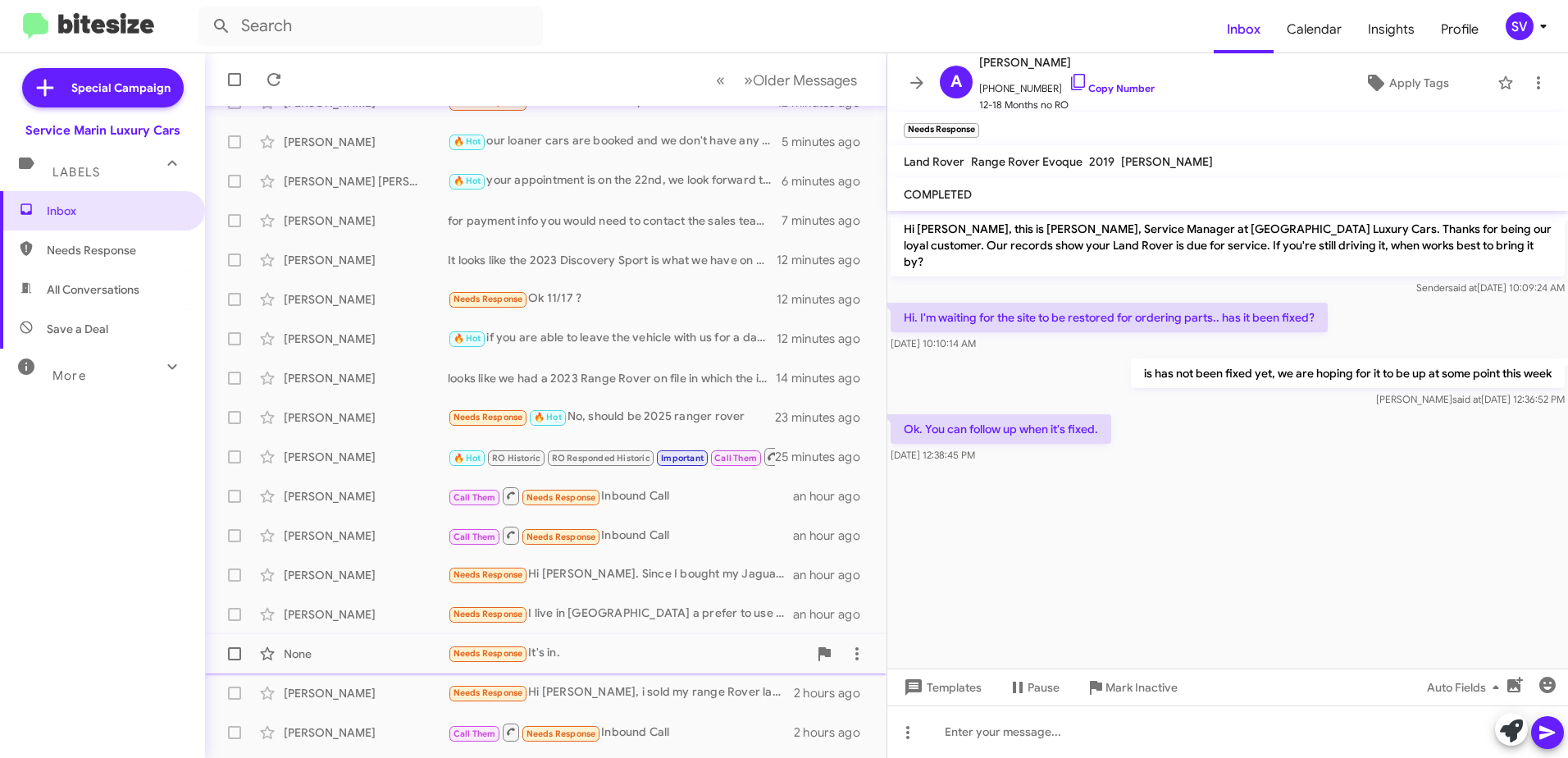
click at [586, 659] on div "Needs Response It's in." at bounding box center [628, 653] width 360 height 19
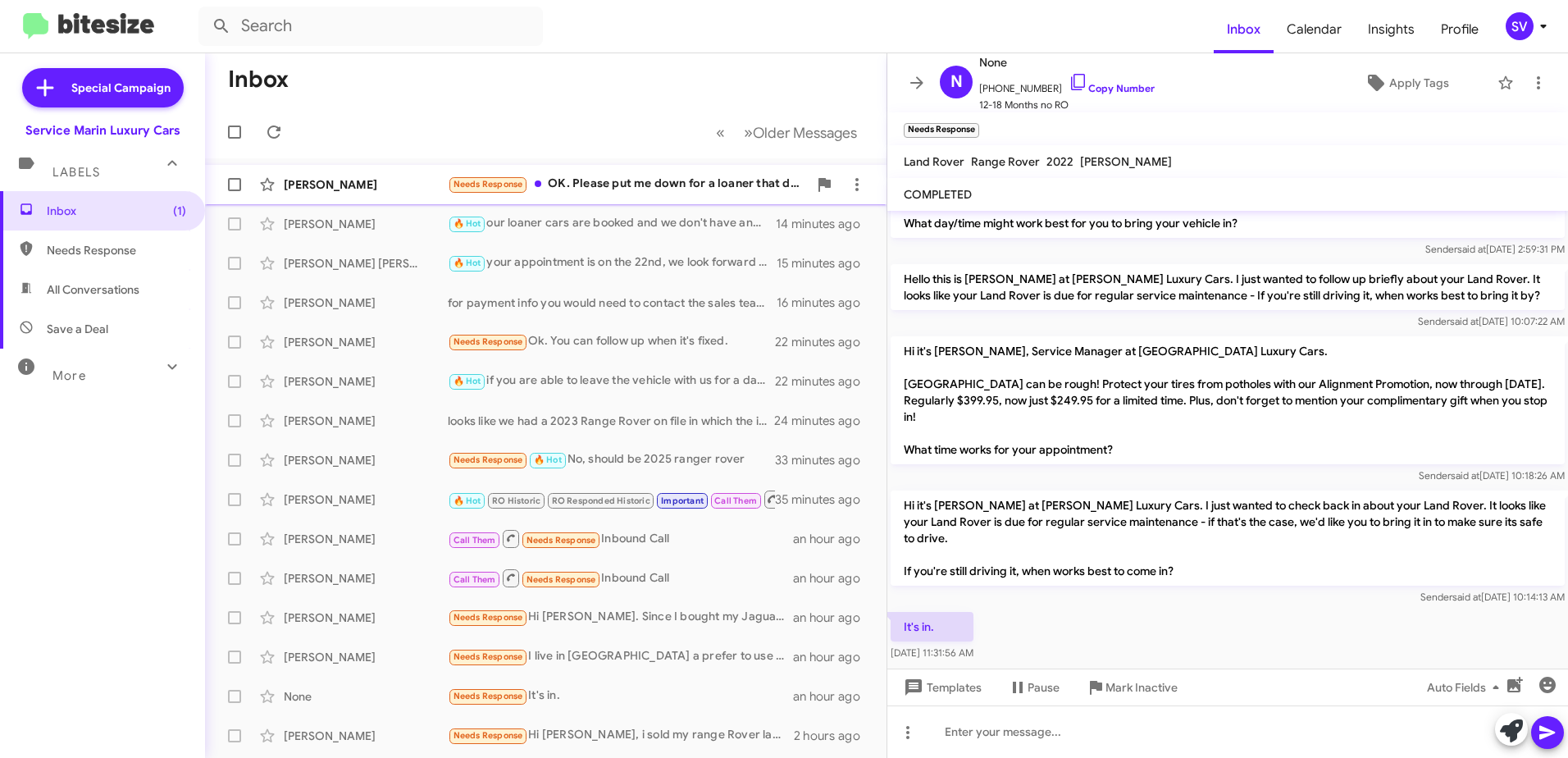
click at [606, 190] on div "Needs Response OK. Please put me down for a loaner that day. Also, please put m…" at bounding box center [628, 183] width 360 height 19
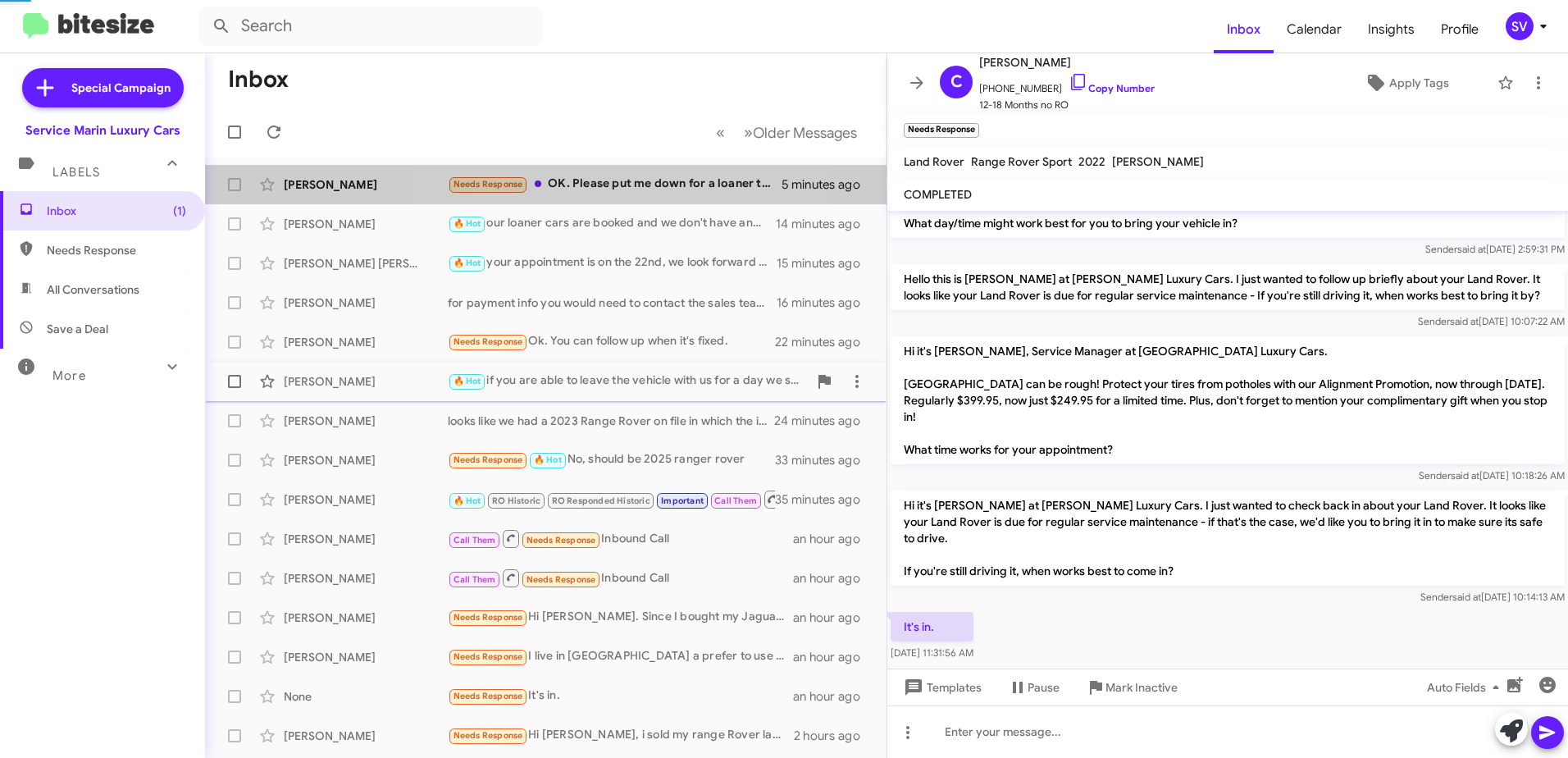
scroll to position [130, 0]
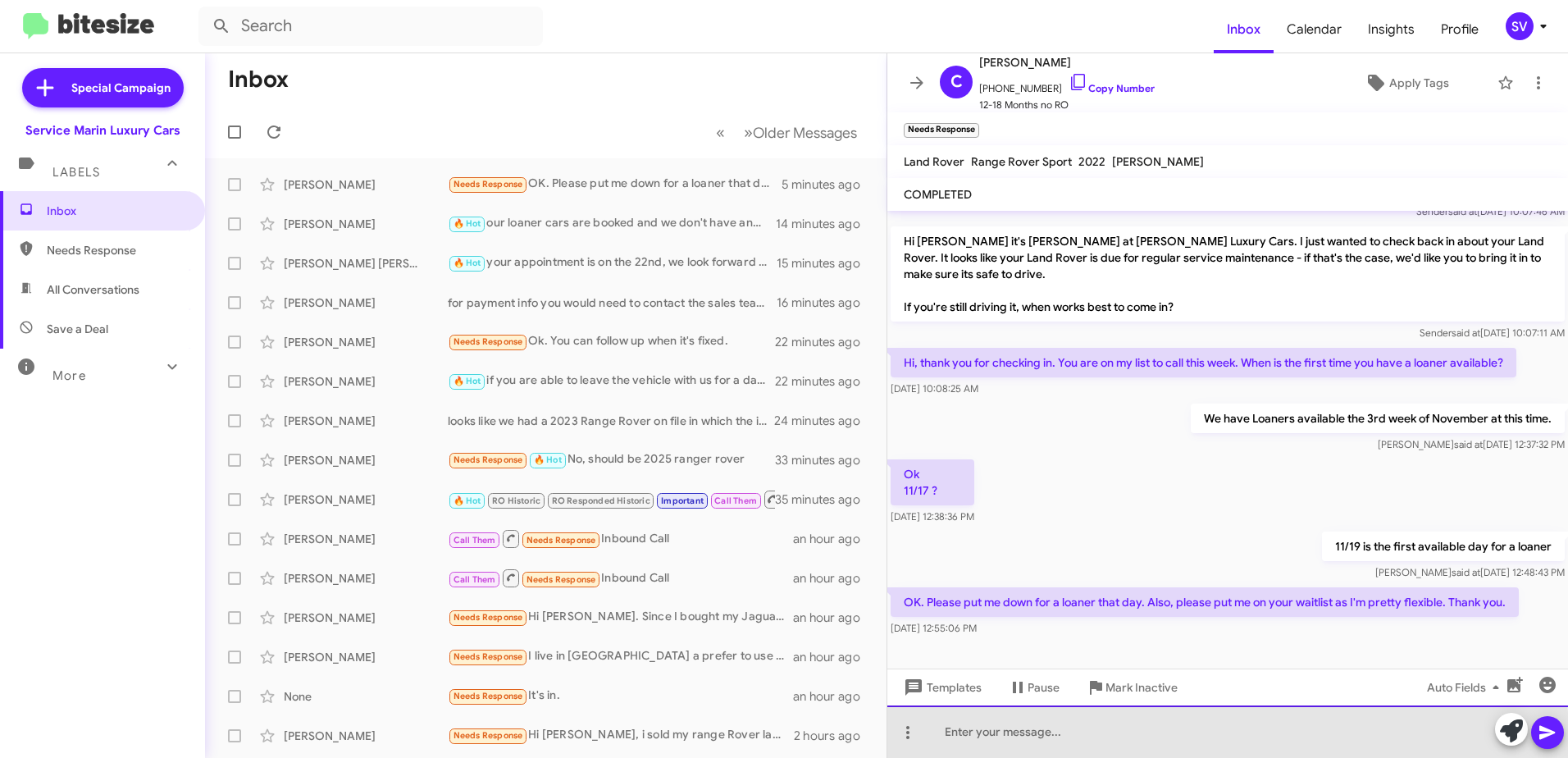
click at [1126, 738] on div at bounding box center [1228, 732] width 680 height 53
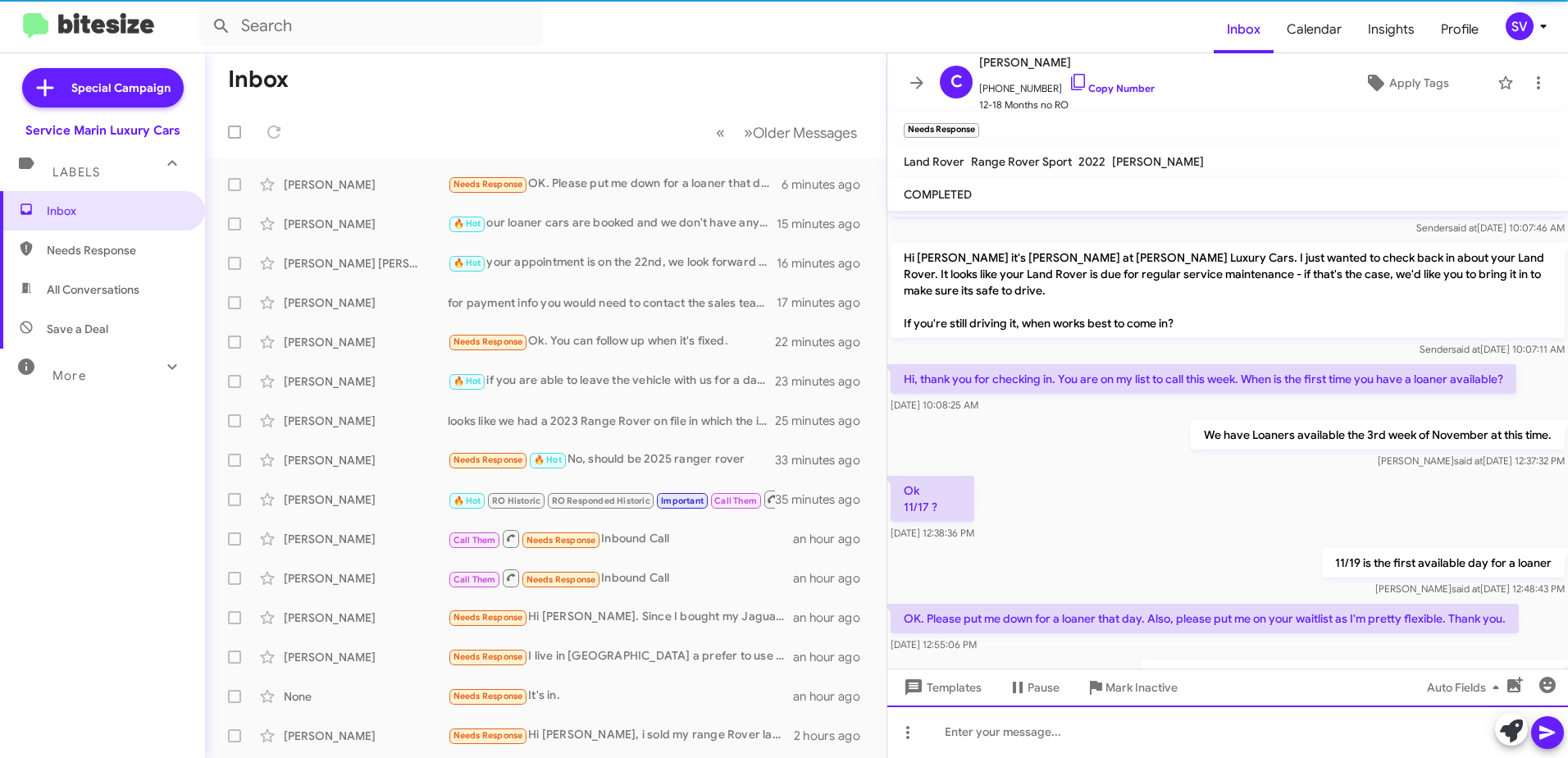
scroll to position [262, 0]
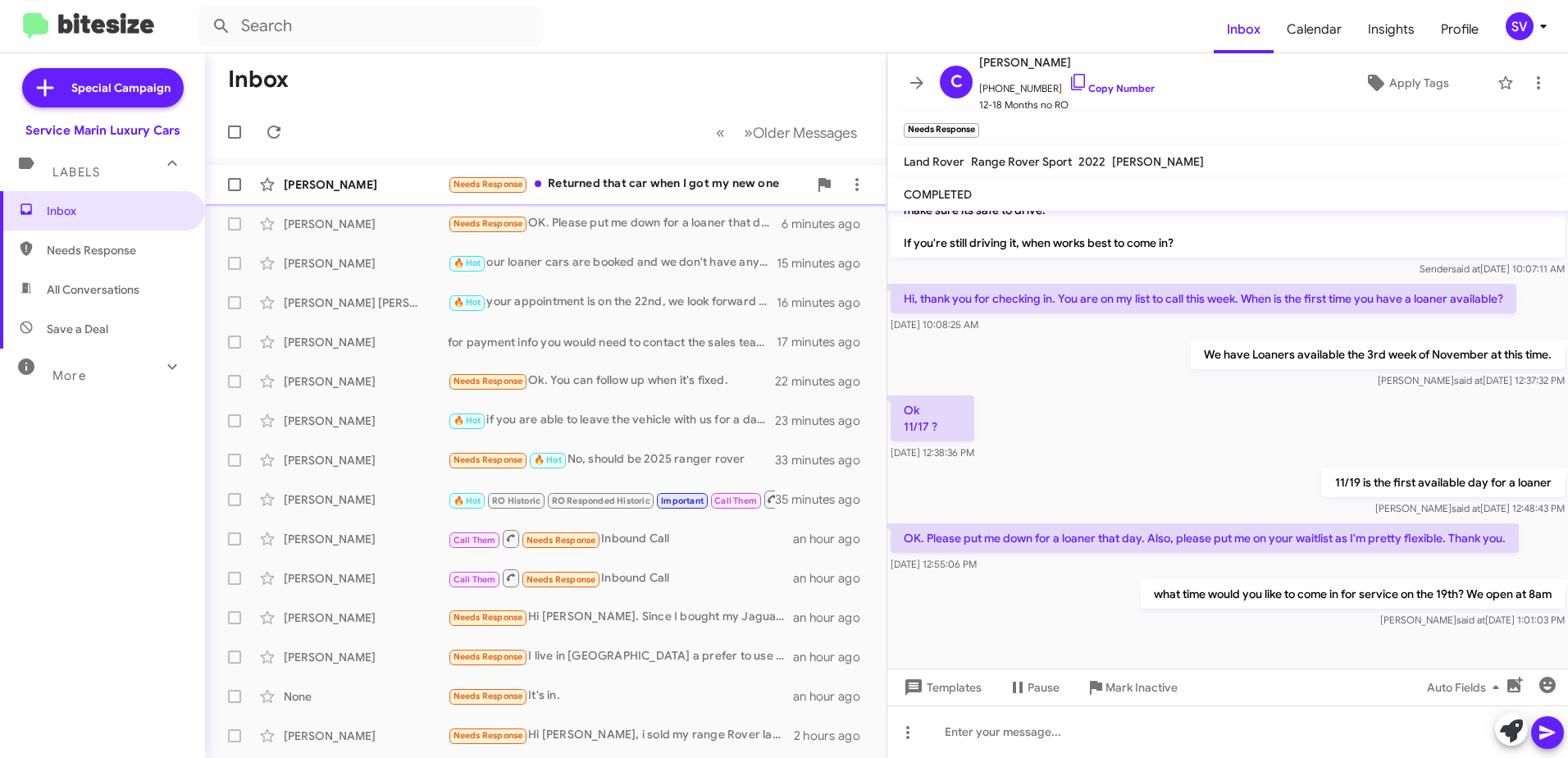
click at [627, 187] on div "Needs Response Returned that car when I got my new one" at bounding box center [628, 183] width 360 height 19
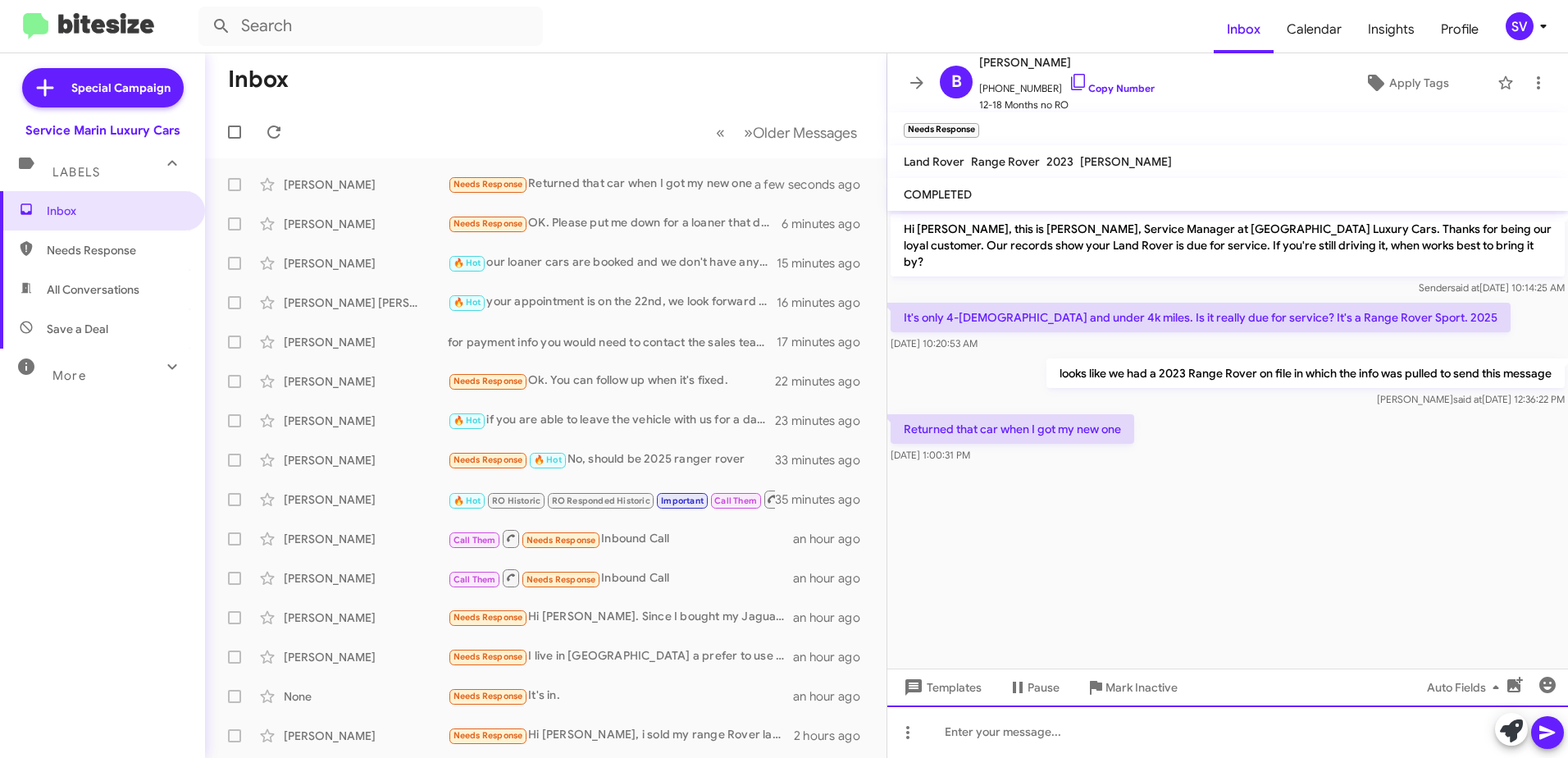
click at [981, 731] on div at bounding box center [1228, 732] width 680 height 53
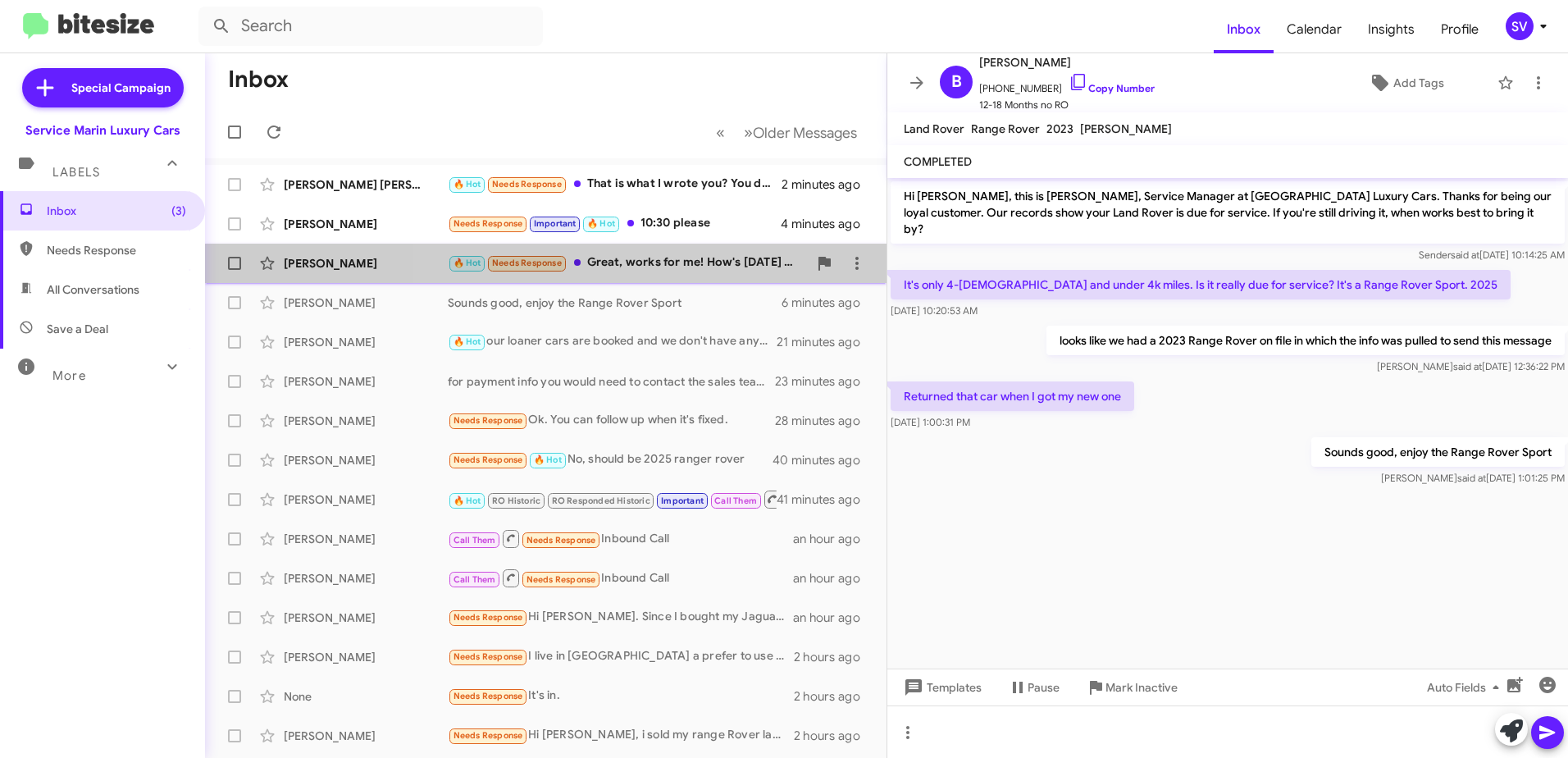
click at [650, 269] on div "🔥 Hot Needs Response Great, works for me! How's [DATE] or [DATE]?" at bounding box center [628, 263] width 360 height 19
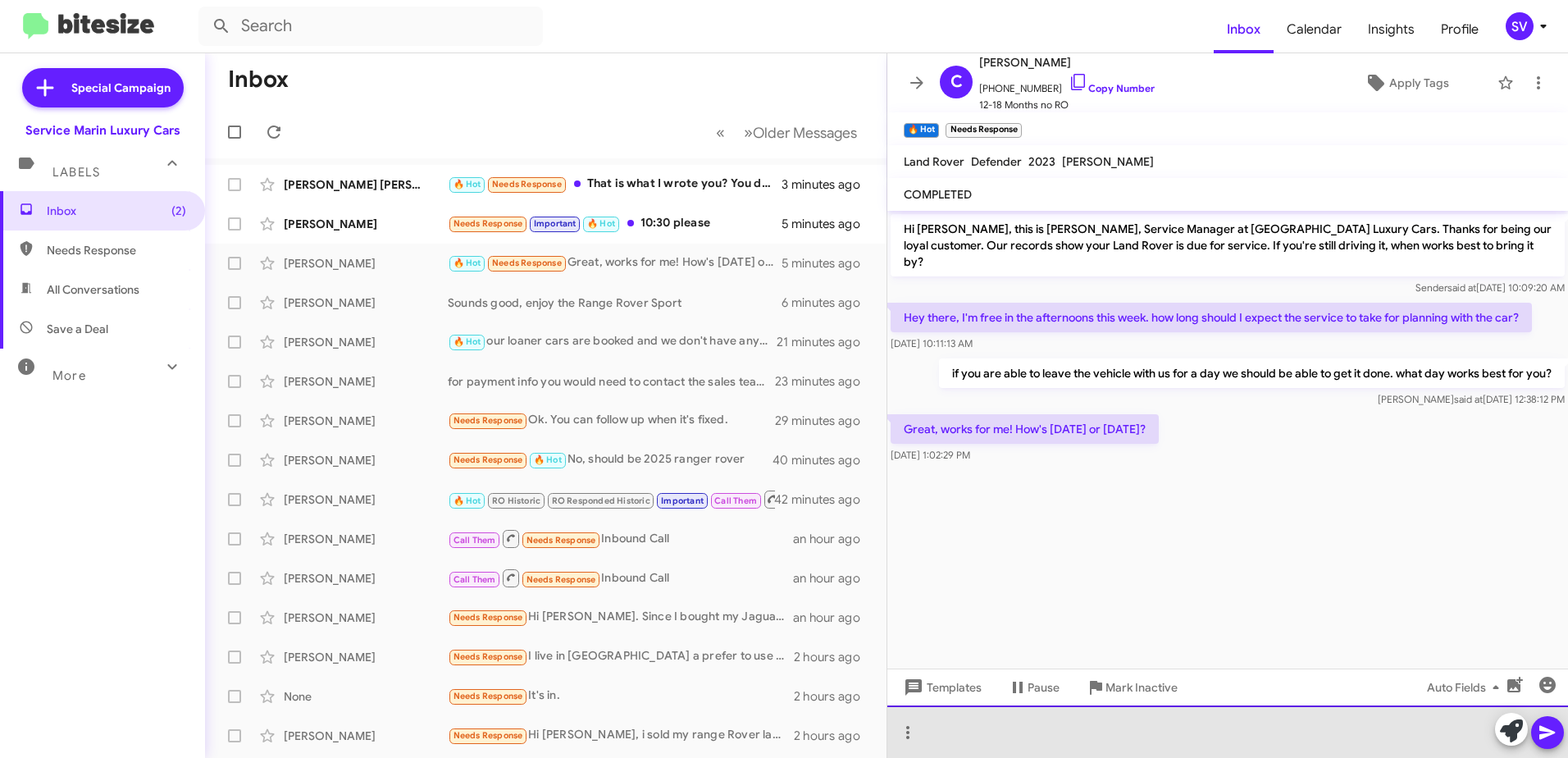
click at [1000, 729] on div at bounding box center [1228, 732] width 680 height 53
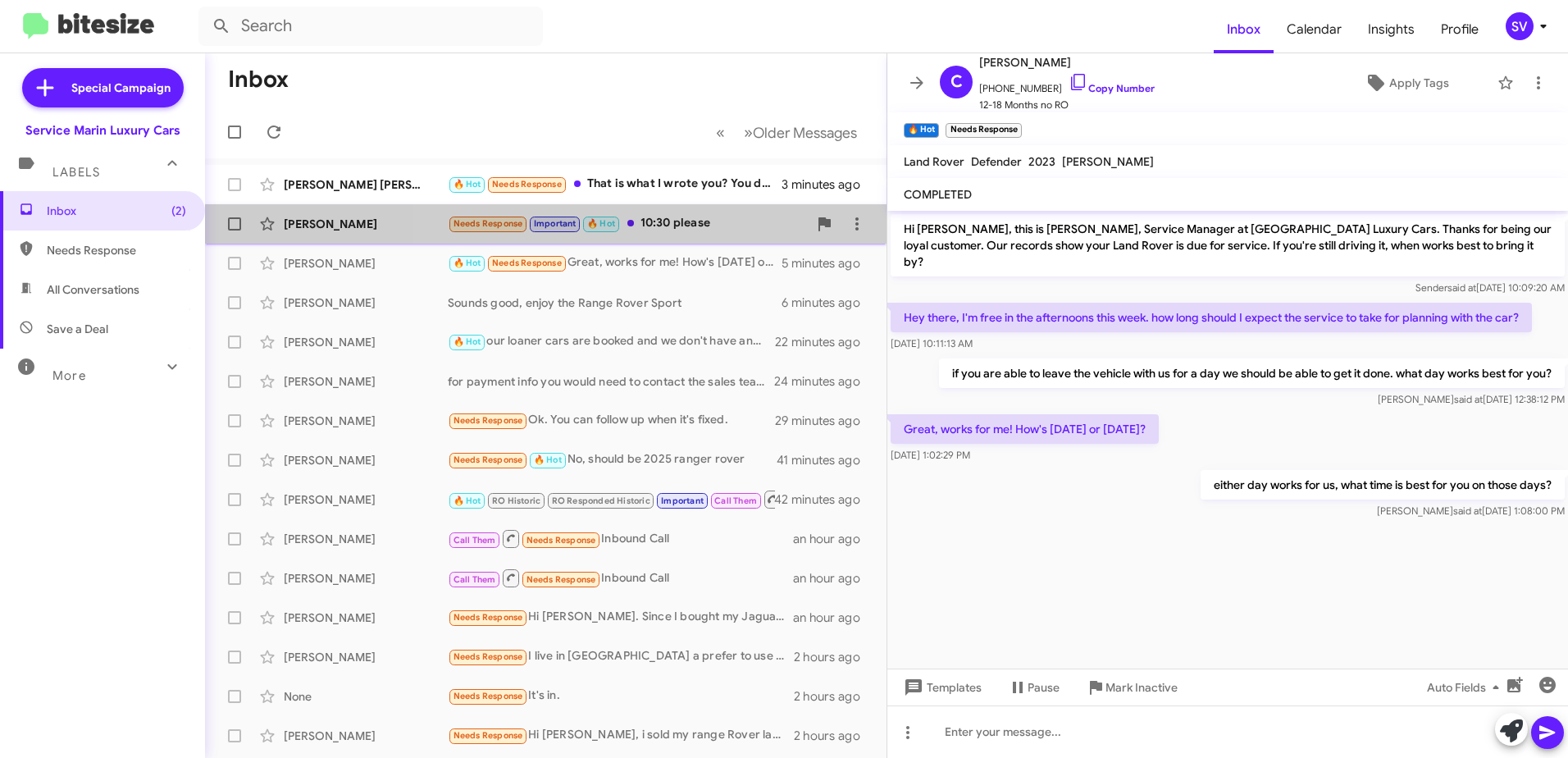
click at [682, 220] on div "Needs Response Important 🔥 Hot 10:30 please" at bounding box center [628, 223] width 360 height 19
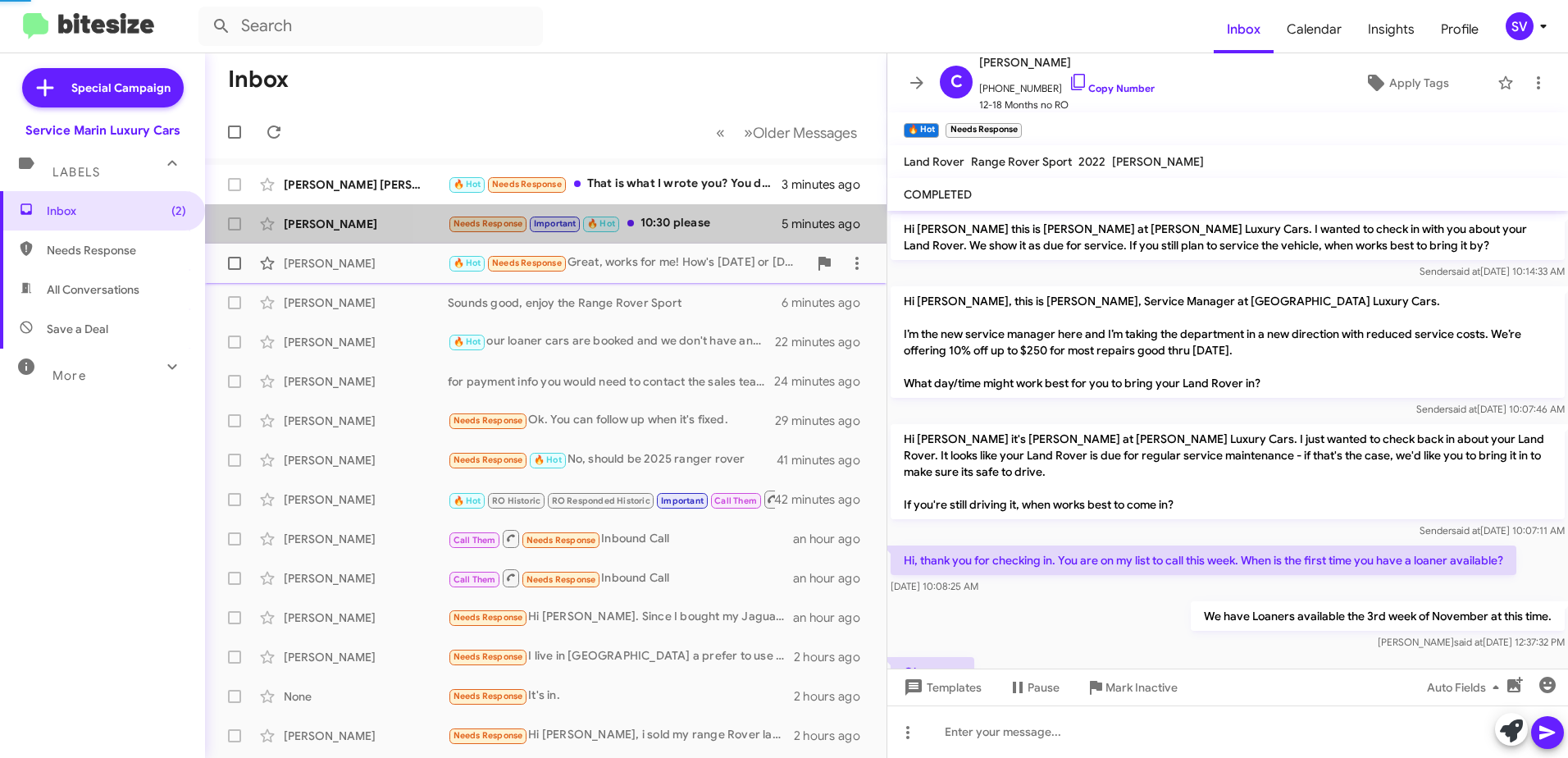
scroll to position [321, 0]
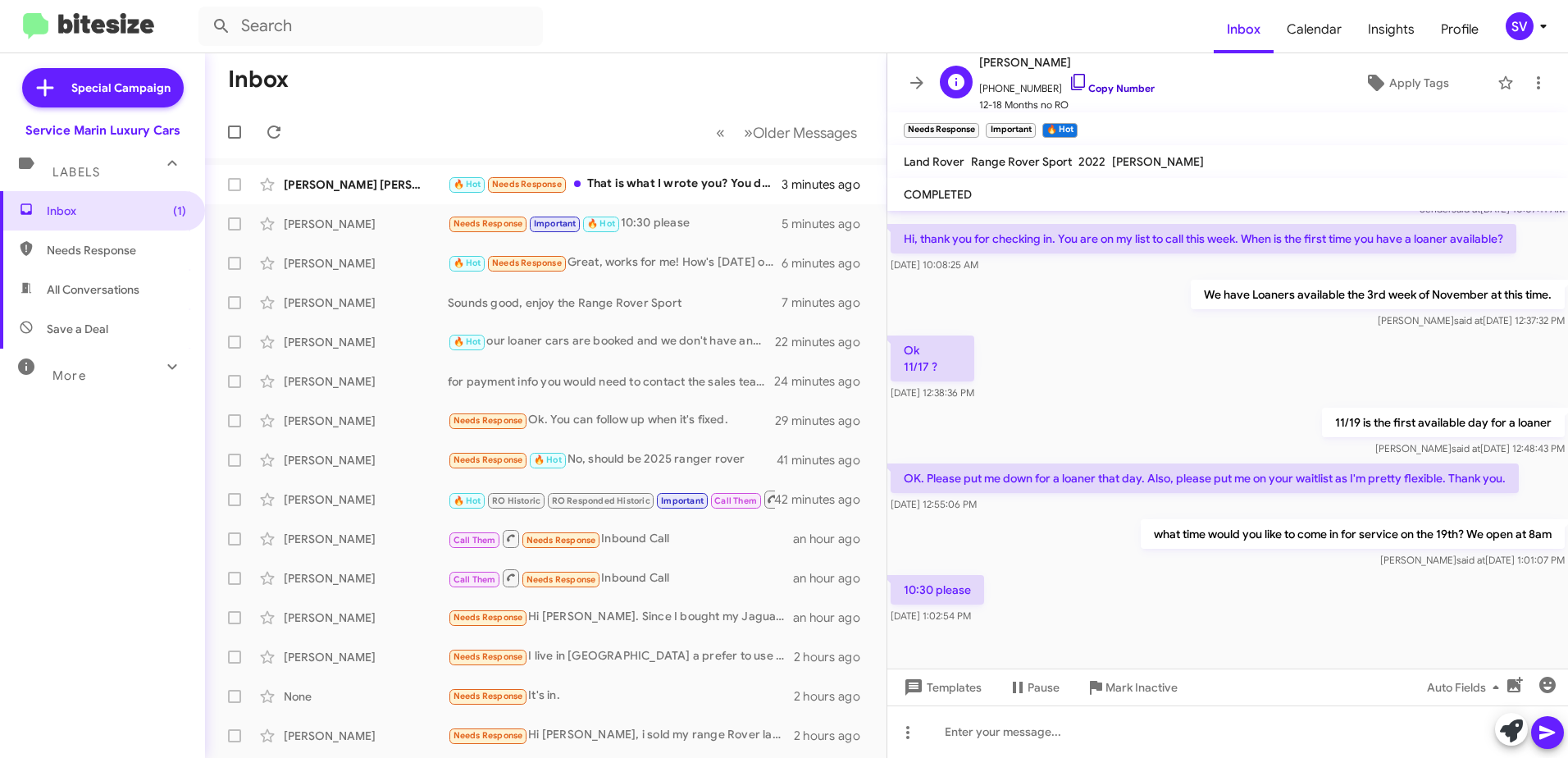
click at [1071, 79] on icon at bounding box center [1077, 82] width 14 height 16
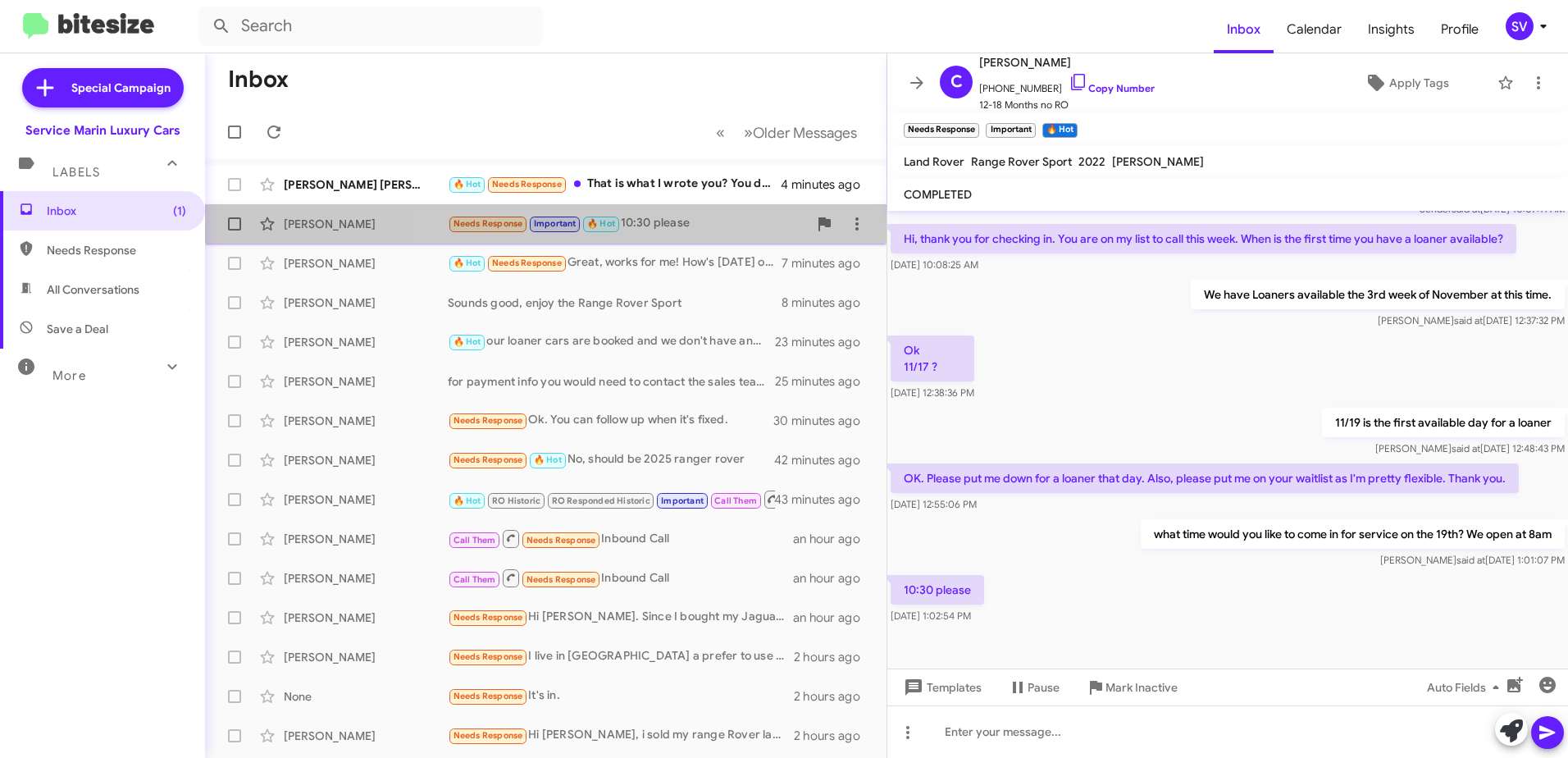
click at [692, 229] on div "Needs Response Important 🔥 Hot 10:30 please" at bounding box center [628, 223] width 360 height 19
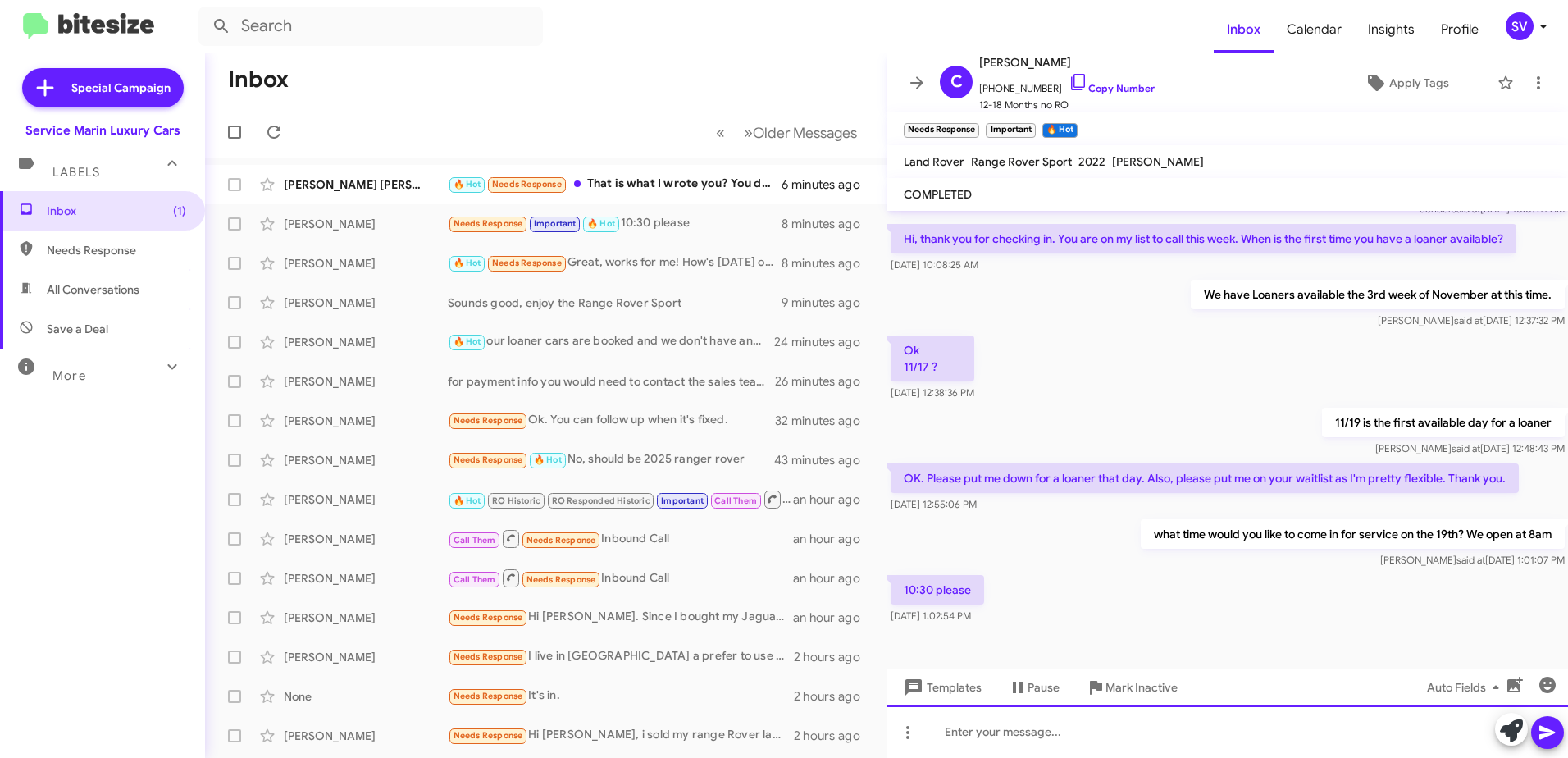
click at [1062, 729] on div at bounding box center [1228, 732] width 680 height 53
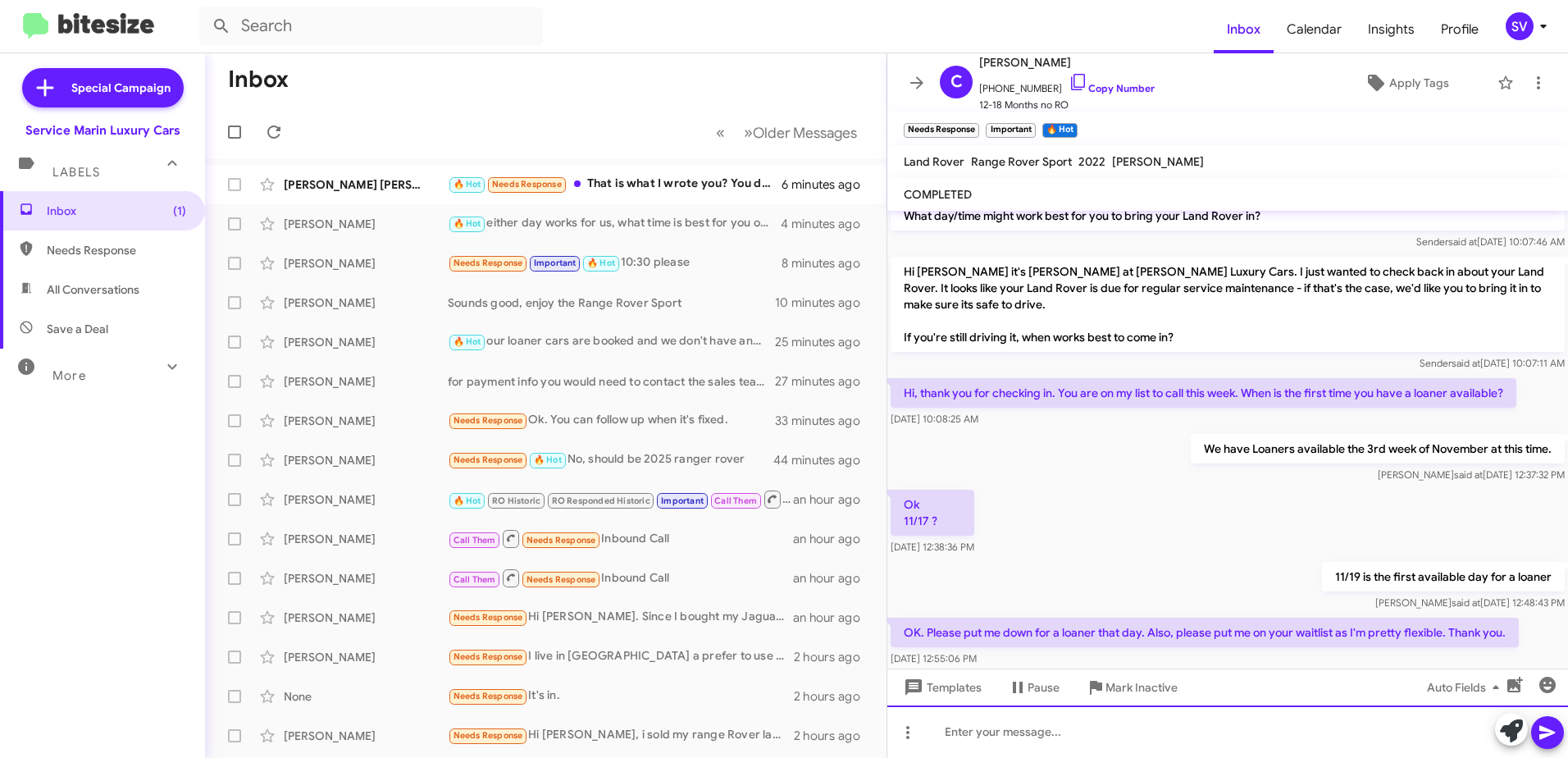
scroll to position [381, 0]
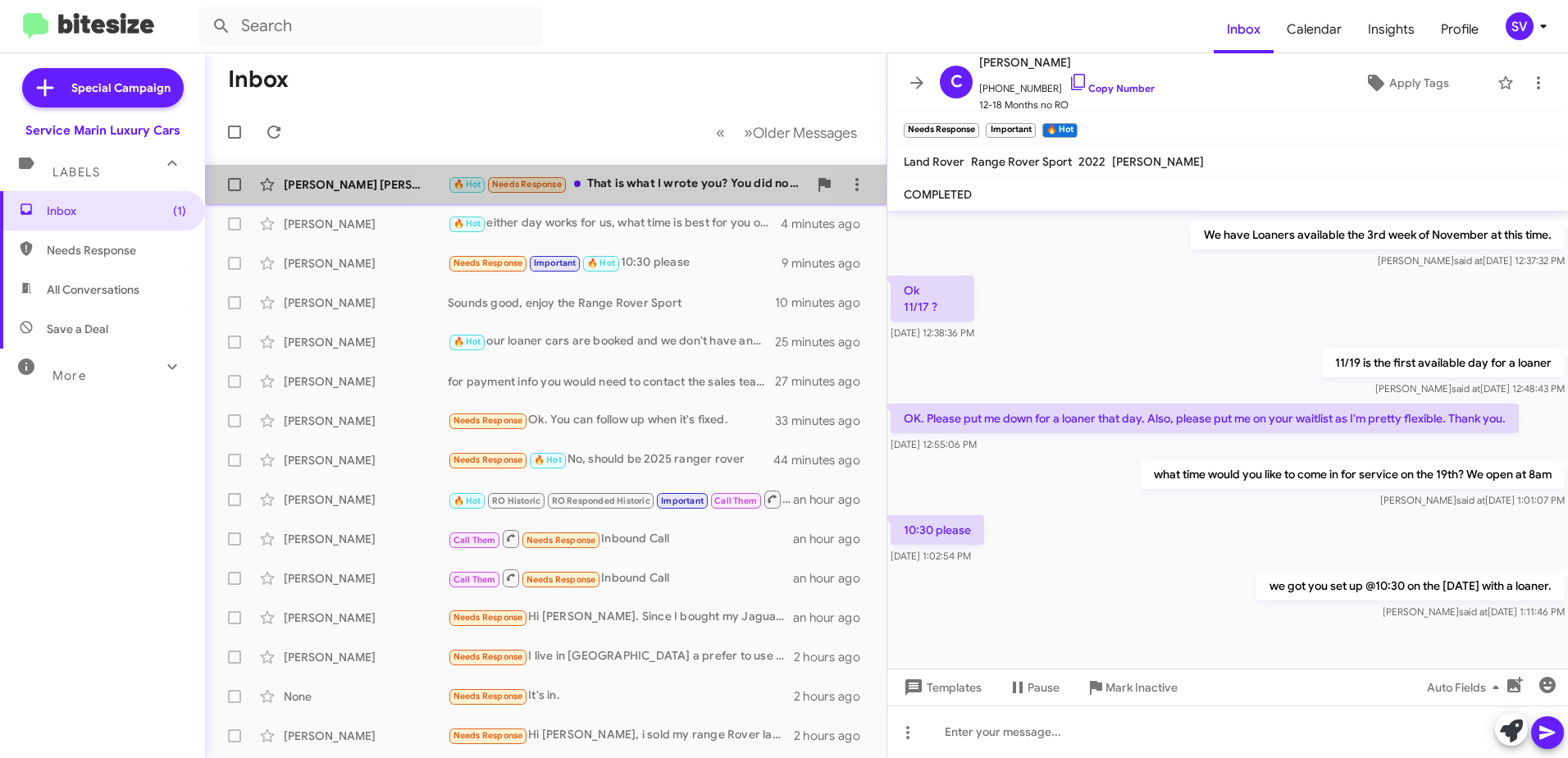
click at [631, 180] on div "🔥 Hot Needs Response That is what I wrote you? You did not seem to know that." at bounding box center [628, 183] width 360 height 19
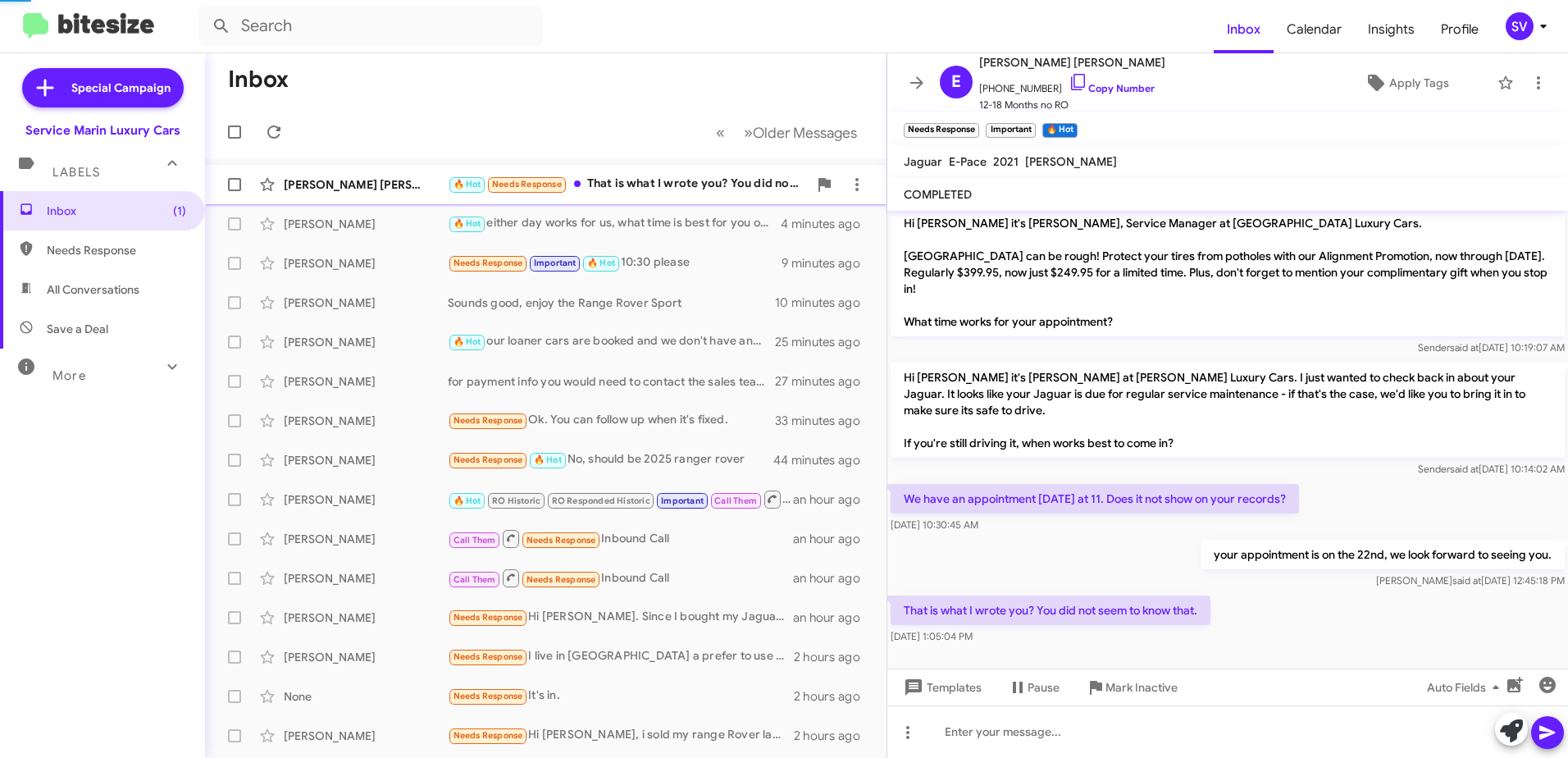
scroll to position [5, 0]
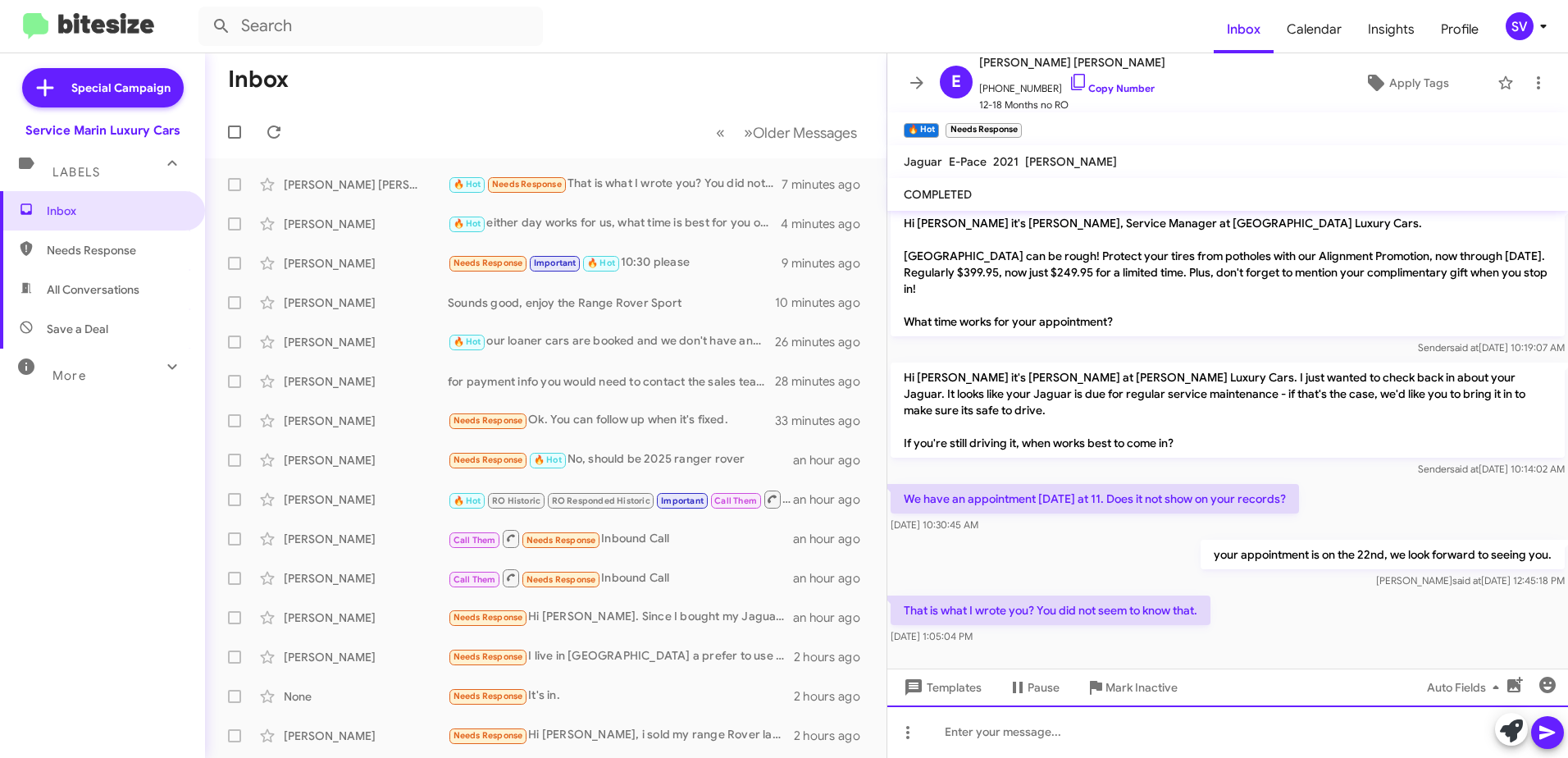
click at [1000, 734] on div at bounding box center [1228, 732] width 680 height 53
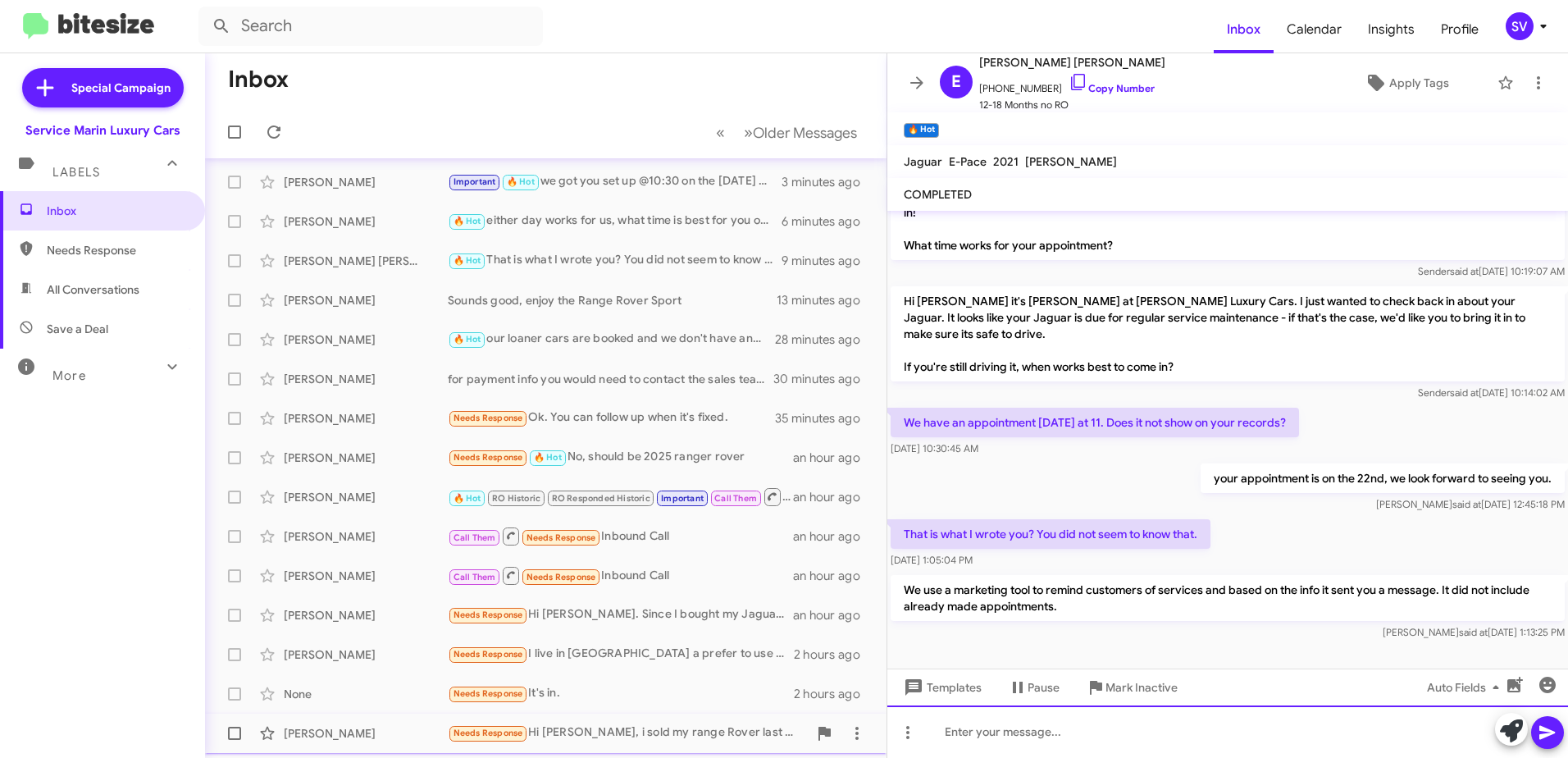
scroll to position [0, 0]
